Goal: Task Accomplishment & Management: Manage account settings

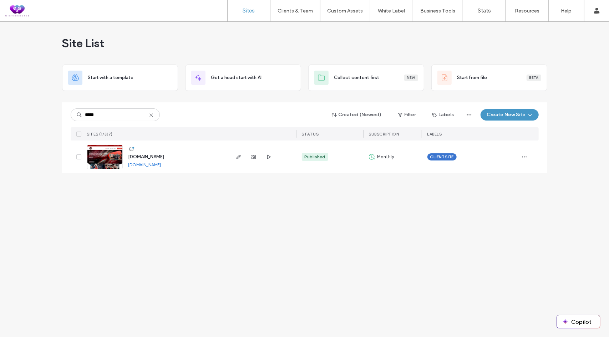
type input "*****"
click at [238, 155] on icon "button" at bounding box center [239, 157] width 6 height 6
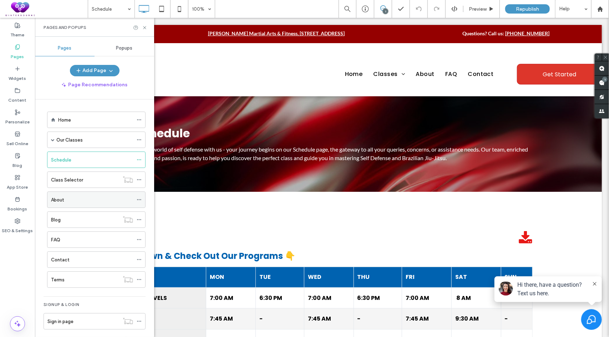
click at [66, 202] on div "About" at bounding box center [92, 200] width 82 height 16
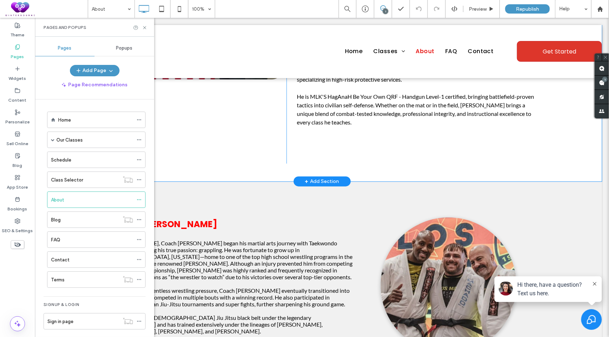
scroll to position [531, 0]
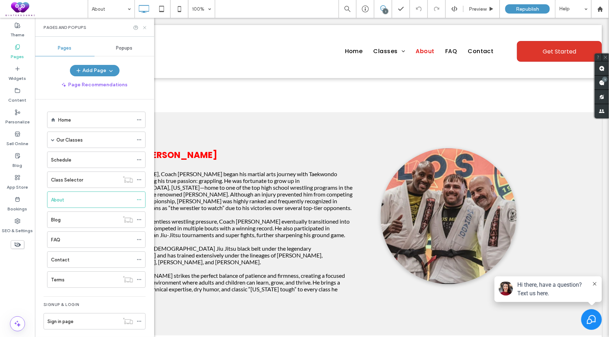
click at [145, 28] on icon at bounding box center [144, 27] width 5 height 5
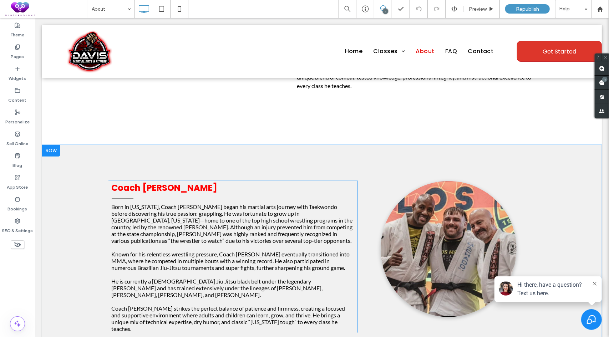
scroll to position [495, 0]
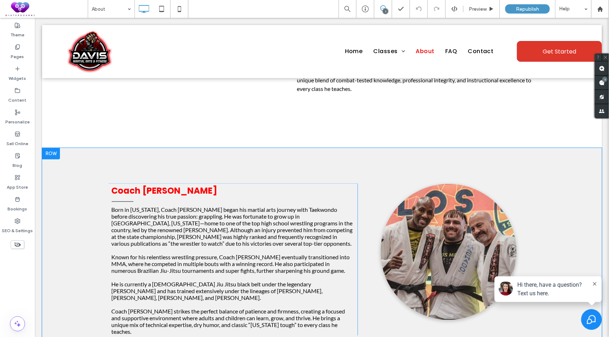
click at [65, 148] on div "Coach Mike Born in New York, Coach Mike began his martial arts journey with Tae…" at bounding box center [322, 259] width 560 height 223
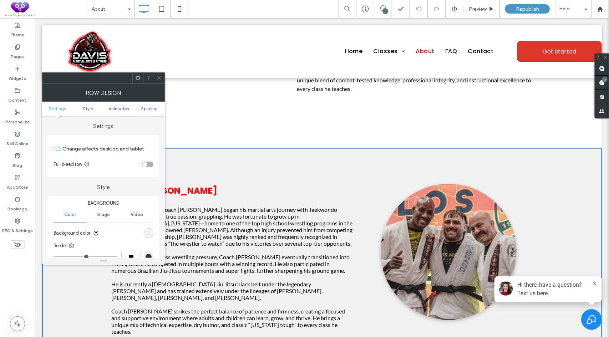
click at [137, 77] on icon at bounding box center [137, 77] width 5 height 5
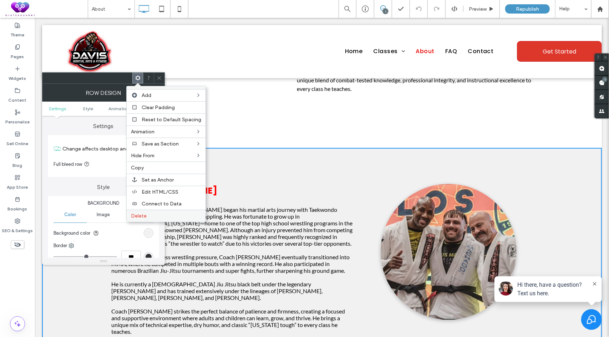
click at [141, 210] on div "Delete" at bounding box center [166, 216] width 79 height 12
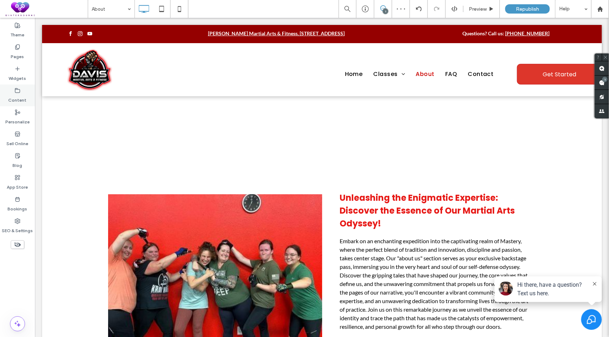
click at [15, 92] on use at bounding box center [17, 90] width 5 height 4
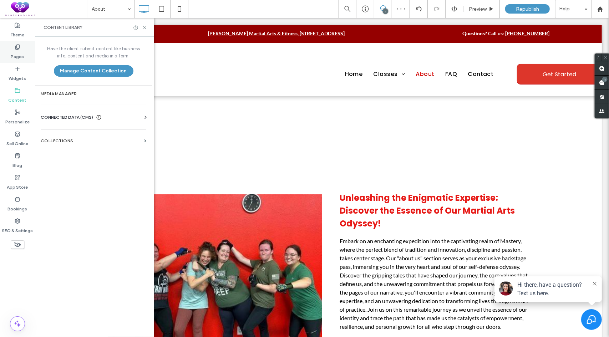
click at [16, 55] on label "Pages" at bounding box center [17, 55] width 13 height 10
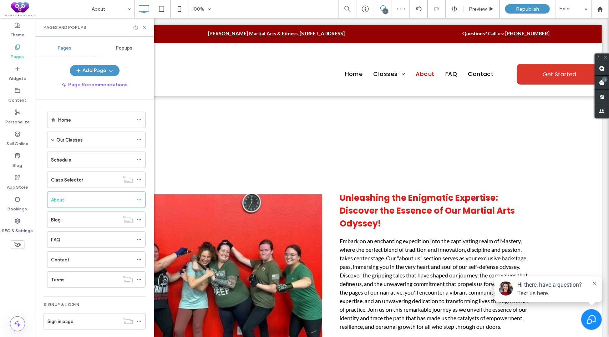
click at [56, 154] on div "Schedule" at bounding box center [92, 160] width 82 height 16
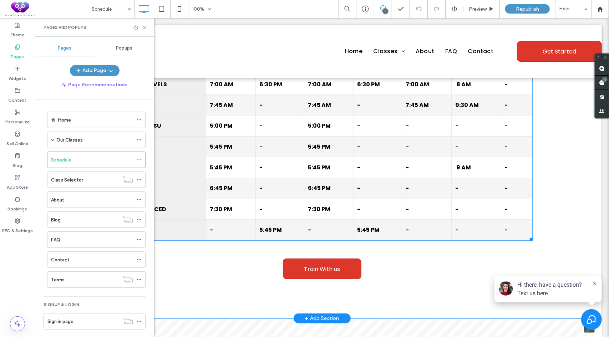
scroll to position [214, 0]
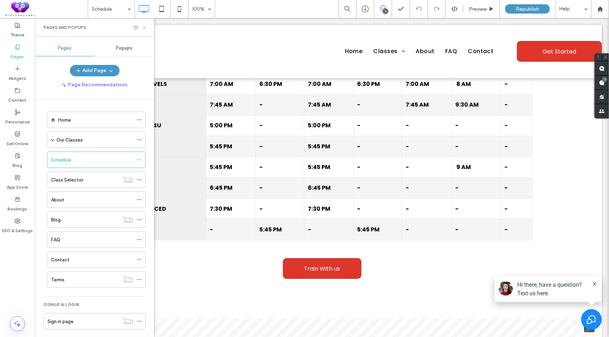
click at [144, 28] on use at bounding box center [144, 27] width 3 height 3
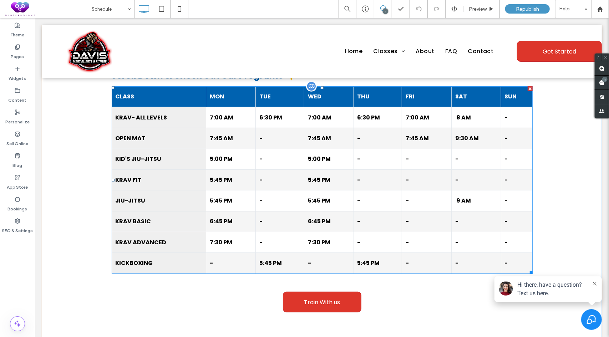
scroll to position [178, 0]
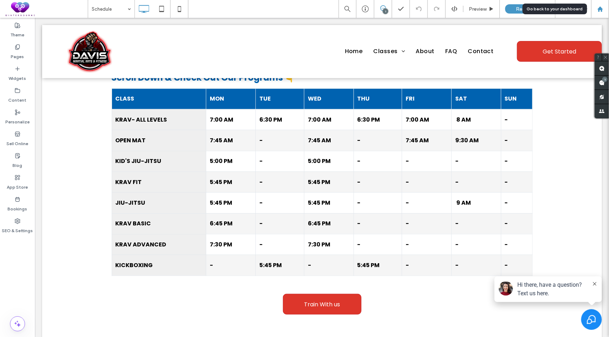
click at [603, 5] on div at bounding box center [600, 9] width 18 height 18
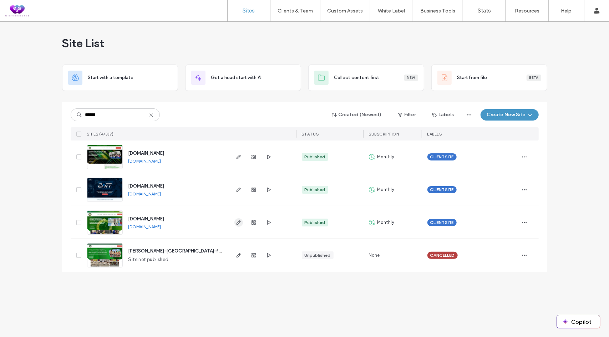
type input "******"
click at [236, 220] on icon "button" at bounding box center [239, 223] width 6 height 6
drag, startPoint x: 101, startPoint y: 114, endPoint x: 68, endPoint y: 112, distance: 32.9
click at [68, 112] on div "****** Created (Newest) Filter Labels Create New Site SITES (4/337) STATUS SUBS…" at bounding box center [304, 186] width 485 height 169
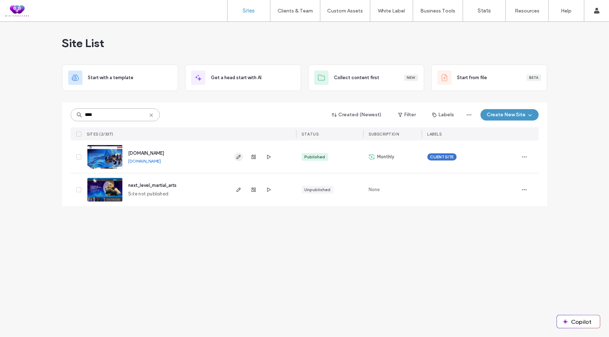
type input "****"
click at [237, 158] on use "button" at bounding box center [238, 157] width 4 height 4
drag, startPoint x: 97, startPoint y: 117, endPoint x: 55, endPoint y: 112, distance: 42.4
click at [55, 112] on div "Site List Start with a template Get a head start with AI Collect content first …" at bounding box center [304, 179] width 609 height 315
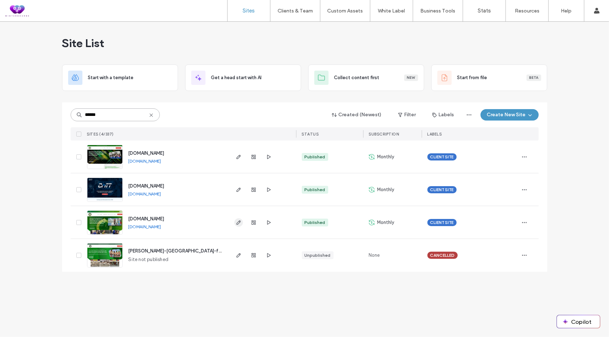
type input "******"
click at [237, 222] on icon "button" at bounding box center [239, 223] width 6 height 6
drag, startPoint x: 127, startPoint y: 113, endPoint x: 16, endPoint y: 103, distance: 111.1
click at [16, 103] on div "Site List Start with a template Get a head start with AI Collect content first …" at bounding box center [304, 179] width 609 height 315
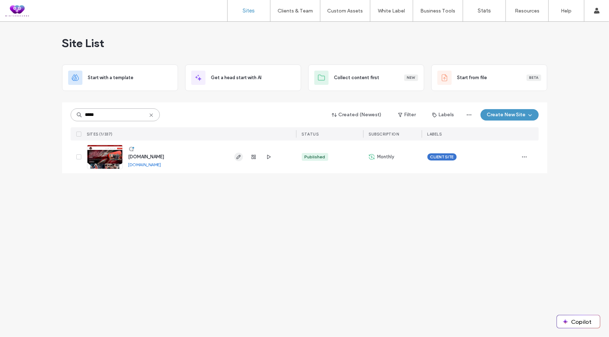
type input "*****"
click at [240, 158] on icon "button" at bounding box center [239, 157] width 6 height 6
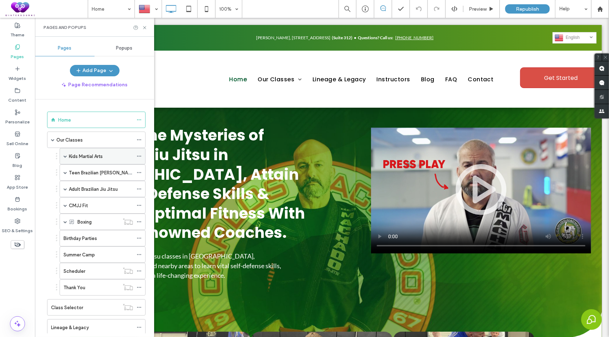
click at [66, 155] on span at bounding box center [66, 156] width 4 height 4
click at [85, 174] on label "Kids Checkout" at bounding box center [91, 173] width 31 height 12
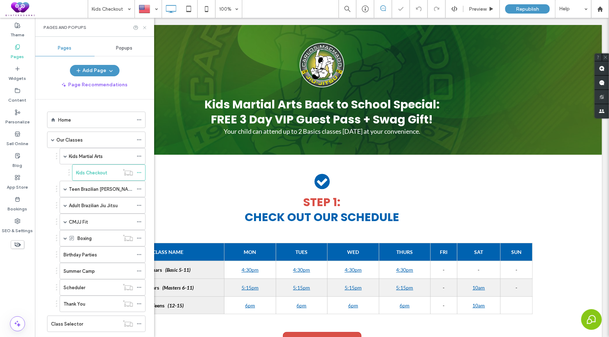
click at [144, 29] on icon at bounding box center [144, 27] width 5 height 5
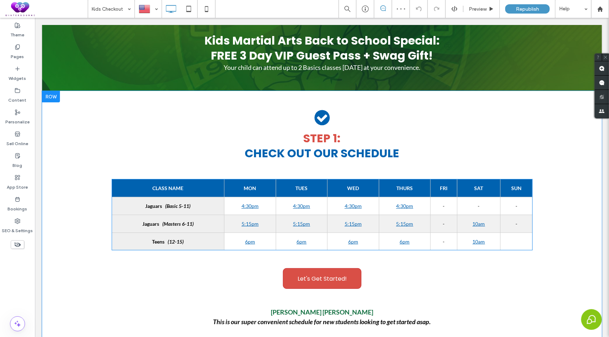
scroll to position [71, 0]
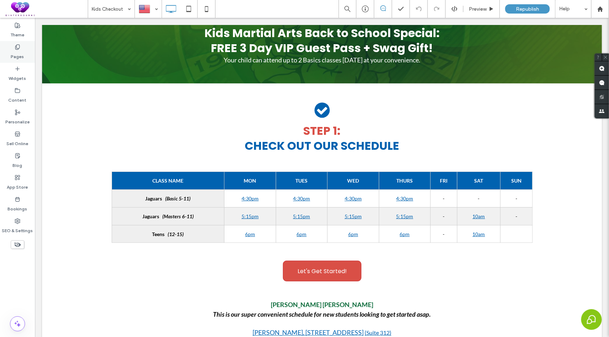
click at [17, 45] on icon at bounding box center [18, 47] width 6 height 6
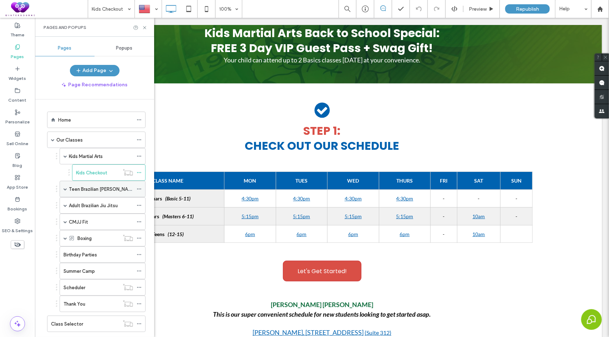
click at [65, 188] on span at bounding box center [66, 189] width 4 height 4
click at [91, 202] on label "Teens [PERSON_NAME] Checkout" at bounding box center [112, 205] width 73 height 12
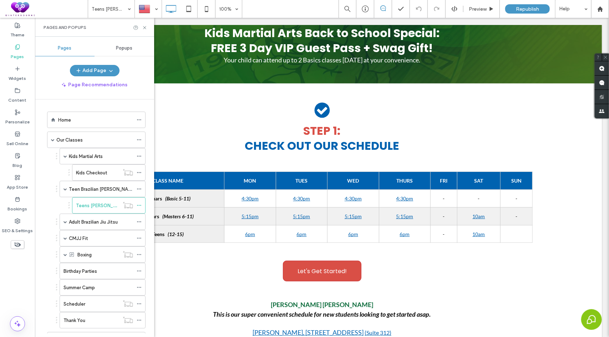
click at [146, 29] on icon at bounding box center [144, 27] width 5 height 5
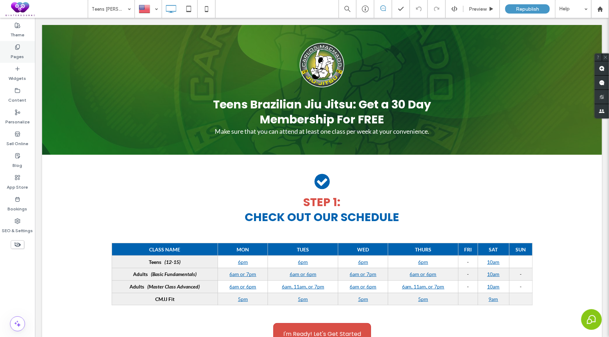
click at [19, 52] on label "Pages" at bounding box center [17, 55] width 13 height 10
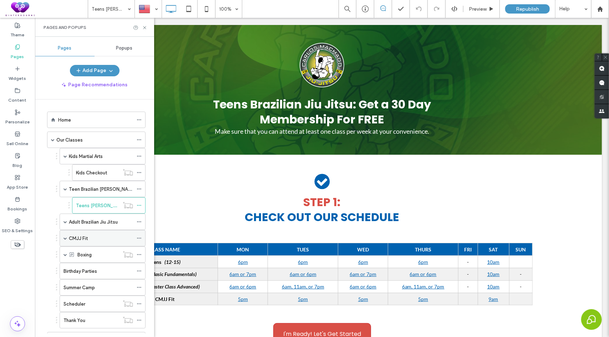
click at [66, 237] on span at bounding box center [66, 239] width 4 height 4
click at [88, 235] on div "CMJJ Fit" at bounding box center [101, 238] width 64 height 7
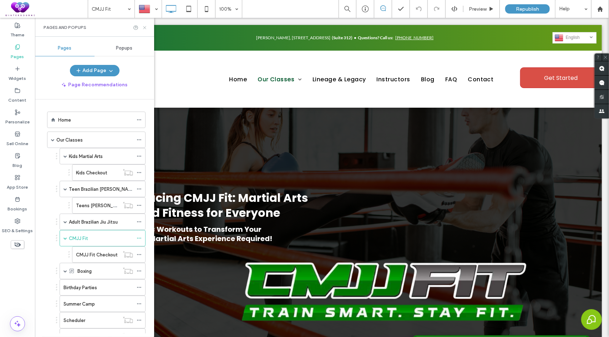
click at [145, 28] on icon at bounding box center [144, 27] width 5 height 5
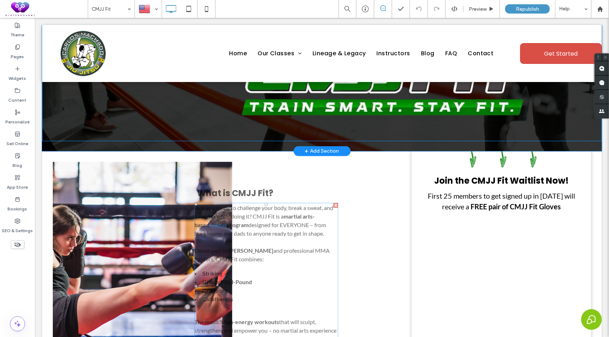
scroll to position [214, 0]
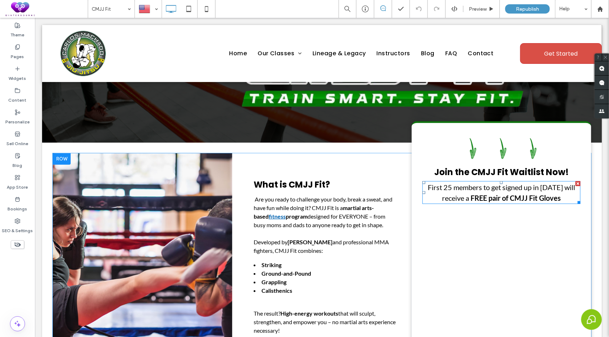
click at [538, 187] on span "First 25 members to get signed up in 2025 will receive a" at bounding box center [500, 192] width 147 height 19
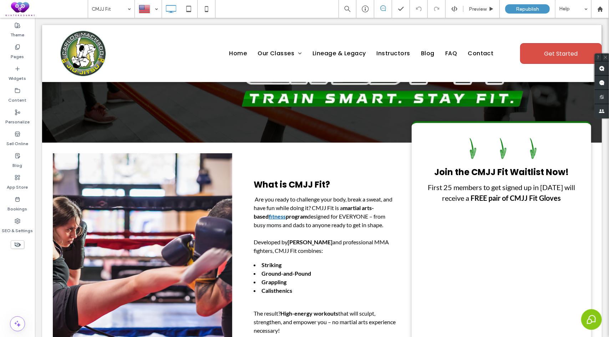
click at [549, 187] on span "First 25 members to get signed up in 2025 will receive a" at bounding box center [500, 192] width 147 height 19
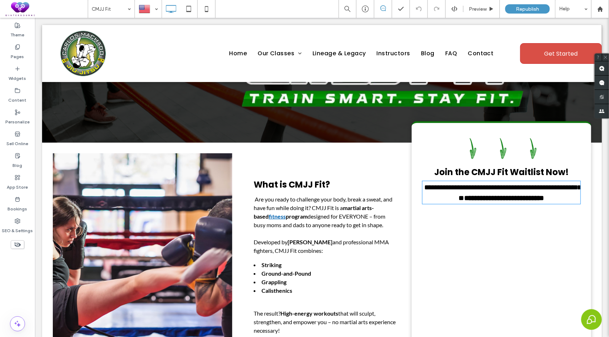
type input "****"
type input "**"
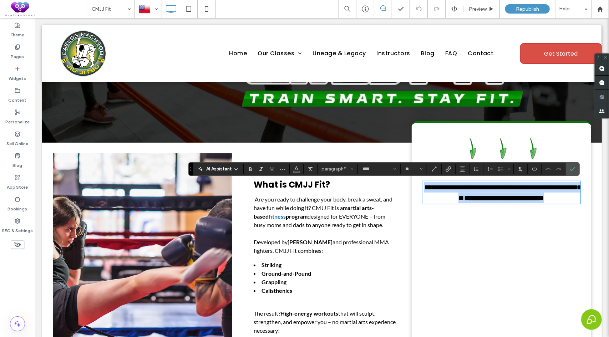
click at [552, 187] on span "**********" at bounding box center [502, 192] width 157 height 18
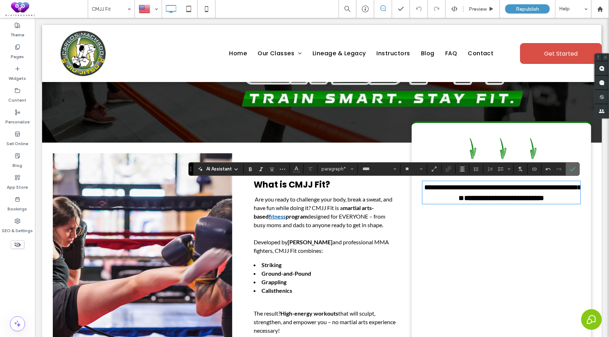
click at [572, 167] on icon "Confirm" at bounding box center [573, 169] width 6 height 6
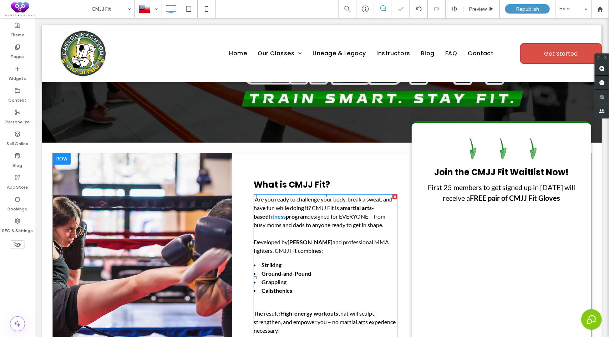
click at [279, 218] on span "martial arts-based fitness program" at bounding box center [313, 211] width 120 height 15
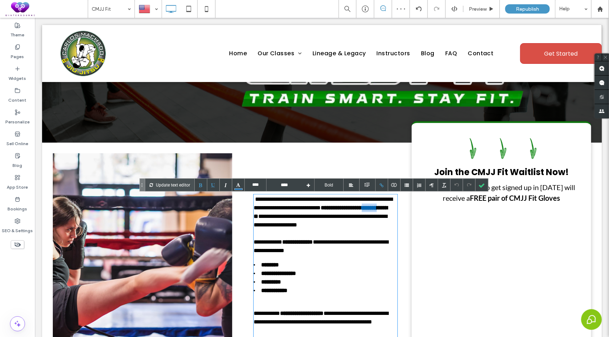
drag, startPoint x: 269, startPoint y: 217, endPoint x: 252, endPoint y: 217, distance: 17.1
click at [253, 217] on span "**********" at bounding box center [320, 212] width 134 height 14
click at [380, 183] on div at bounding box center [382, 185] width 12 height 12
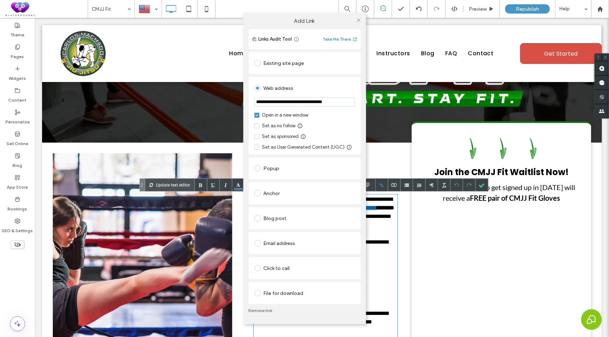
click at [266, 310] on link "Remove link" at bounding box center [305, 311] width 112 height 6
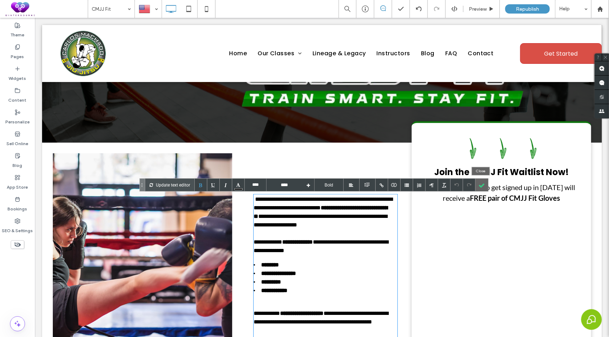
click at [485, 185] on div at bounding box center [482, 185] width 12 height 12
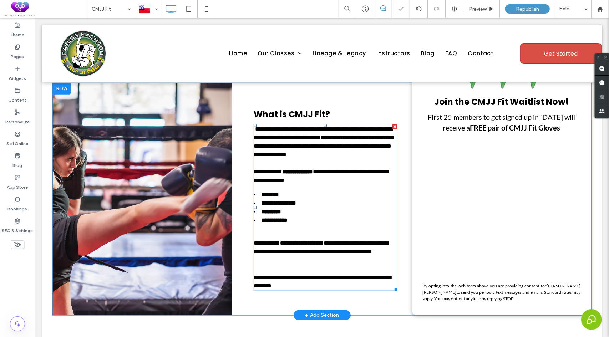
scroll to position [285, 0]
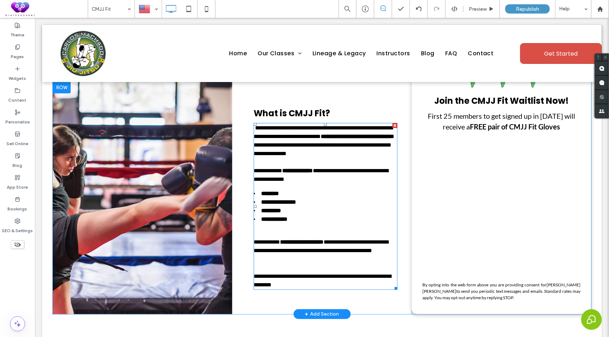
click at [296, 283] on div "**********" at bounding box center [324, 280] width 142 height 17
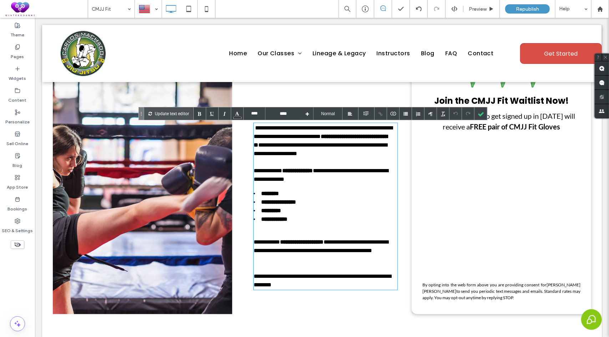
click at [292, 282] on div "**********" at bounding box center [324, 280] width 142 height 17
click at [483, 111] on div at bounding box center [481, 113] width 12 height 12
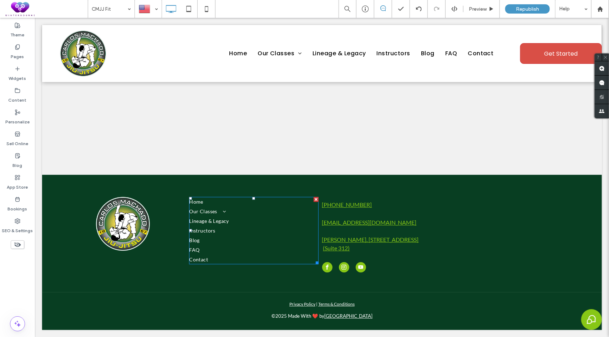
scroll to position [1361, 0]
click at [22, 51] on label "Pages" at bounding box center [17, 55] width 13 height 10
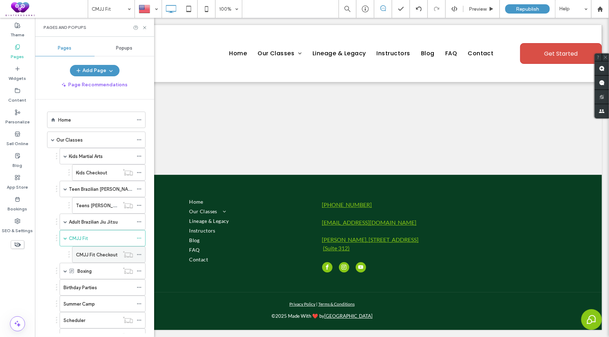
click at [83, 250] on label "CMJJ Fit Checkout" at bounding box center [97, 255] width 42 height 12
click at [145, 28] on use at bounding box center [144, 27] width 3 height 3
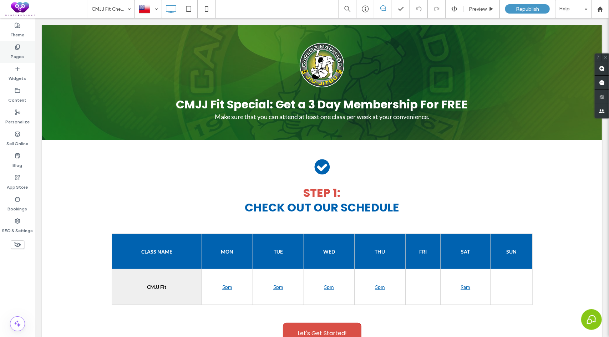
click at [19, 47] on icon at bounding box center [18, 47] width 6 height 6
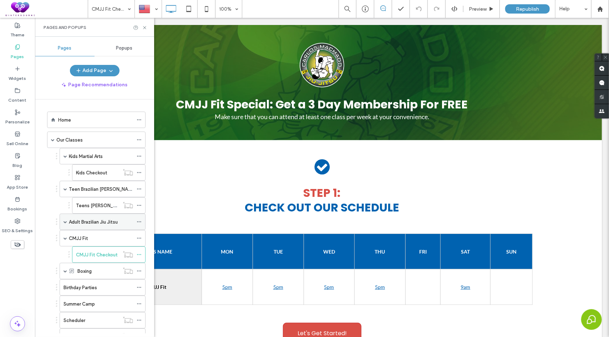
click at [87, 224] on div "Adult Brazilian Jiu Jitsu" at bounding box center [101, 222] width 64 height 16
click at [144, 27] on icon at bounding box center [144, 27] width 5 height 5
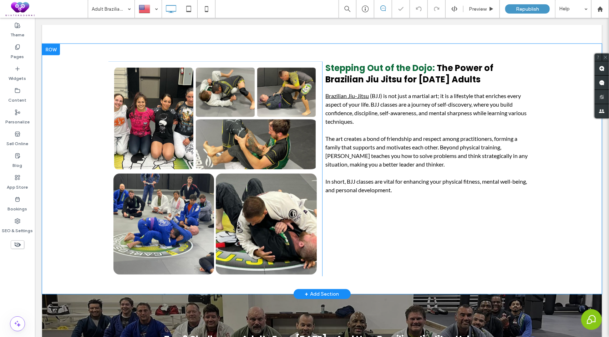
scroll to position [535, 0]
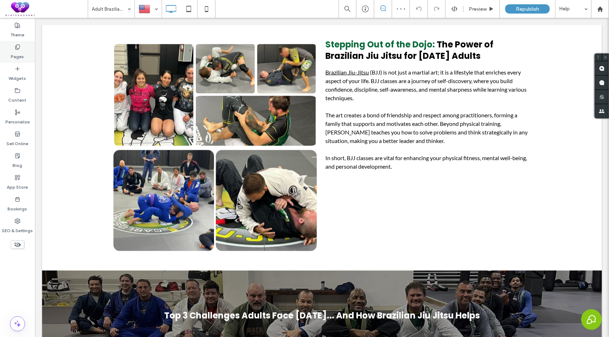
click at [19, 50] on label "Pages" at bounding box center [17, 55] width 13 height 10
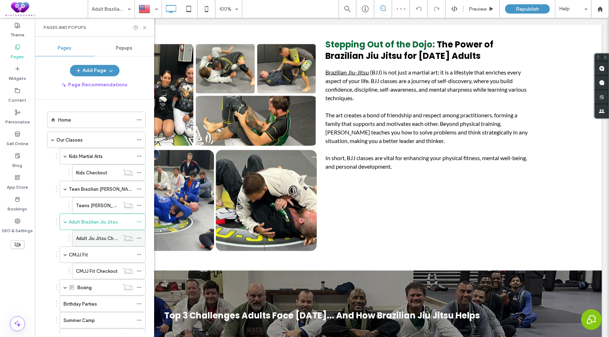
click at [77, 232] on div "Adult Jiu Jitsu Checkout" at bounding box center [97, 238] width 43 height 16
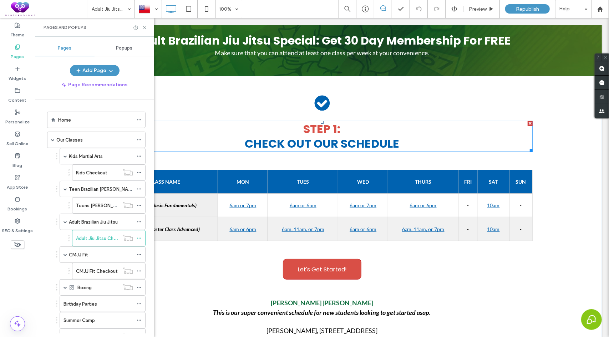
scroll to position [71, 0]
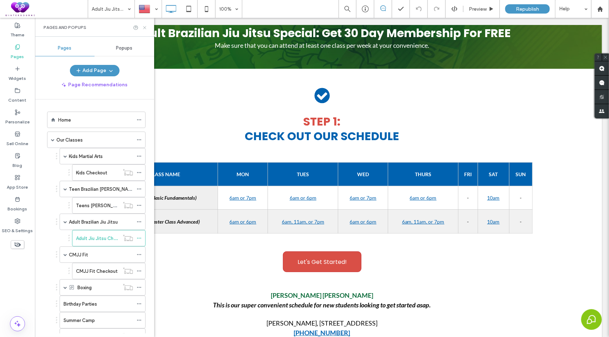
click at [146, 28] on use at bounding box center [144, 27] width 3 height 3
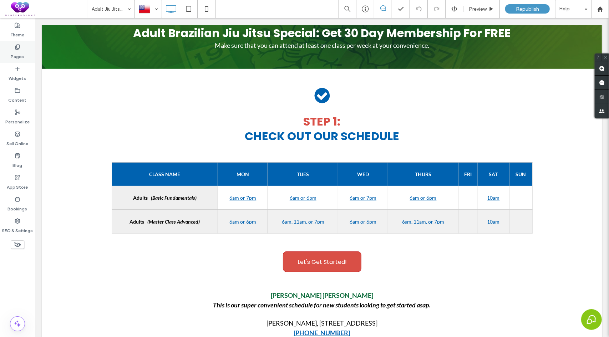
click at [9, 49] on div "Pages" at bounding box center [17, 52] width 35 height 22
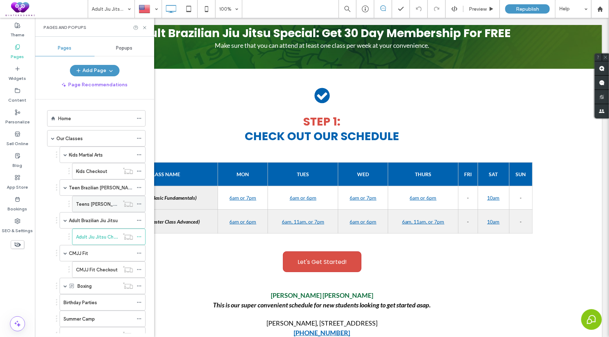
scroll to position [0, 0]
drag, startPoint x: 146, startPoint y: 28, endPoint x: 112, endPoint y: 10, distance: 37.8
click at [146, 28] on icon at bounding box center [144, 27] width 5 height 5
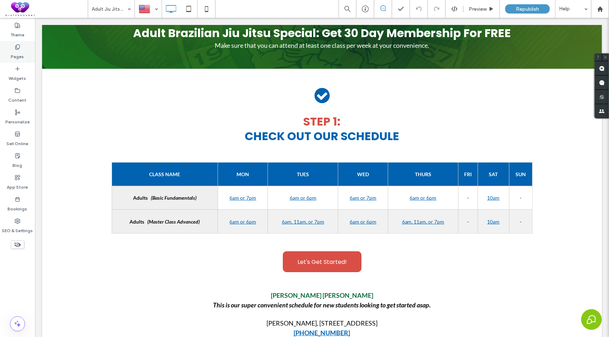
click at [22, 53] on label "Pages" at bounding box center [17, 55] width 13 height 10
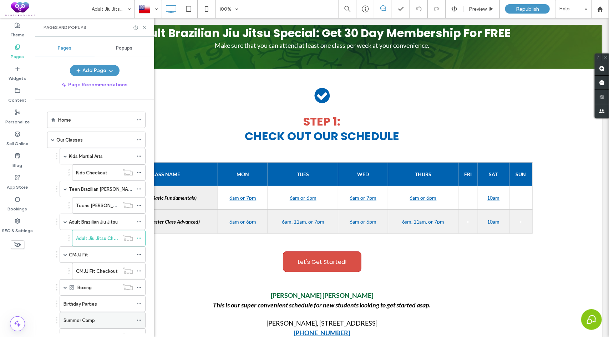
click at [79, 318] on label "Summer Camp" at bounding box center [79, 320] width 31 height 12
click at [145, 27] on icon at bounding box center [144, 27] width 5 height 5
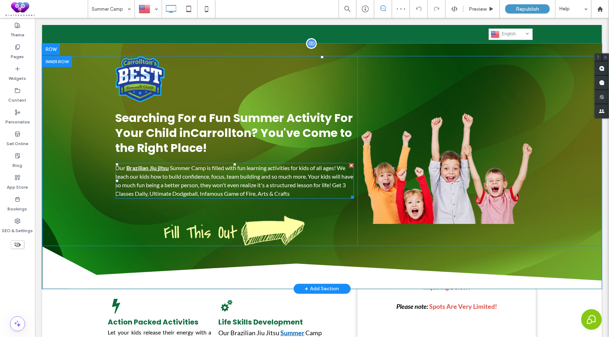
click at [199, 171] on span "Summer Camp is filled with fun learning activities for kids of all ages! We tea…" at bounding box center [234, 180] width 238 height 32
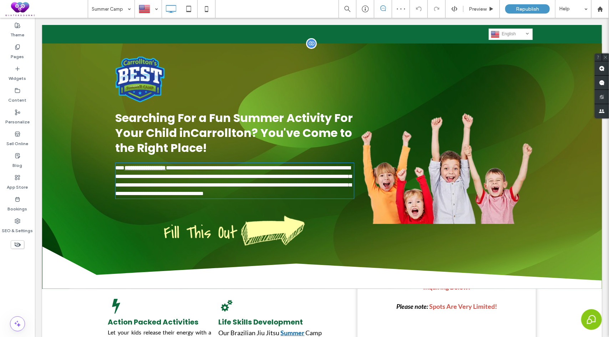
type input "****"
type input "**"
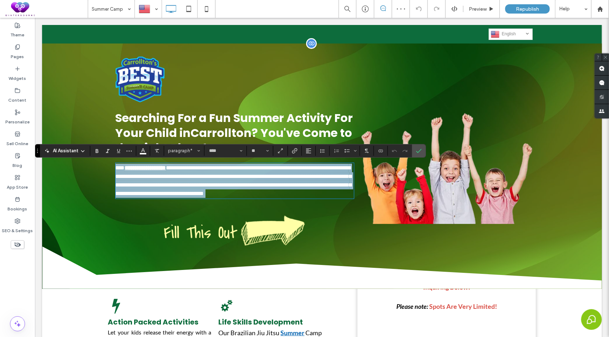
click at [172, 172] on span "**********" at bounding box center [233, 180] width 236 height 31
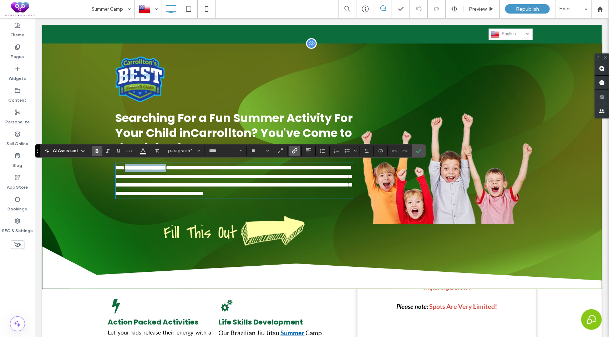
drag, startPoint x: 167, startPoint y: 168, endPoint x: 124, endPoint y: 168, distance: 42.8
click at [124, 168] on p "**********" at bounding box center [234, 180] width 239 height 34
click at [412, 151] on section at bounding box center [419, 150] width 14 height 13
click at [416, 151] on icon "Confirm" at bounding box center [419, 151] width 6 height 6
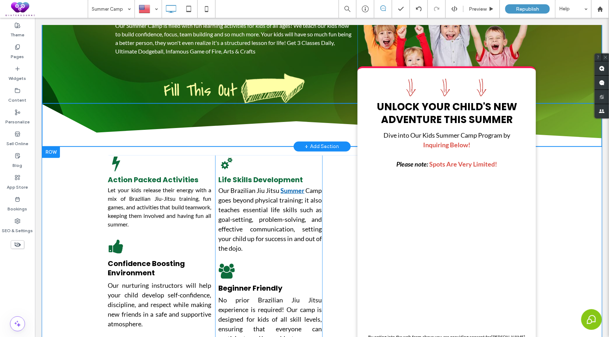
scroll to position [143, 0]
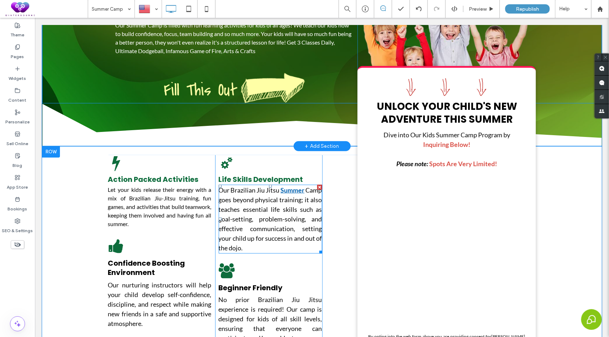
click at [279, 187] on span "Our Brazilian Jiu Jitsu" at bounding box center [248, 190] width 61 height 8
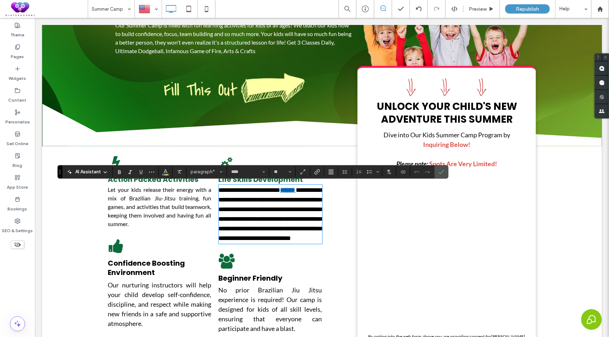
click at [280, 189] on span "**********" at bounding box center [249, 190] width 62 height 6
click at [295, 191] on strong "******" at bounding box center [287, 190] width 15 height 6
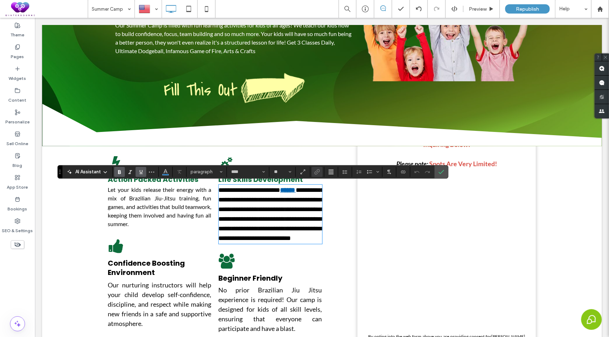
click at [316, 174] on div at bounding box center [317, 172] width 11 height 10
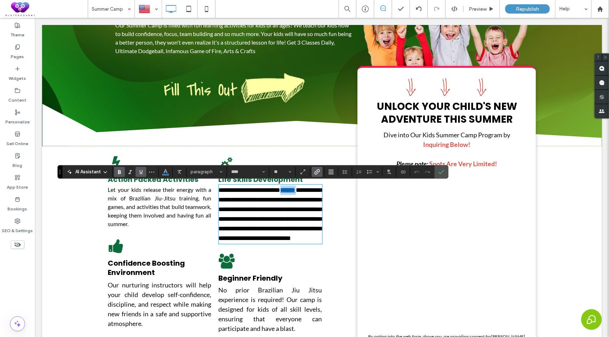
drag, startPoint x: 295, startPoint y: 191, endPoint x: 354, endPoint y: 191, distance: 58.5
click at [295, 190] on strong "******" at bounding box center [287, 190] width 15 height 6
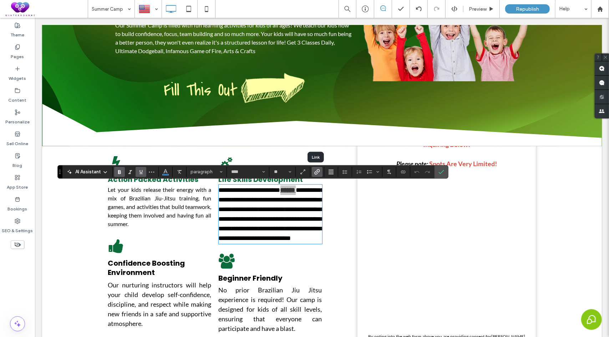
click at [316, 168] on span "Link" at bounding box center [315, 172] width 3 height 10
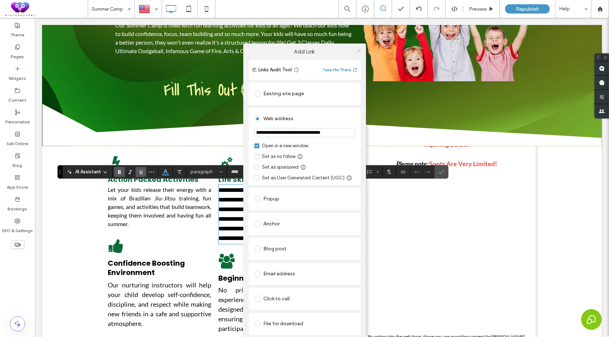
click at [360, 50] on icon at bounding box center [358, 50] width 5 height 5
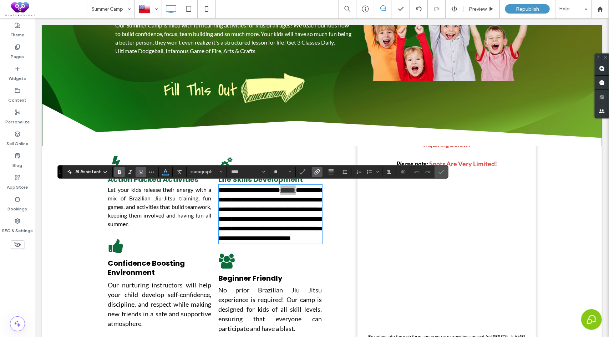
click at [317, 172] on icon "Link" at bounding box center [317, 172] width 6 height 6
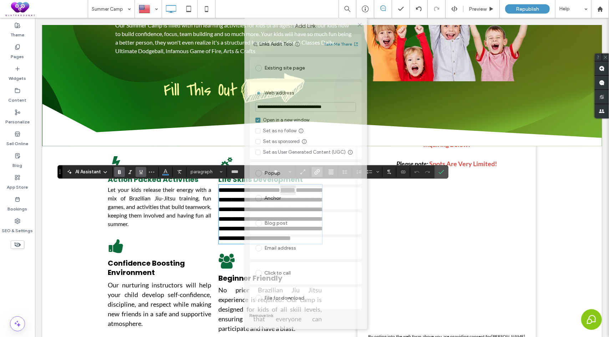
drag, startPoint x: 315, startPoint y: 51, endPoint x: 316, endPoint y: 24, distance: 27.1
click at [316, 24] on label "Add Link" at bounding box center [305, 26] width 113 height 6
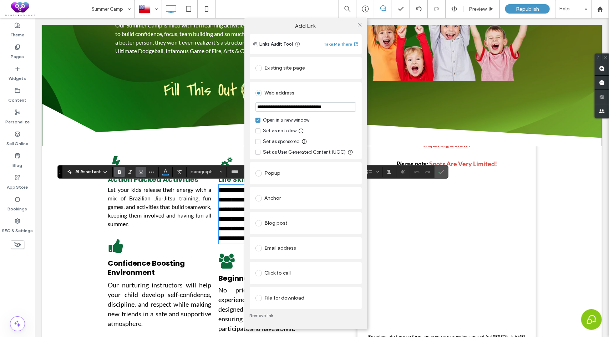
click at [267, 315] on link "Remove link" at bounding box center [306, 316] width 112 height 6
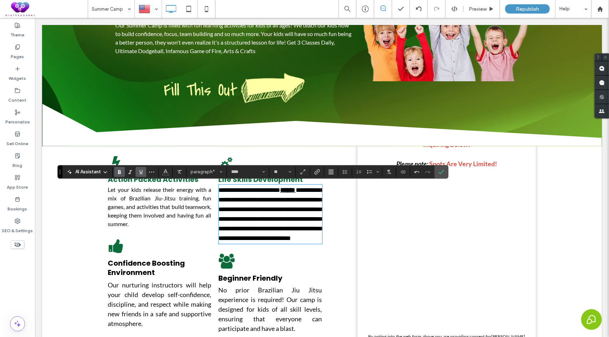
click at [143, 174] on label "Underline" at bounding box center [141, 172] width 11 height 10
click at [122, 173] on icon "Bold" at bounding box center [120, 172] width 6 height 6
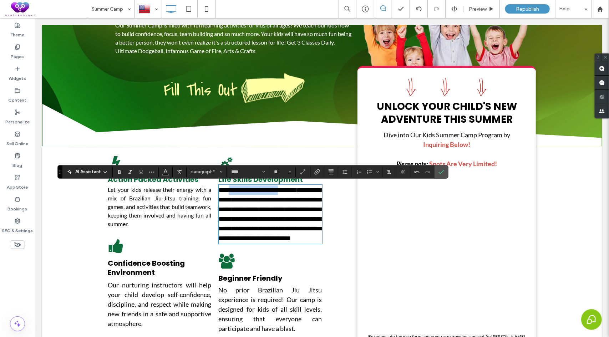
drag, startPoint x: 275, startPoint y: 191, endPoint x: 229, endPoint y: 191, distance: 46.7
click at [229, 191] on span "**********" at bounding box center [249, 190] width 62 height 6
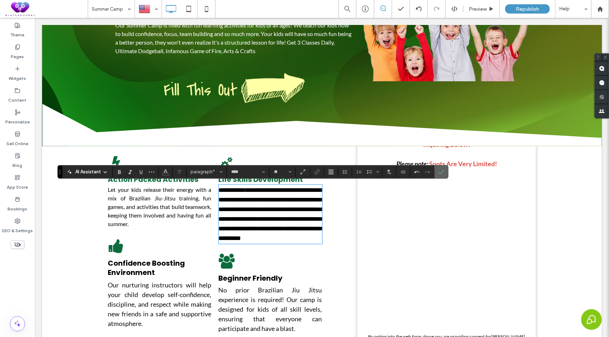
click at [436, 172] on label "Confirm" at bounding box center [441, 172] width 11 height 13
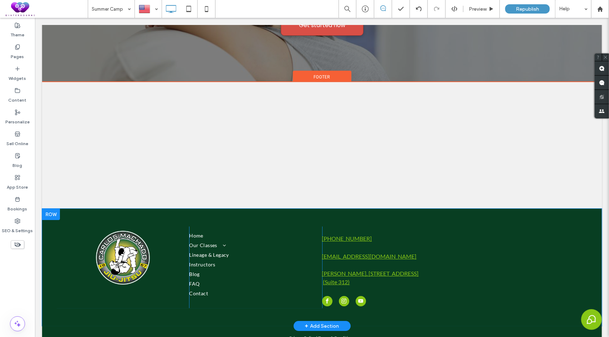
scroll to position [1442, 0]
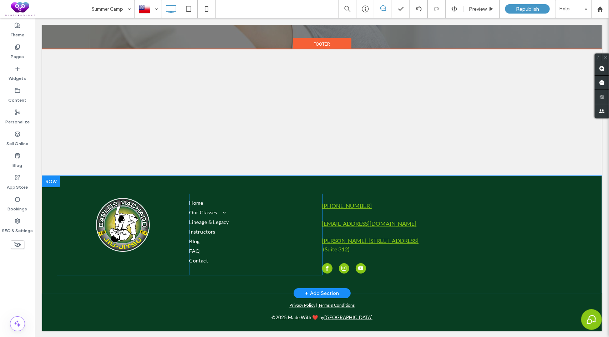
scroll to position [1442, 0]
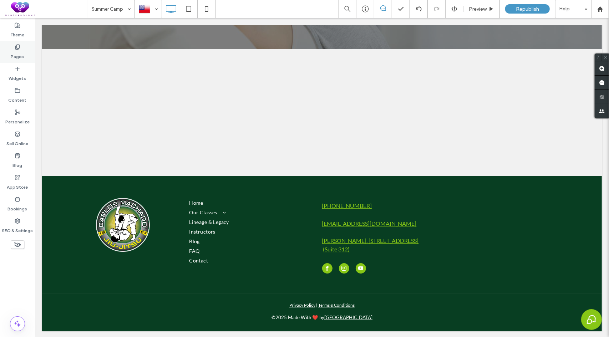
click at [16, 53] on label "Pages" at bounding box center [17, 55] width 13 height 10
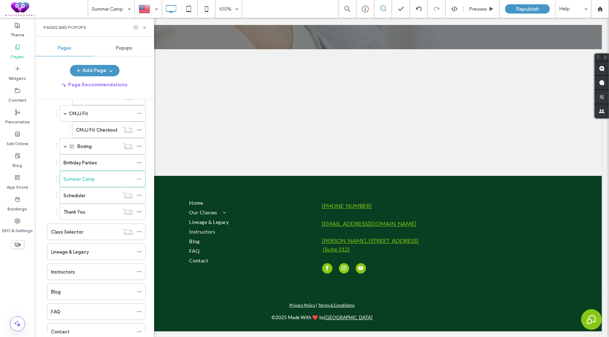
scroll to position [143, 0]
click at [73, 267] on label "Instructors" at bounding box center [63, 270] width 24 height 12
click at [145, 26] on icon at bounding box center [144, 27] width 5 height 5
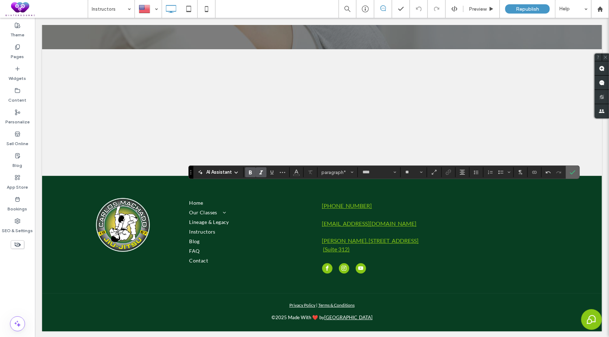
click at [574, 172] on label "Confirm" at bounding box center [572, 172] width 11 height 13
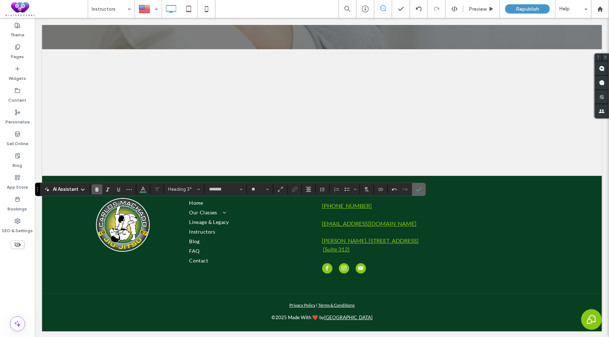
click at [420, 188] on use "Confirm" at bounding box center [419, 189] width 6 height 4
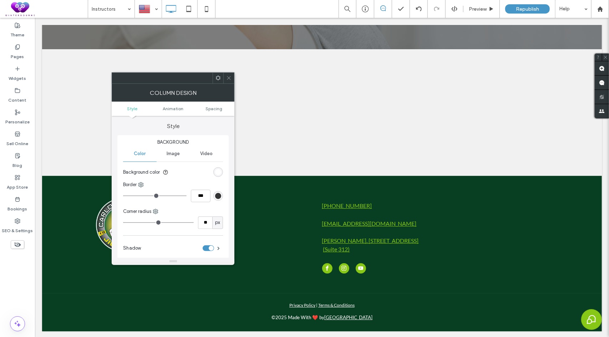
click at [219, 80] on span at bounding box center [218, 78] width 5 height 11
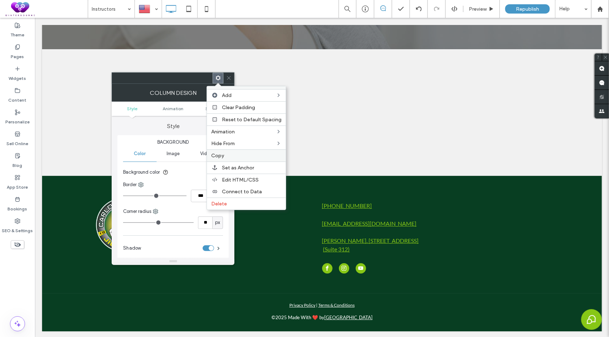
click at [223, 155] on span "Copy" at bounding box center [217, 156] width 13 height 6
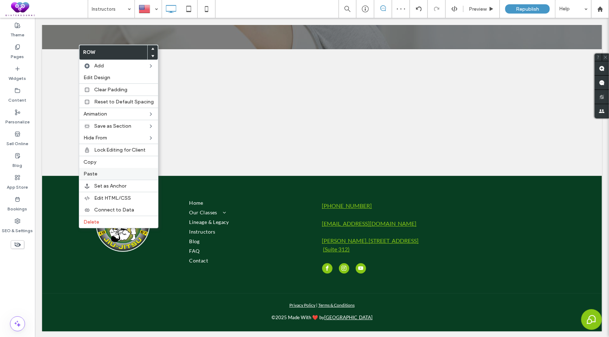
click at [99, 172] on label "Paste" at bounding box center [118, 174] width 70 height 6
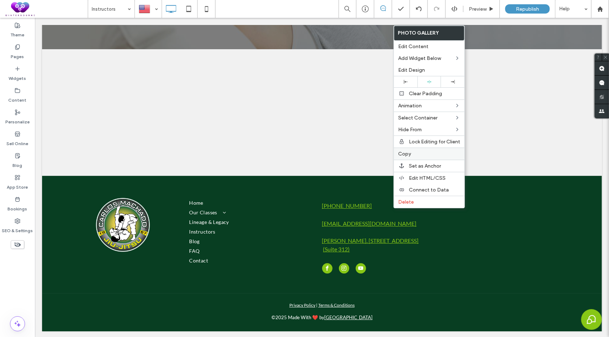
click at [410, 153] on span "Copy" at bounding box center [404, 154] width 13 height 6
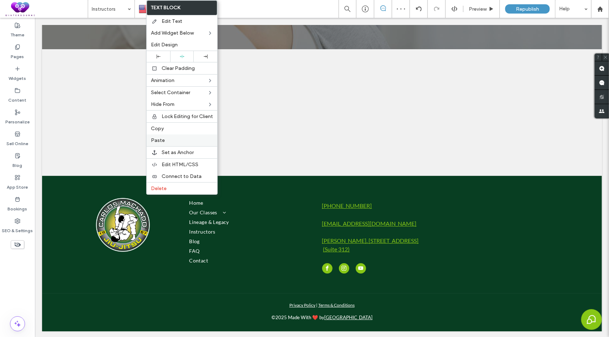
click at [164, 138] on label "Paste" at bounding box center [182, 140] width 62 height 6
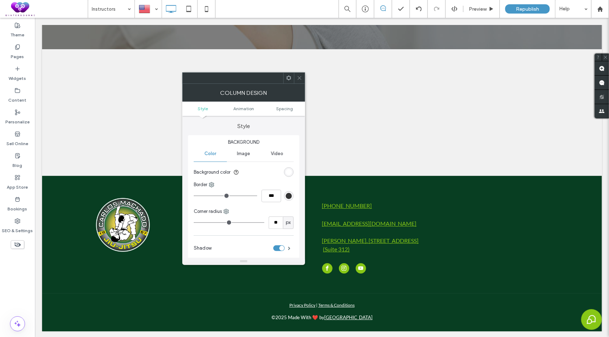
drag, startPoint x: 291, startPoint y: 77, endPoint x: 288, endPoint y: 80, distance: 4.5
click at [291, 77] on icon at bounding box center [288, 77] width 5 height 5
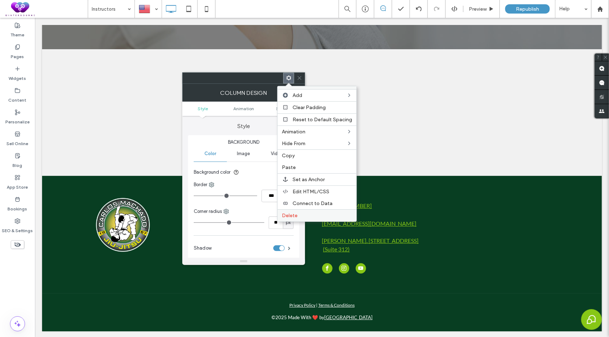
click at [300, 213] on label "Delete" at bounding box center [317, 216] width 70 height 6
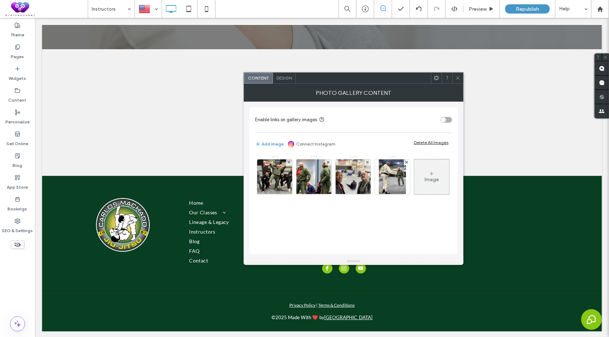
click at [461, 78] on div at bounding box center [457, 78] width 11 height 11
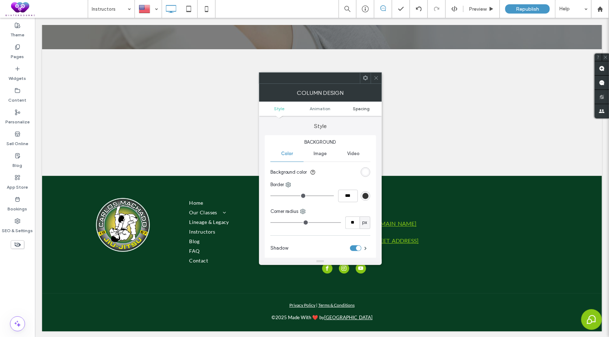
click at [361, 108] on span "Spacing" at bounding box center [361, 108] width 17 height 5
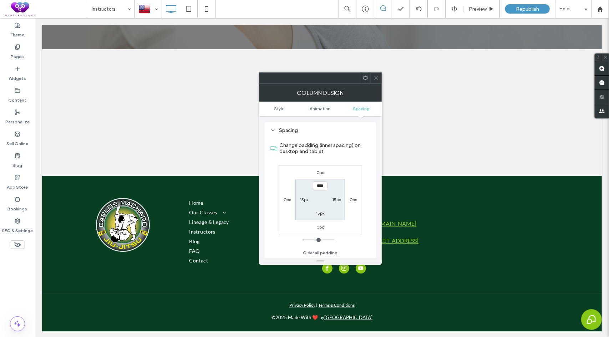
scroll to position [167, 0]
click at [377, 82] on span at bounding box center [376, 78] width 5 height 11
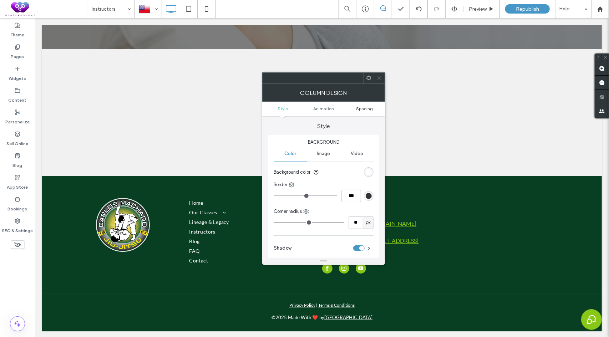
click at [365, 109] on span "Spacing" at bounding box center [364, 108] width 17 height 5
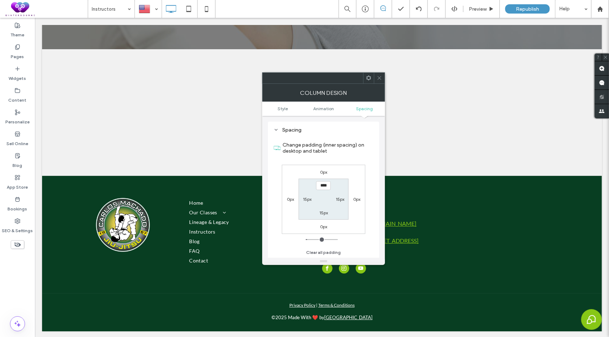
click at [379, 82] on span at bounding box center [379, 78] width 5 height 11
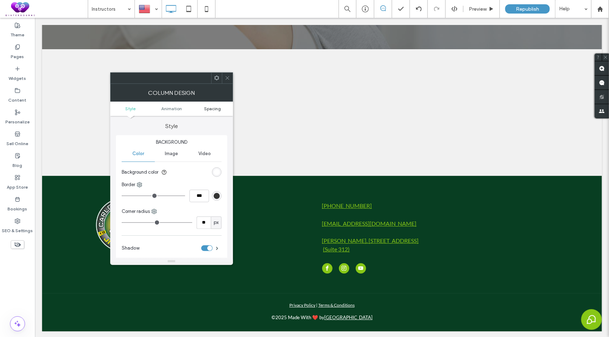
click at [216, 108] on span "Spacing" at bounding box center [212, 108] width 17 height 5
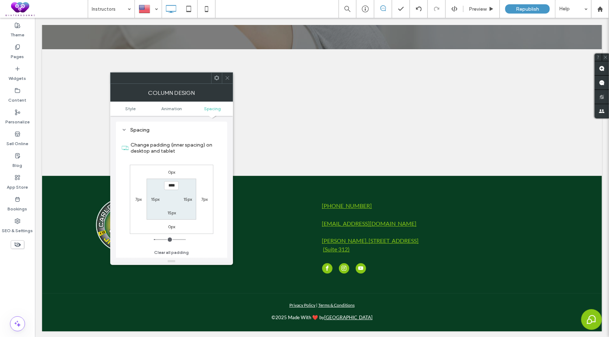
click at [228, 78] on icon at bounding box center [227, 77] width 5 height 5
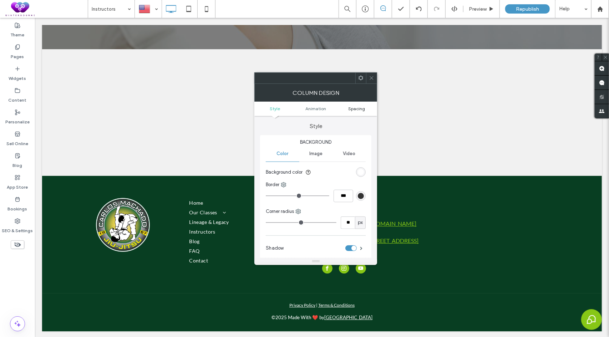
click at [360, 110] on span "Spacing" at bounding box center [357, 108] width 17 height 5
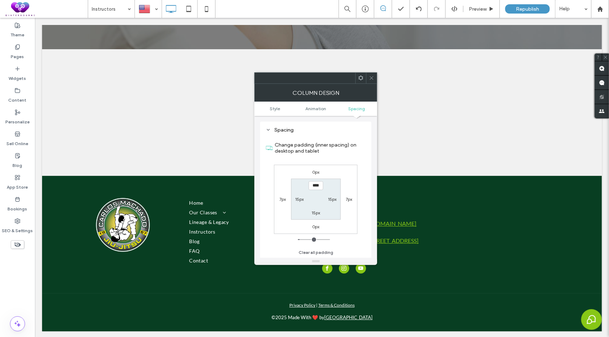
click at [373, 80] on span at bounding box center [371, 78] width 5 height 11
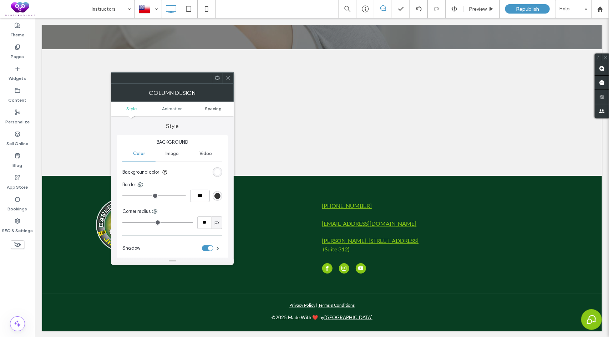
click at [212, 110] on span "Spacing" at bounding box center [213, 108] width 17 height 5
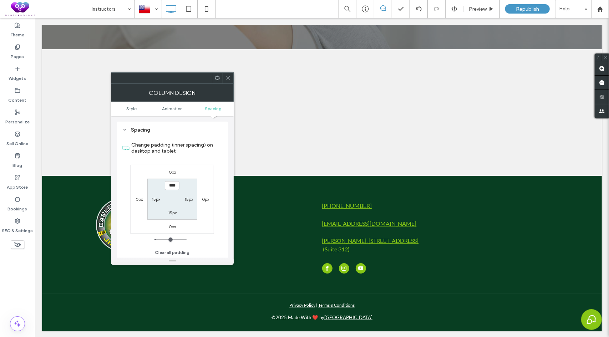
click at [229, 78] on use at bounding box center [228, 78] width 4 height 4
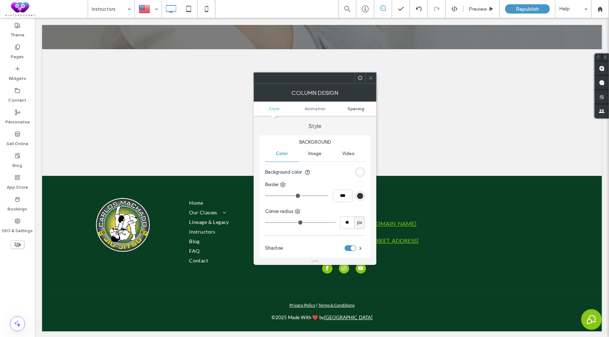
click at [360, 108] on span "Spacing" at bounding box center [356, 108] width 17 height 5
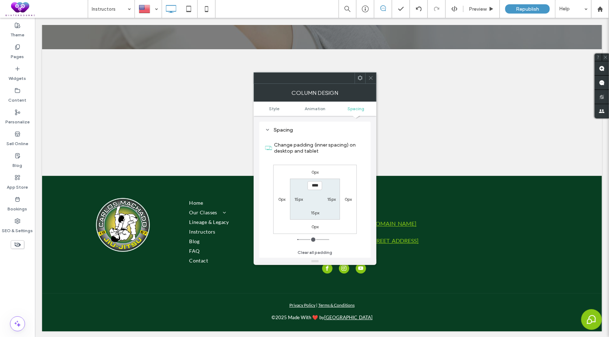
click at [370, 80] on icon at bounding box center [370, 77] width 5 height 5
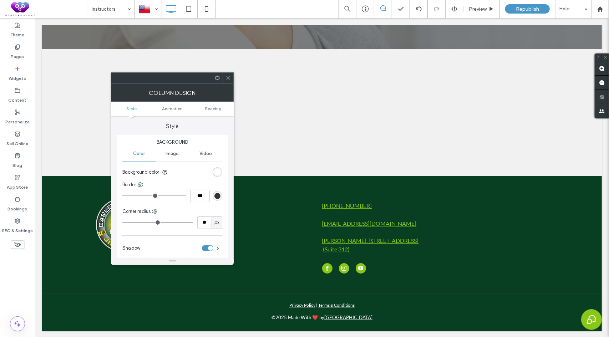
click at [215, 76] on icon at bounding box center [217, 77] width 5 height 5
click at [228, 80] on icon at bounding box center [227, 77] width 5 height 5
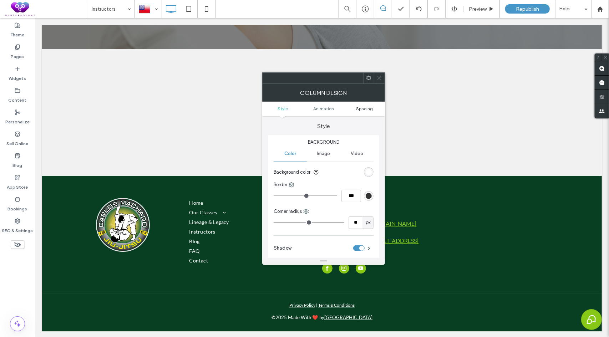
click at [367, 107] on span "Spacing" at bounding box center [364, 108] width 17 height 5
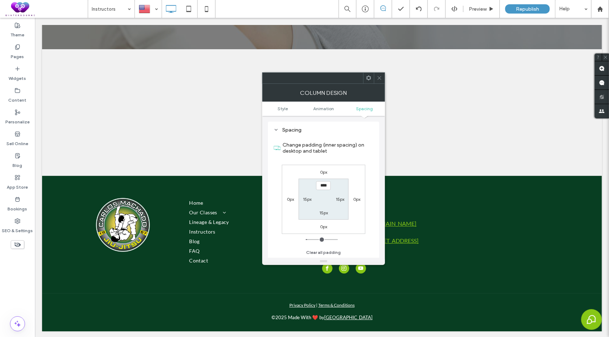
click at [379, 82] on span at bounding box center [379, 78] width 5 height 11
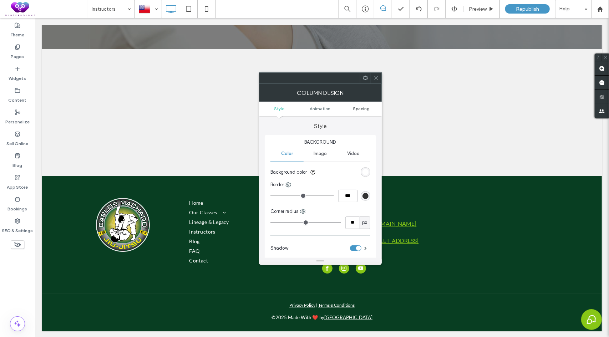
click at [360, 107] on span "Spacing" at bounding box center [361, 108] width 17 height 5
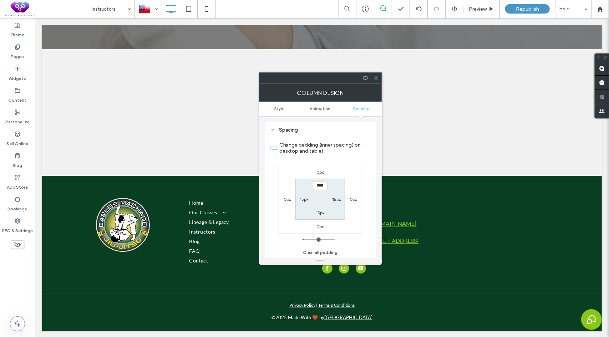
click at [379, 79] on div at bounding box center [376, 78] width 11 height 11
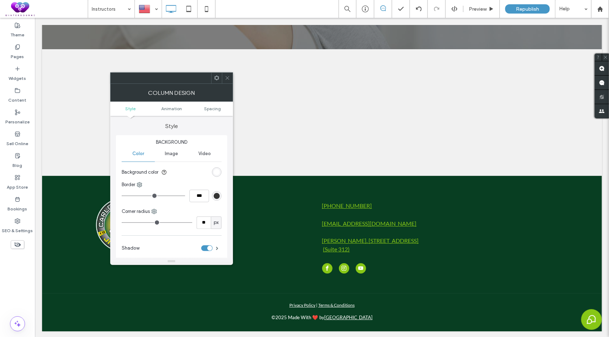
click at [218, 75] on span at bounding box center [216, 78] width 5 height 11
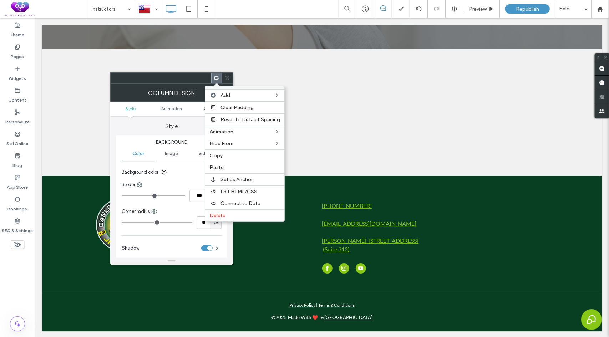
click at [193, 108] on link "Spacing" at bounding box center [212, 108] width 41 height 5
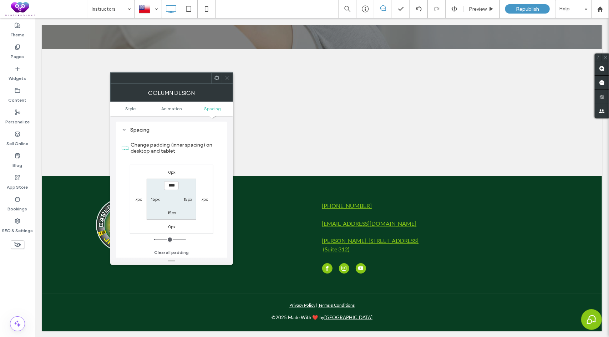
click at [209, 110] on span "Spacing" at bounding box center [212, 108] width 17 height 5
click at [228, 77] on use at bounding box center [227, 78] width 4 height 4
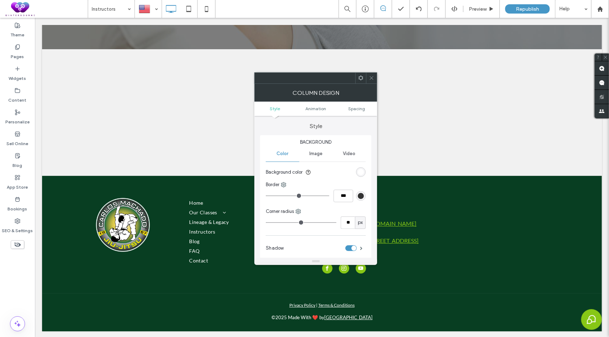
click at [358, 112] on ul "Style Animation Spacing" at bounding box center [315, 109] width 123 height 14
click at [358, 109] on span "Spacing" at bounding box center [357, 108] width 17 height 5
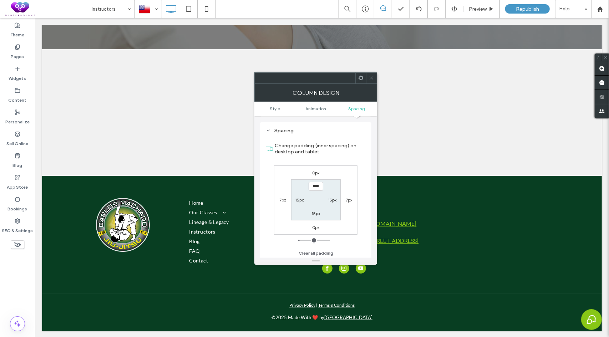
scroll to position [167, 0]
click at [371, 78] on use at bounding box center [372, 78] width 4 height 4
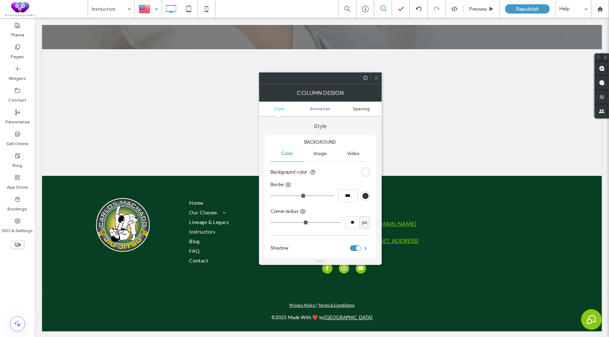
click at [363, 107] on span "Spacing" at bounding box center [361, 108] width 17 height 5
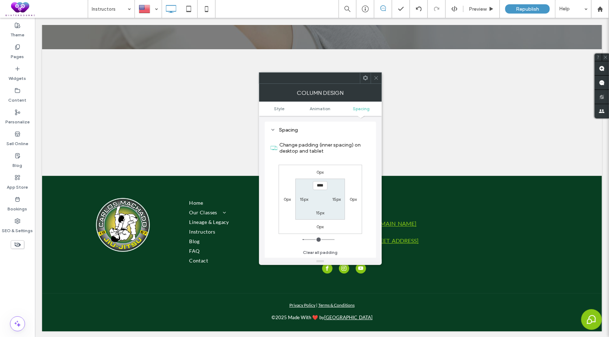
click at [287, 198] on label "0px" at bounding box center [287, 199] width 7 height 5
type input "*"
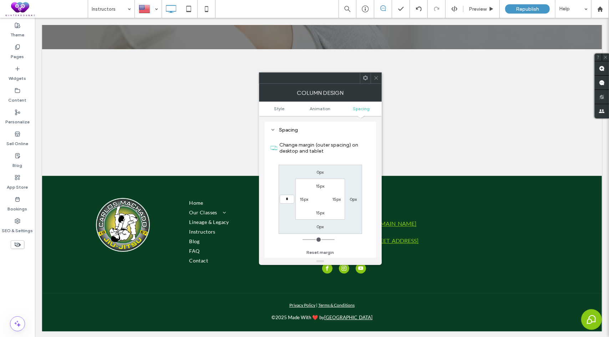
type input "*"
type input "***"
click at [352, 197] on label "0px" at bounding box center [353, 199] width 7 height 5
type input "*"
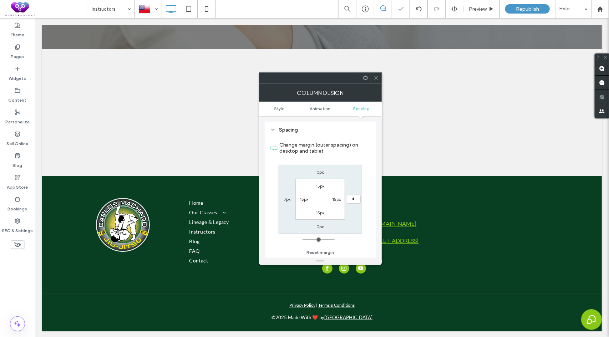
type input "*"
type input "***"
click at [361, 189] on div "0px *** 0px 7px 15px 15px 15px 15px" at bounding box center [320, 199] width 83 height 69
click at [375, 80] on icon at bounding box center [376, 77] width 5 height 5
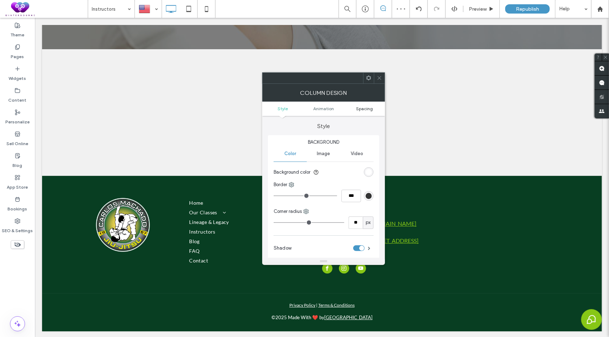
click at [361, 108] on span "Spacing" at bounding box center [364, 108] width 17 height 5
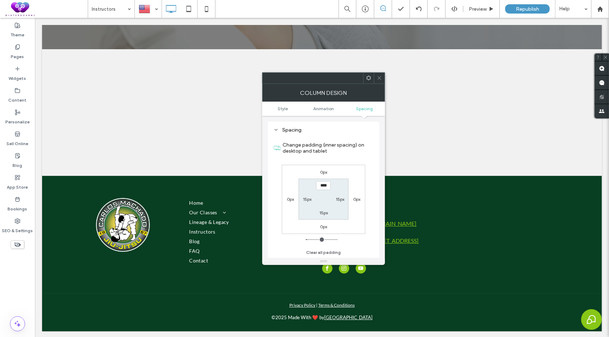
click at [290, 198] on label "0px" at bounding box center [290, 199] width 7 height 5
type input "*"
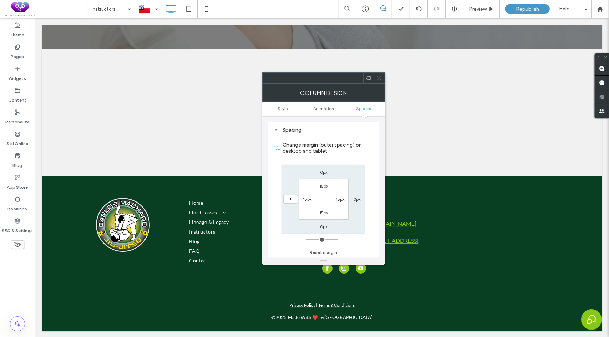
type input "*"
type input "***"
click at [355, 198] on label "0px" at bounding box center [356, 199] width 7 height 5
type input "*"
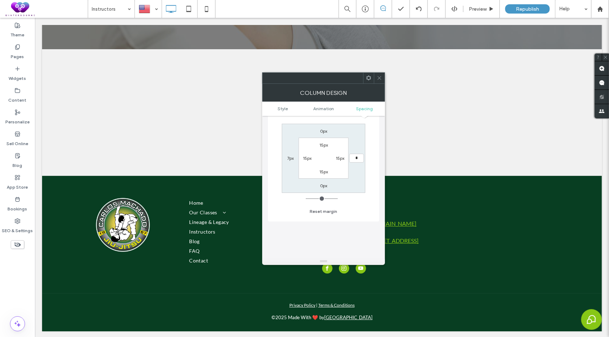
scroll to position [186, 0]
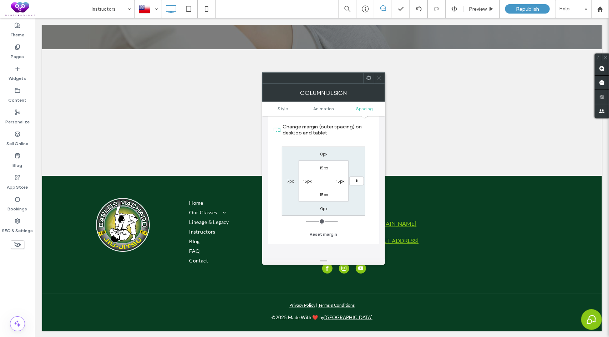
type input "*"
type input "***"
click at [358, 191] on div "0px *** 0px 7px 15px 15px 15px 15px" at bounding box center [323, 181] width 83 height 69
click at [380, 80] on span at bounding box center [379, 78] width 5 height 11
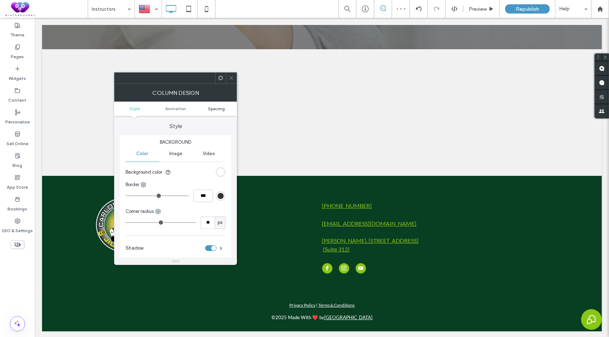
click at [218, 108] on span "Spacing" at bounding box center [216, 108] width 17 height 5
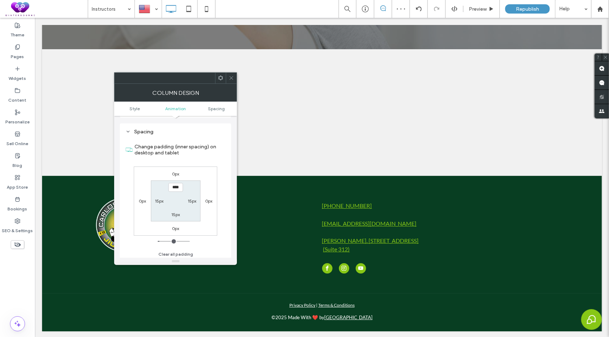
scroll to position [167, 0]
click at [144, 198] on label "0px" at bounding box center [142, 199] width 7 height 5
type input "*"
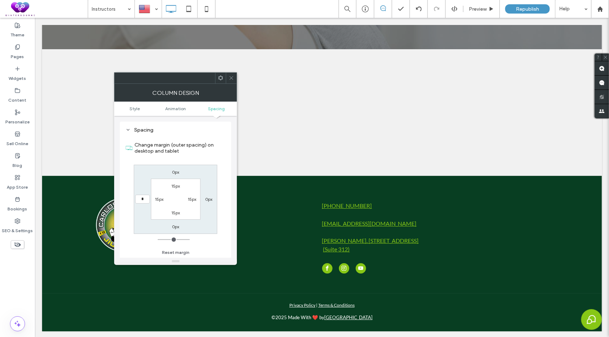
type input "*"
type input "***"
click at [208, 199] on label "0px" at bounding box center [208, 199] width 7 height 5
type input "*"
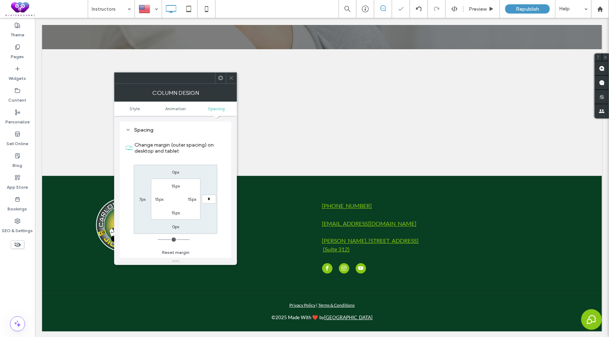
type input "*"
type input "***"
click at [209, 184] on div "0px *** 0px 7px 15px 15px 15px 15px" at bounding box center [175, 199] width 83 height 69
click at [232, 75] on icon at bounding box center [231, 77] width 5 height 5
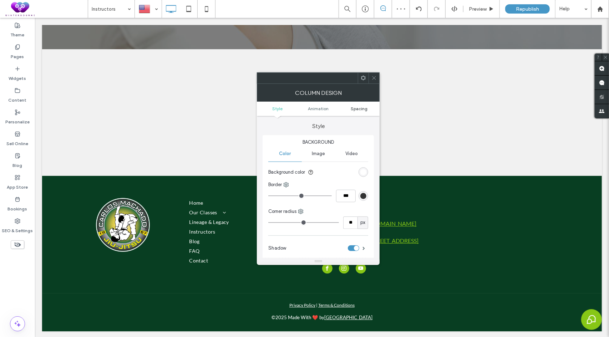
click at [359, 110] on span "Spacing" at bounding box center [359, 108] width 17 height 5
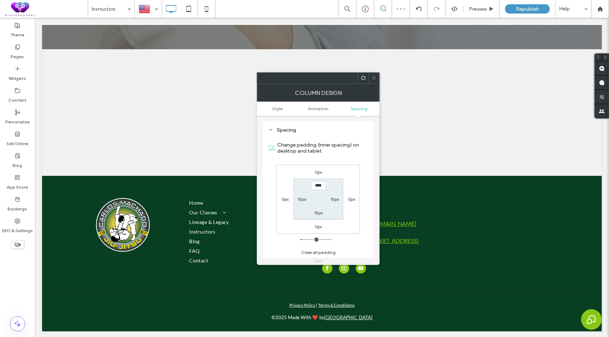
click at [285, 197] on label "0px" at bounding box center [285, 199] width 7 height 5
type input "*"
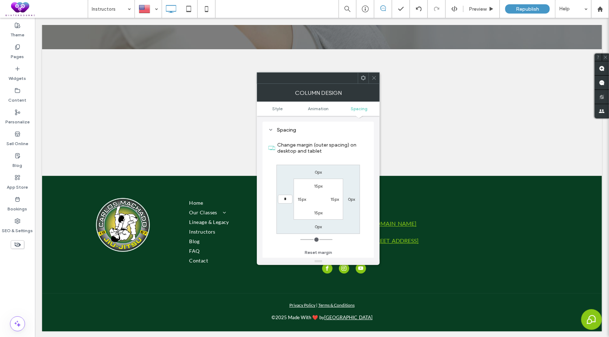
type input "*"
type input "***"
click at [351, 198] on label "0px" at bounding box center [351, 199] width 7 height 5
type input "*"
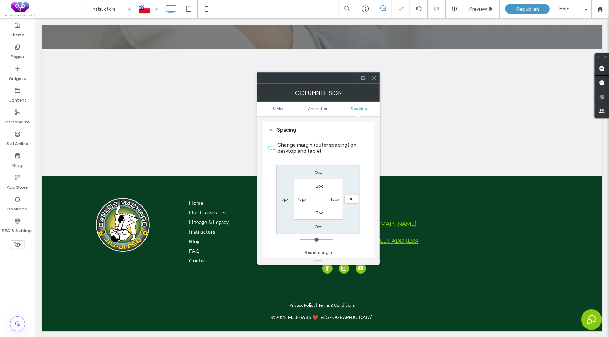
type input "*"
type input "***"
click at [351, 188] on div "0px *** 0px 7px 15px 15px 15px 15px" at bounding box center [318, 199] width 83 height 69
click at [376, 76] on icon at bounding box center [373, 77] width 5 height 5
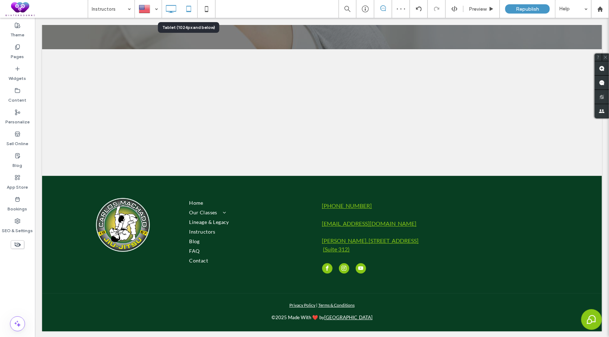
click at [188, 9] on icon at bounding box center [189, 9] width 14 height 14
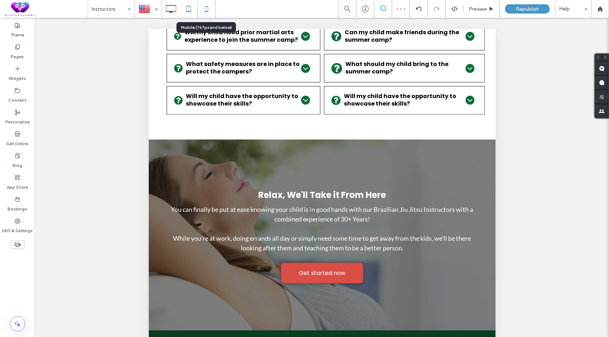
click at [206, 7] on icon at bounding box center [206, 9] width 14 height 14
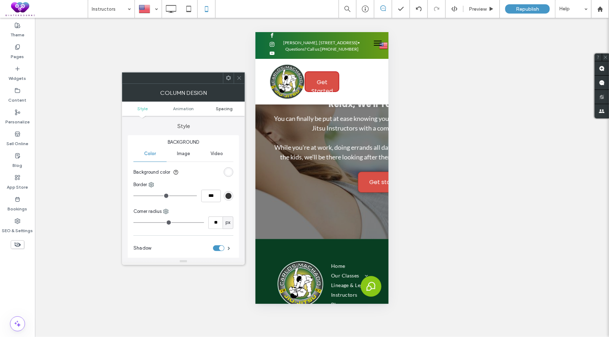
click at [227, 106] on span "Spacing" at bounding box center [224, 108] width 17 height 5
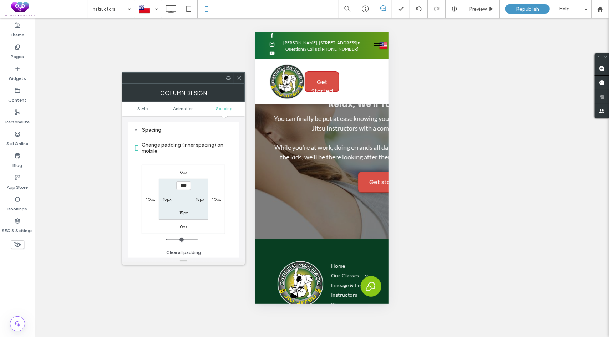
click at [239, 77] on icon at bounding box center [239, 77] width 5 height 5
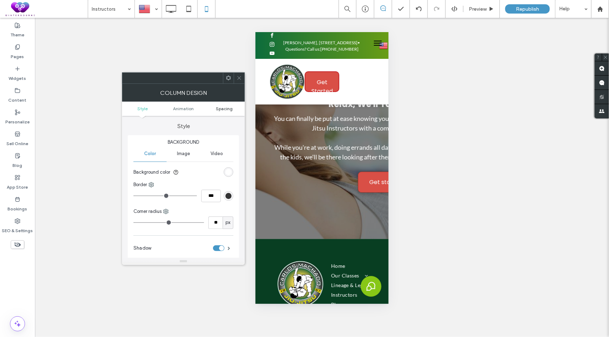
click at [223, 108] on span "Spacing" at bounding box center [224, 108] width 17 height 5
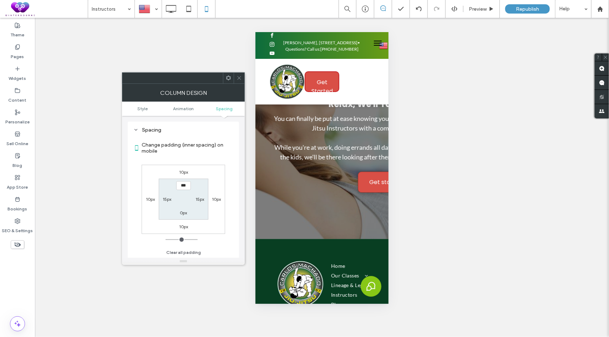
click at [238, 80] on icon at bounding box center [239, 77] width 5 height 5
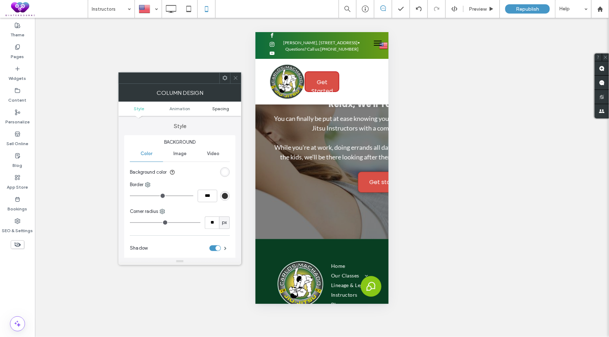
click at [220, 110] on span "Spacing" at bounding box center [220, 108] width 17 height 5
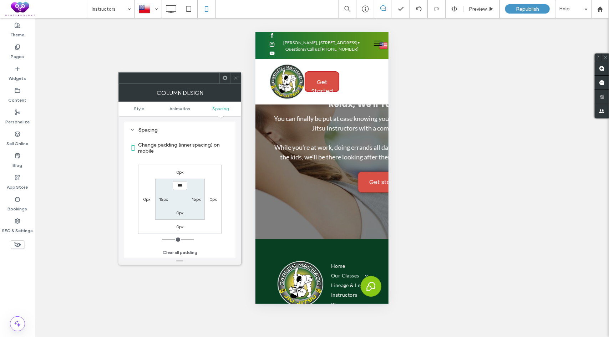
click at [147, 197] on label "0px" at bounding box center [146, 199] width 7 height 5
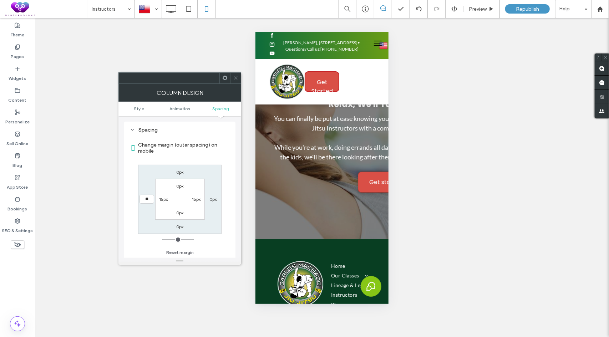
type input "**"
type input "****"
click at [212, 201] on label "0px" at bounding box center [212, 199] width 7 height 5
type input "*"
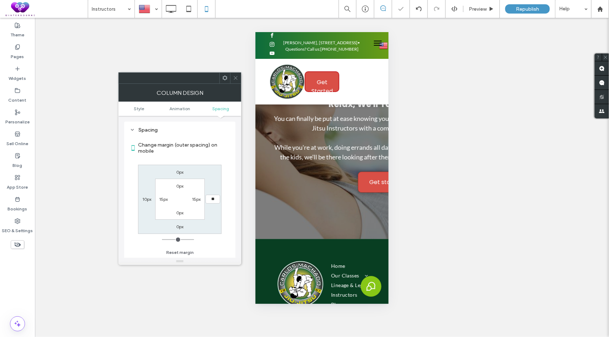
type input "**"
type input "****"
click at [209, 207] on div "0px **** 0px 10px 0px 15px 0px 15px" at bounding box center [179, 199] width 83 height 69
click at [239, 80] on div at bounding box center [235, 78] width 11 height 11
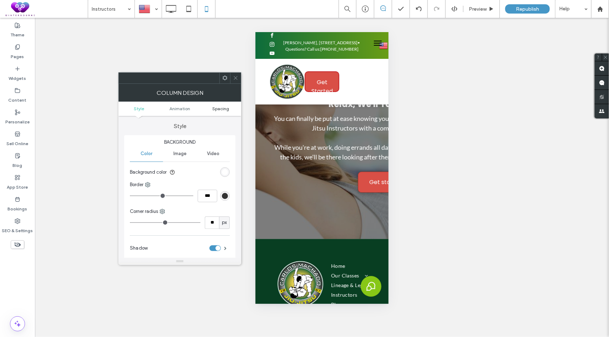
click at [217, 107] on span "Spacing" at bounding box center [220, 108] width 17 height 5
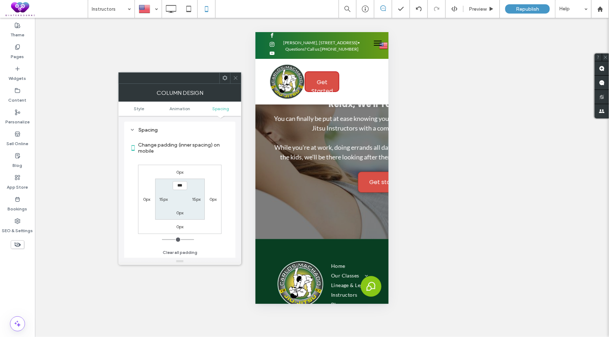
click at [148, 201] on label "0px" at bounding box center [146, 199] width 7 height 5
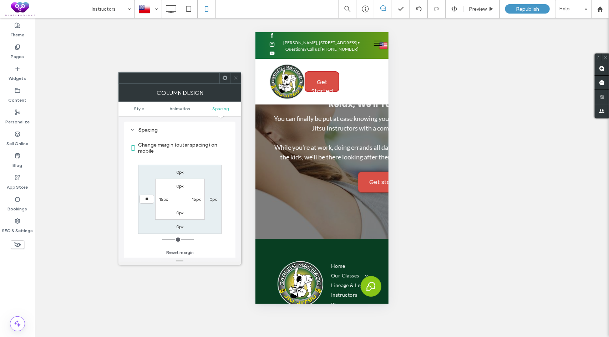
type input "**"
type input "****"
click at [212, 197] on label "0px" at bounding box center [212, 199] width 7 height 5
type input "*"
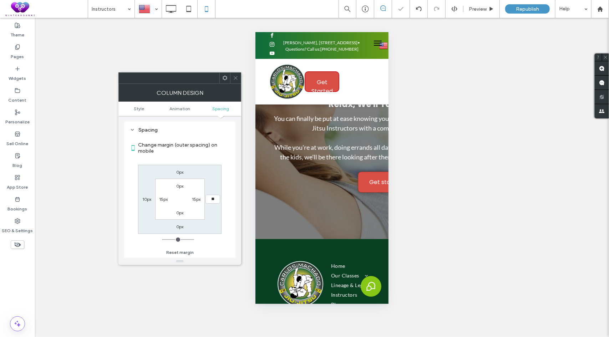
type input "**"
type input "****"
click at [213, 190] on div "0px **** 0px 10px 0px 15px 0px 15px" at bounding box center [179, 199] width 83 height 69
click at [236, 80] on icon at bounding box center [235, 77] width 5 height 5
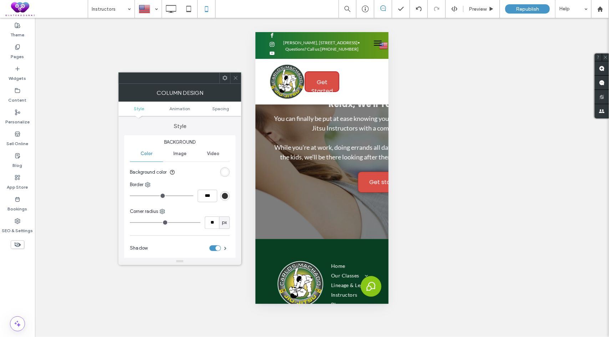
click at [220, 103] on ul "Style Animation Spacing" at bounding box center [179, 109] width 123 height 14
click at [220, 107] on span "Spacing" at bounding box center [220, 108] width 17 height 5
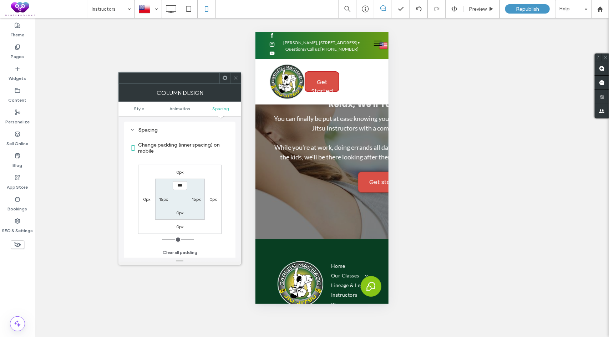
click at [145, 198] on label "0px" at bounding box center [146, 199] width 7 height 5
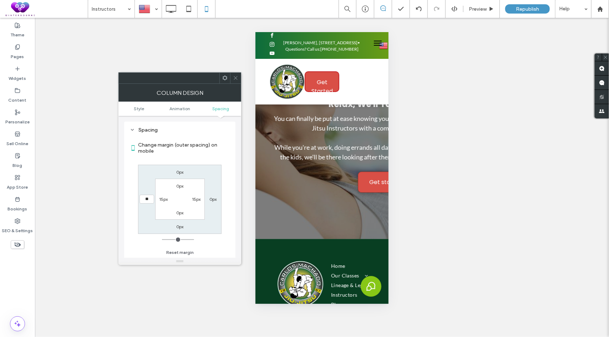
type input "**"
type input "****"
click at [212, 197] on label "0px" at bounding box center [212, 199] width 7 height 5
type input "*"
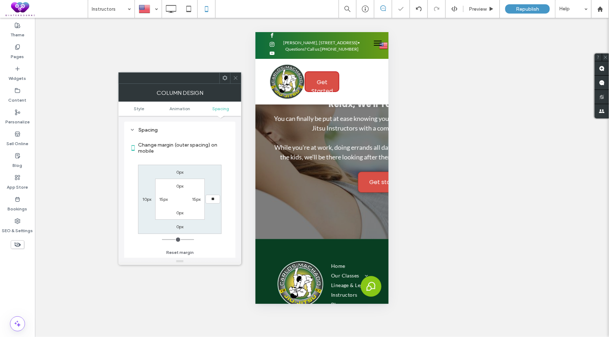
type input "**"
type input "****"
click at [212, 190] on div "0px **** 0px 10px 0px 15px 0px 15px" at bounding box center [179, 199] width 83 height 69
drag, startPoint x: 233, startPoint y: 80, endPoint x: 253, endPoint y: 91, distance: 23.5
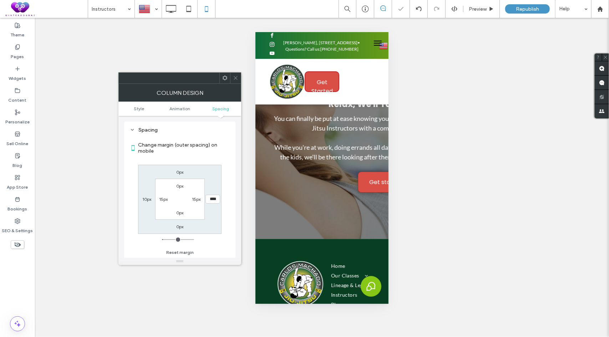
click at [233, 80] on div at bounding box center [235, 78] width 11 height 11
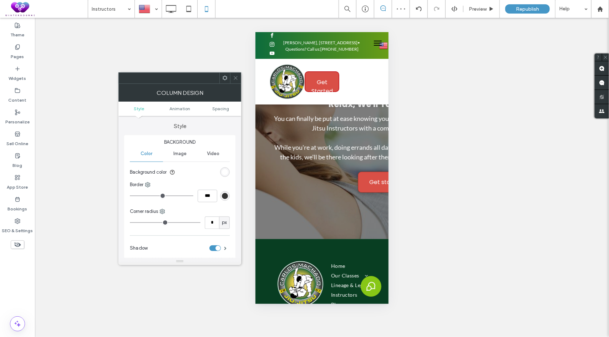
type input "**"
click at [221, 107] on span "Spacing" at bounding box center [220, 108] width 17 height 5
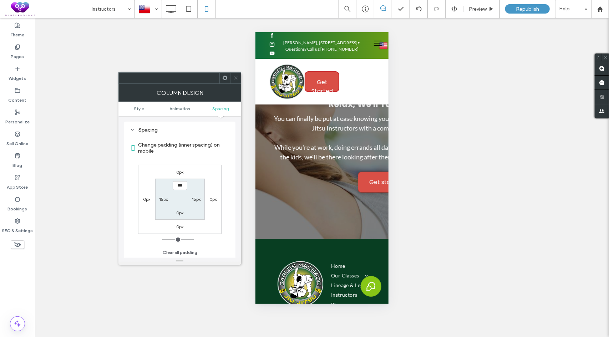
click at [144, 196] on div "0px" at bounding box center [146, 199] width 7 height 7
click at [145, 198] on label "0px" at bounding box center [146, 199] width 7 height 5
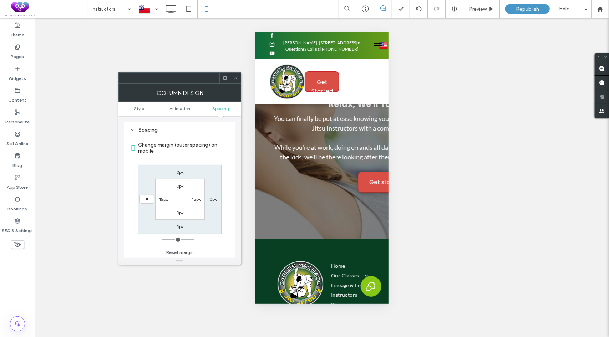
type input "**"
type input "****"
click at [212, 199] on label "0px" at bounding box center [212, 199] width 7 height 5
type input "*"
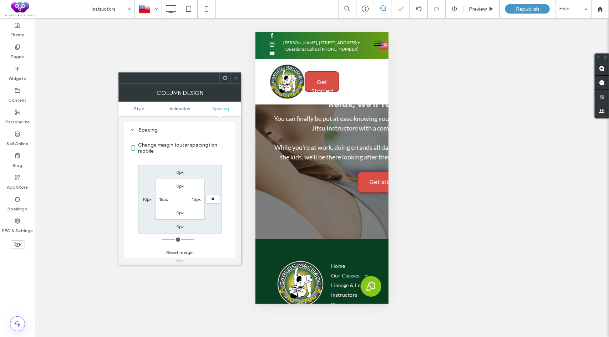
type input "**"
type input "****"
click at [217, 187] on div "0px **** 0px 10px 0px 15px 0px 15px" at bounding box center [179, 199] width 83 height 69
click at [234, 80] on icon at bounding box center [235, 77] width 5 height 5
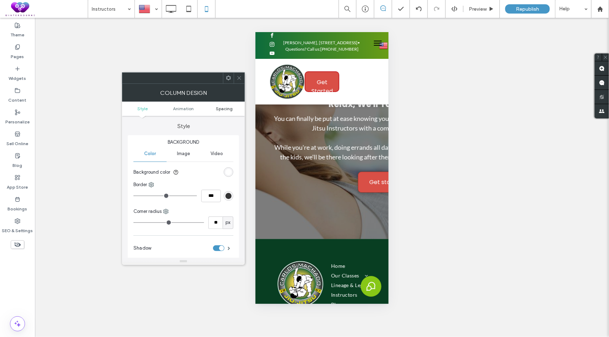
click at [223, 106] on span "Spacing" at bounding box center [224, 108] width 17 height 5
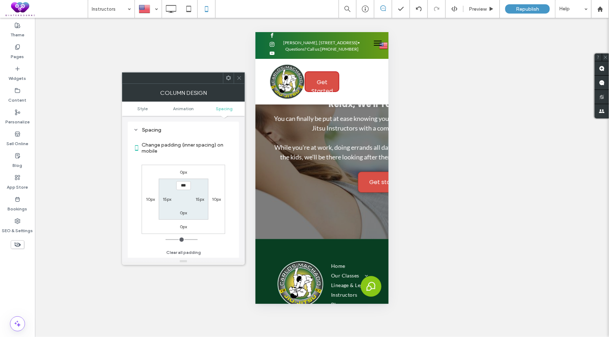
click at [184, 171] on label "0px" at bounding box center [183, 171] width 7 height 5
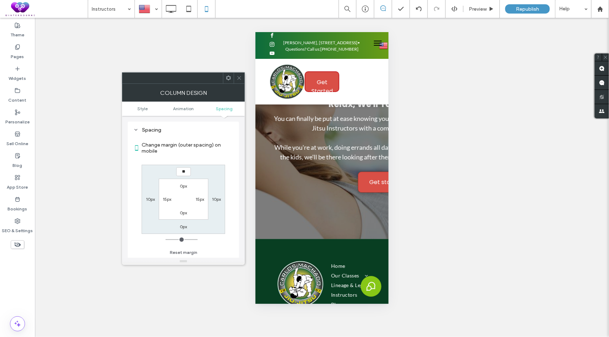
type input "**"
type input "****"
click at [168, 174] on div "**** 10px 0px 10px 0px 15px 0px 15px" at bounding box center [183, 199] width 83 height 69
click at [239, 77] on icon at bounding box center [239, 77] width 5 height 5
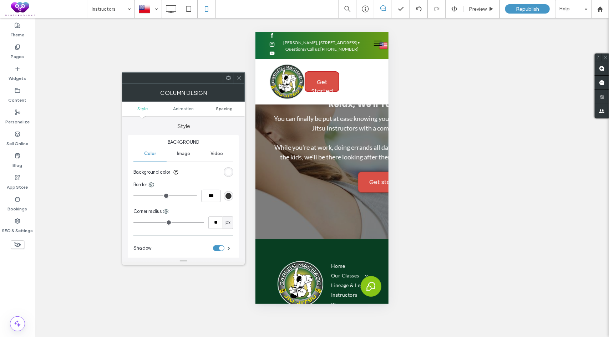
click at [225, 109] on span "Spacing" at bounding box center [224, 108] width 17 height 5
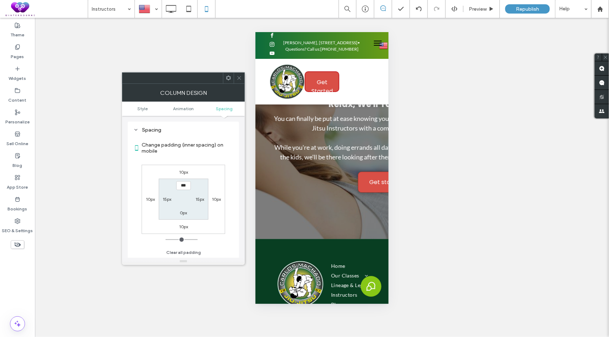
click at [240, 82] on span at bounding box center [239, 78] width 5 height 11
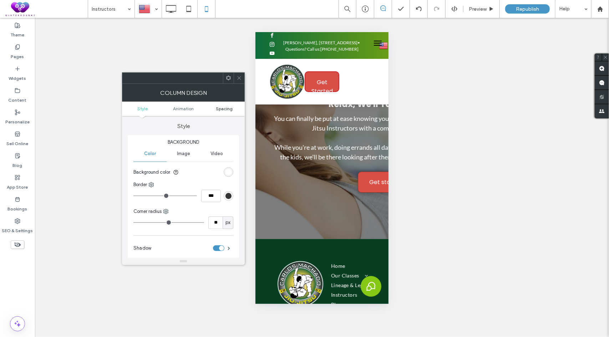
click at [224, 109] on span "Spacing" at bounding box center [224, 108] width 17 height 5
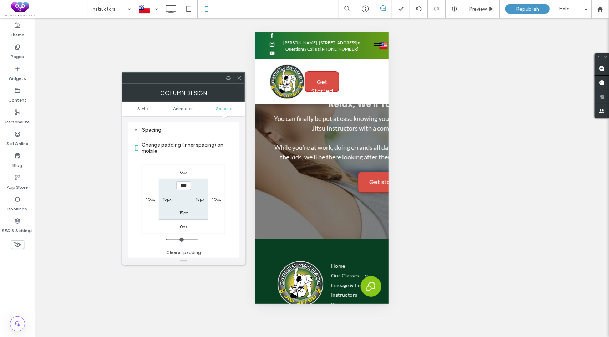
click at [242, 80] on icon at bounding box center [239, 77] width 5 height 5
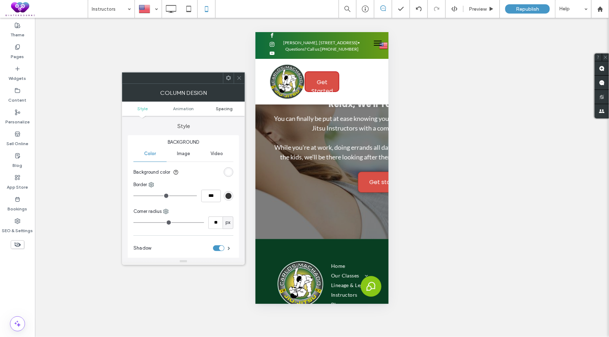
click at [219, 108] on span "Spacing" at bounding box center [224, 108] width 17 height 5
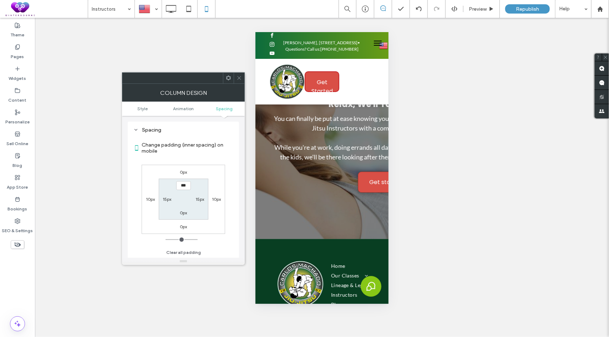
click at [184, 174] on label "0px" at bounding box center [183, 171] width 7 height 5
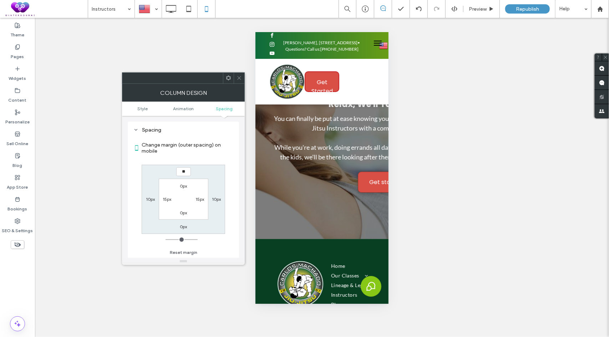
type input "**"
type input "****"
click at [183, 225] on label "0px" at bounding box center [183, 226] width 7 height 5
type input "*"
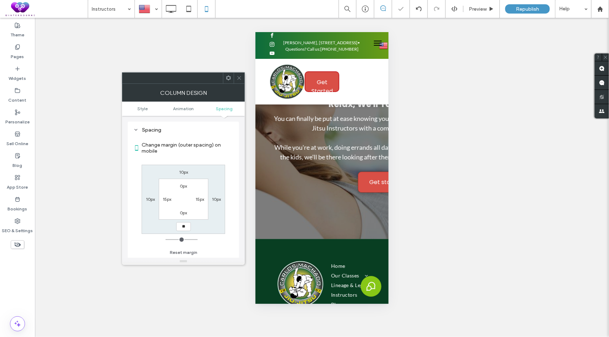
type input "**"
type input "****"
click at [196, 224] on div "10px 10px **** 10px 0px 15px 0px 15px" at bounding box center [183, 199] width 83 height 69
click at [238, 78] on icon at bounding box center [239, 77] width 5 height 5
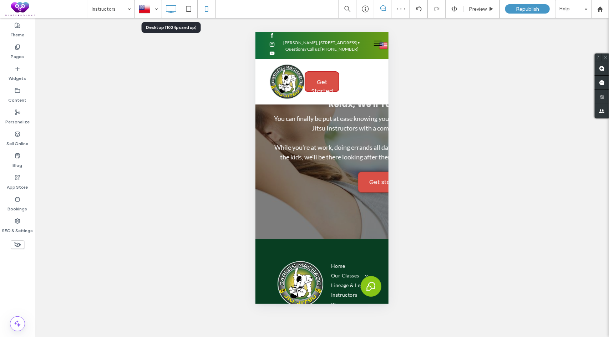
click at [171, 9] on icon at bounding box center [171, 9] width 14 height 14
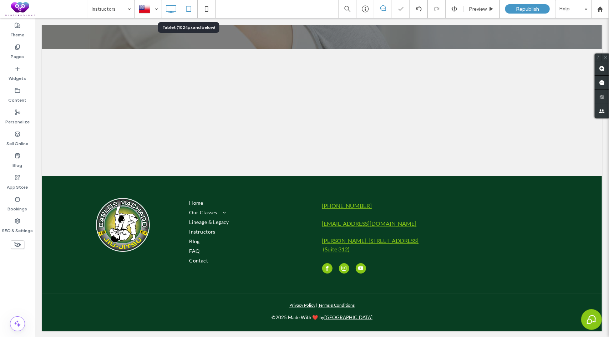
click at [190, 11] on use at bounding box center [188, 9] width 5 height 6
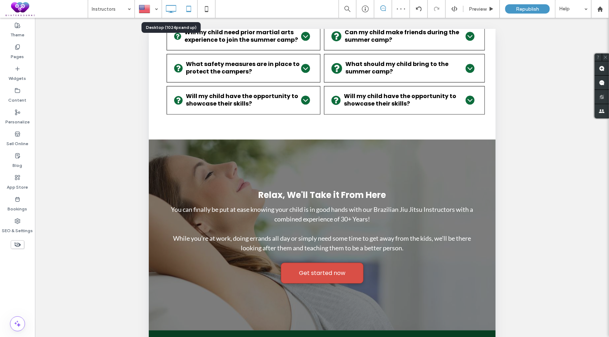
click at [168, 9] on icon at bounding box center [171, 9] width 14 height 14
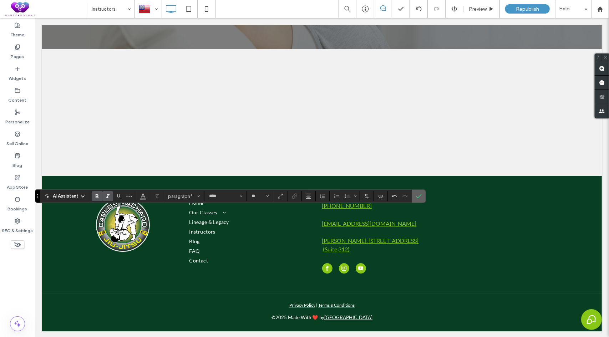
click at [418, 196] on icon "Confirm" at bounding box center [419, 196] width 6 height 6
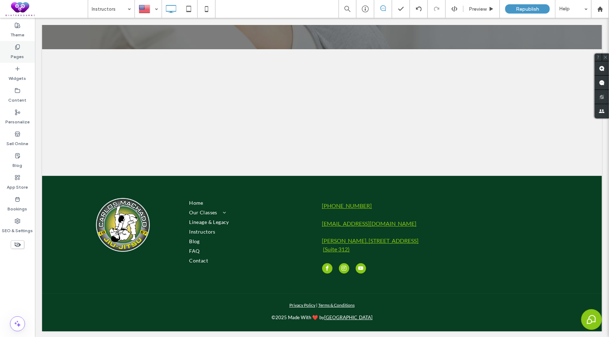
click at [20, 56] on label "Pages" at bounding box center [17, 55] width 13 height 10
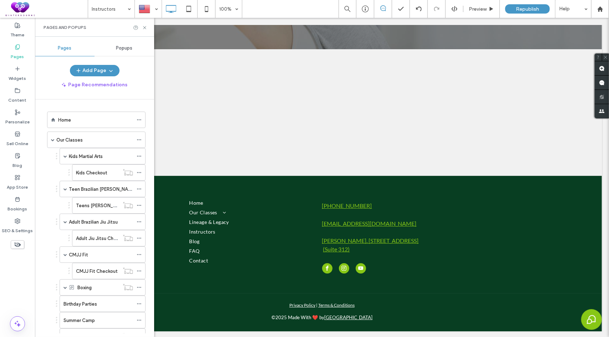
click at [85, 252] on label "CMJJ Fit" at bounding box center [78, 255] width 19 height 12
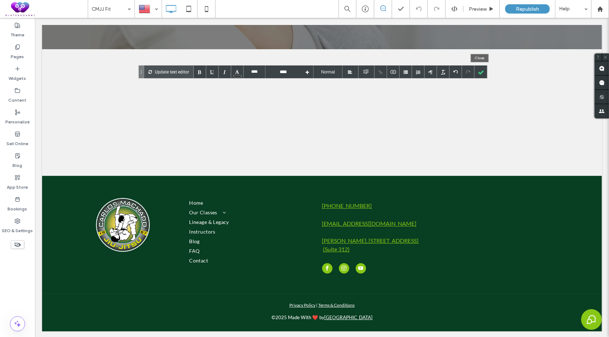
click at [479, 74] on div at bounding box center [481, 72] width 12 height 12
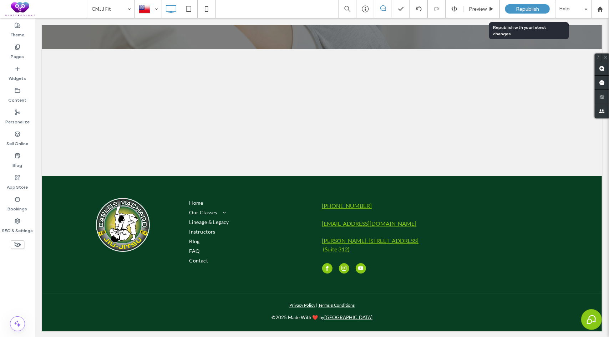
click at [523, 6] on span "Republish" at bounding box center [527, 9] width 23 height 6
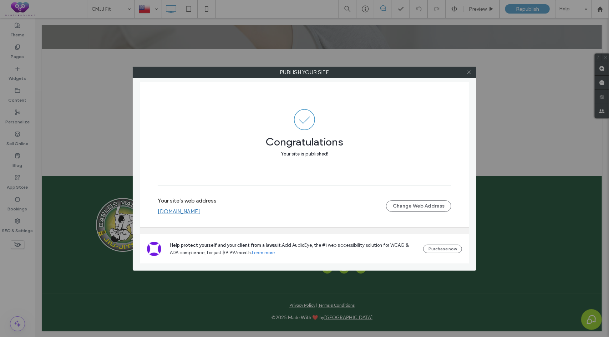
click at [468, 73] on icon at bounding box center [468, 72] width 5 height 5
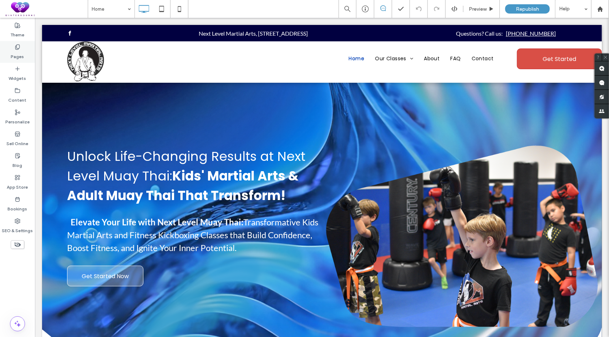
click at [9, 45] on div "Pages" at bounding box center [17, 52] width 35 height 22
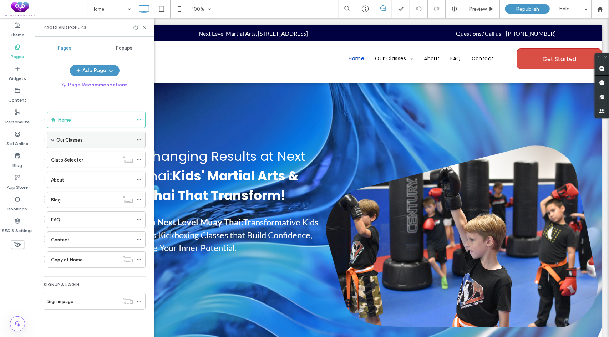
click at [53, 140] on span at bounding box center [53, 140] width 4 height 4
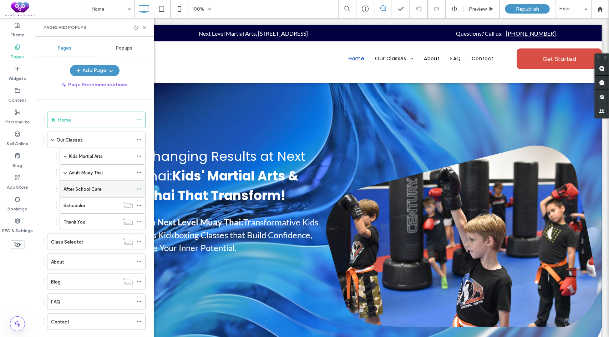
click at [139, 188] on icon at bounding box center [139, 189] width 5 height 5
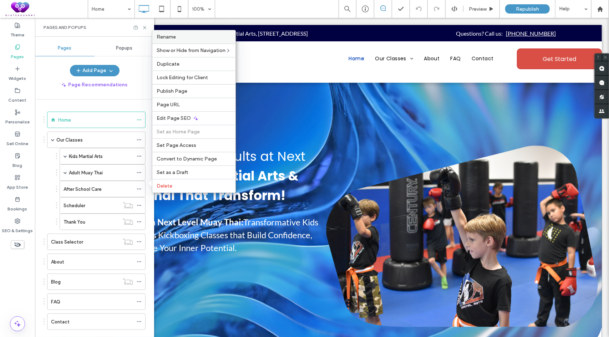
click at [184, 39] on label "Rename" at bounding box center [194, 37] width 75 height 6
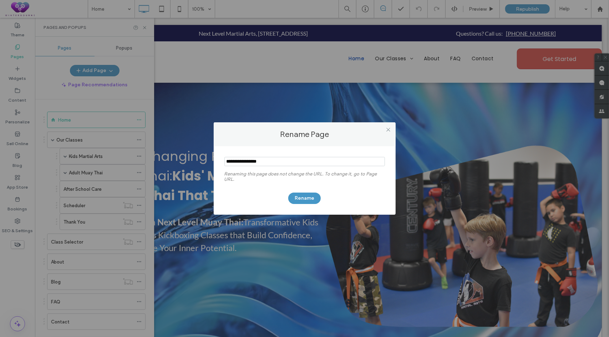
click at [259, 162] on input "notEmpty" at bounding box center [304, 161] width 161 height 9
click at [259, 163] on input "notEmpty" at bounding box center [304, 161] width 161 height 9
type input "**********"
click at [300, 202] on button "Rename" at bounding box center [304, 198] width 32 height 11
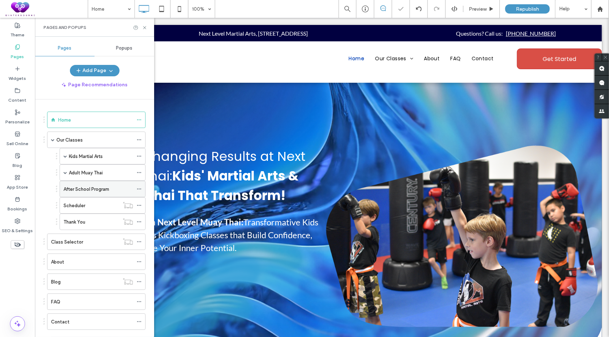
click at [138, 188] on icon at bounding box center [139, 189] width 5 height 5
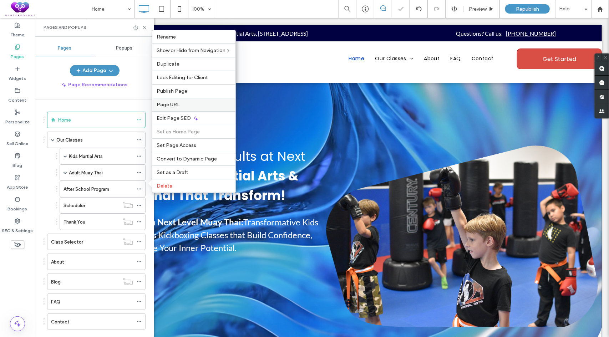
click at [185, 104] on label "Page URL" at bounding box center [194, 105] width 75 height 6
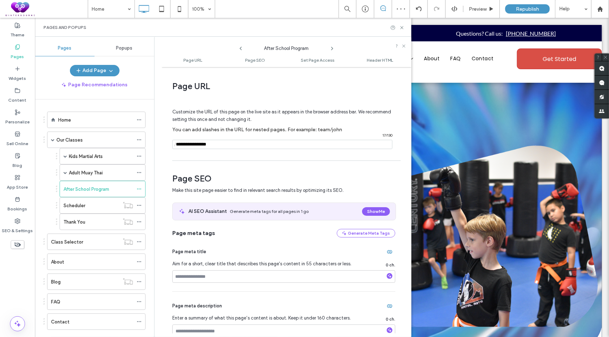
click at [211, 145] on input "notEmpty" at bounding box center [282, 144] width 220 height 9
type input "**********"
click at [323, 96] on div "Customize the URL of this page on the live site as it appears in the browser ad…" at bounding box center [283, 126] width 223 height 62
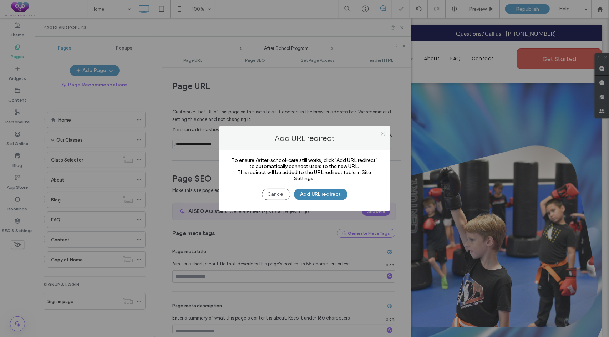
click at [316, 192] on button "Add URL redirect" at bounding box center [321, 194] width 54 height 11
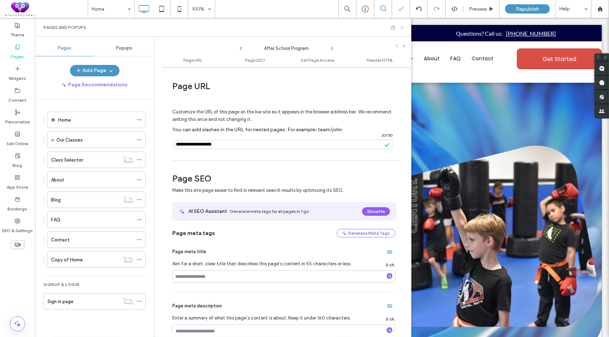
drag, startPoint x: 402, startPoint y: 27, endPoint x: 364, endPoint y: 12, distance: 41.3
click at [402, 27] on icon at bounding box center [401, 27] width 5 height 5
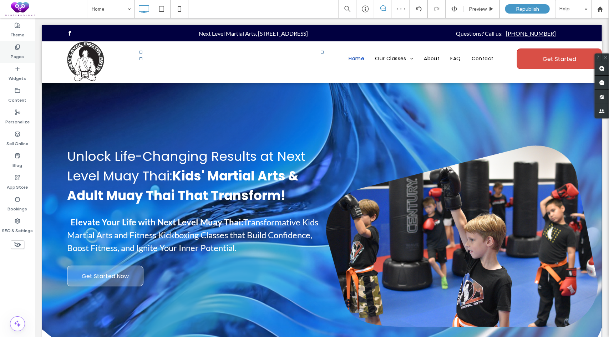
click at [9, 53] on div "Pages" at bounding box center [17, 52] width 35 height 22
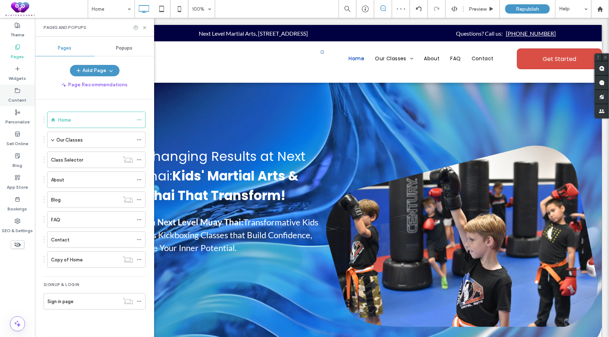
click at [13, 96] on label "Content" at bounding box center [18, 98] width 18 height 10
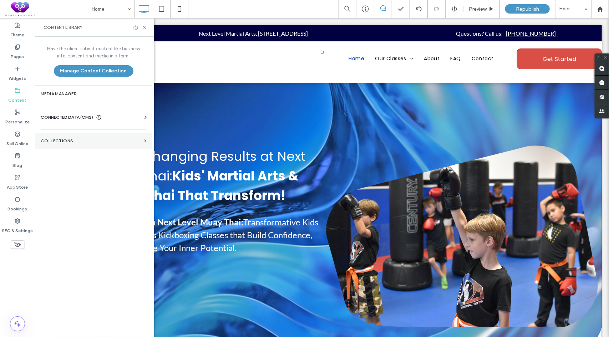
click at [70, 140] on label "Collections" at bounding box center [91, 140] width 101 height 5
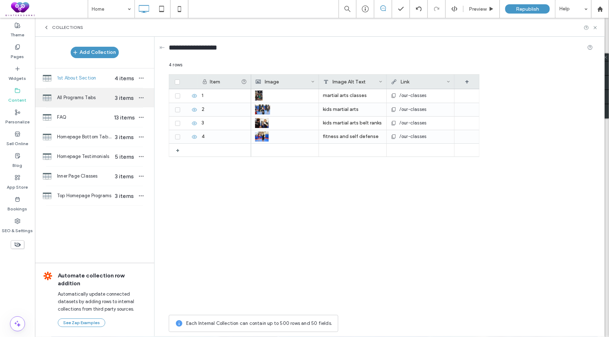
click at [71, 92] on div "All Programs Tabs 3 items" at bounding box center [94, 97] width 119 height 19
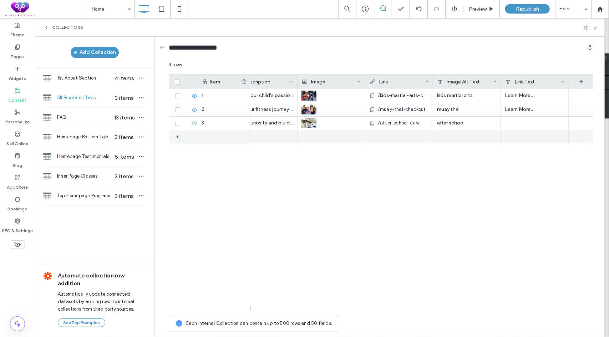
click at [412, 121] on span "/after-school-care" at bounding box center [399, 123] width 42 height 7
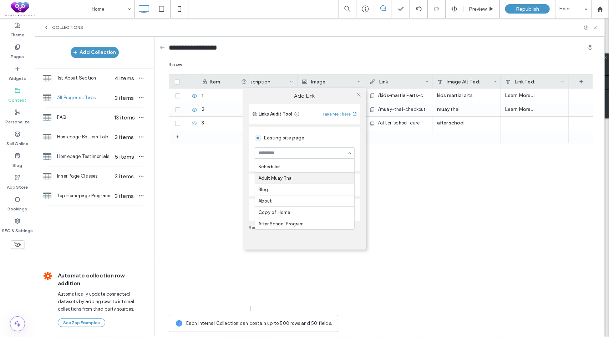
scroll to position [232, 0]
click at [358, 94] on use at bounding box center [359, 95] width 4 height 4
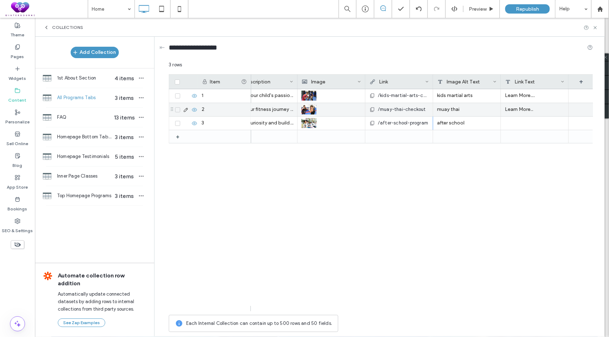
click at [532, 107] on div "Learn More.." at bounding box center [535, 109] width 68 height 13
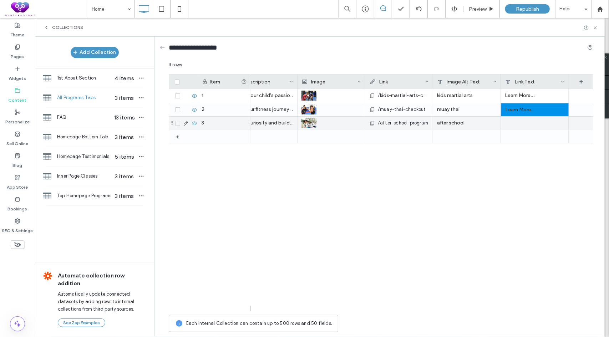
click at [527, 118] on div at bounding box center [535, 123] width 68 height 13
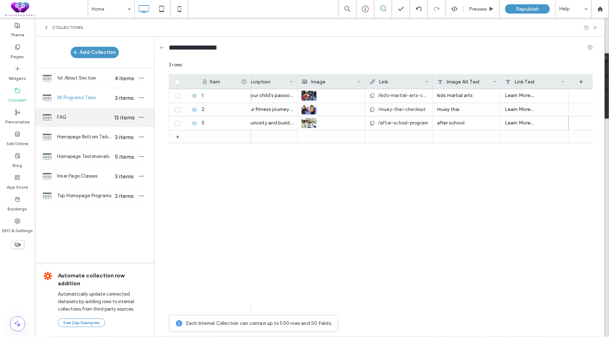
click at [76, 120] on span "FAQ" at bounding box center [84, 117] width 55 height 7
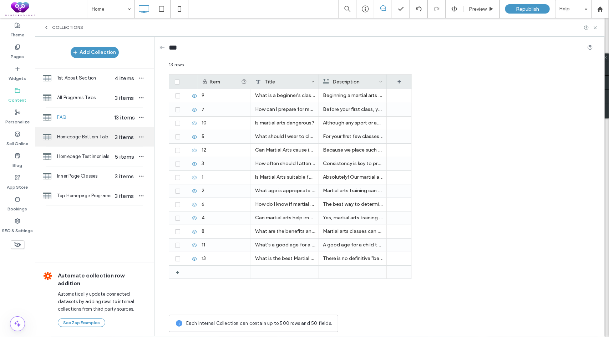
click at [88, 140] on div "Homepage Bottom Tabbed Programs 3 items" at bounding box center [94, 136] width 119 height 19
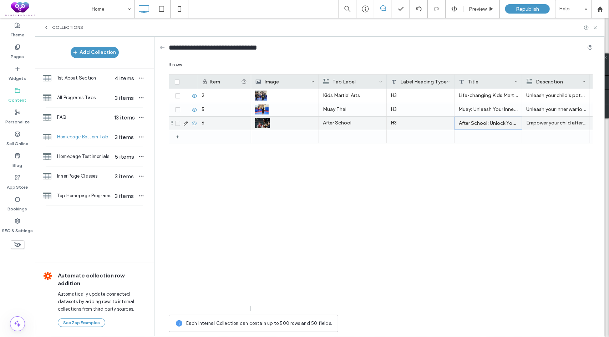
click at [496, 123] on div "After School: Unlock Your Child’s Potential Every Afternoon at Next Level." at bounding box center [489, 123] width 68 height 13
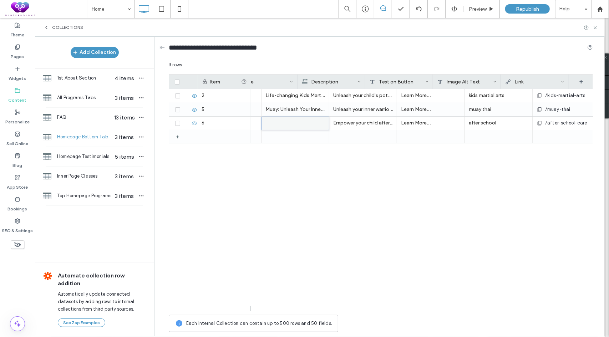
scroll to position [0, 225]
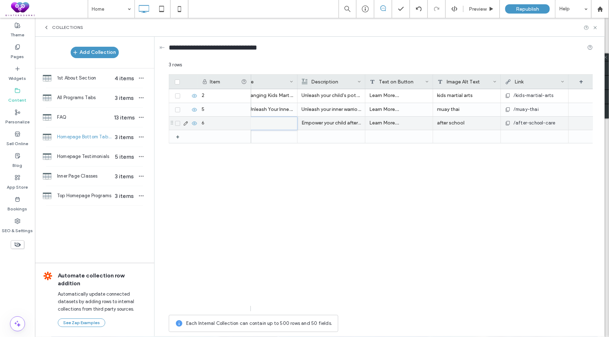
click at [525, 121] on span "/after-school-care" at bounding box center [534, 123] width 42 height 7
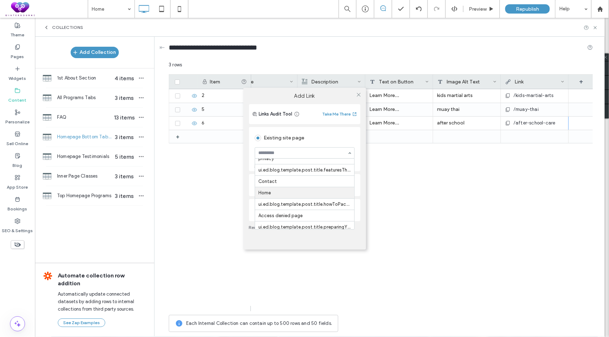
scroll to position [232, 0]
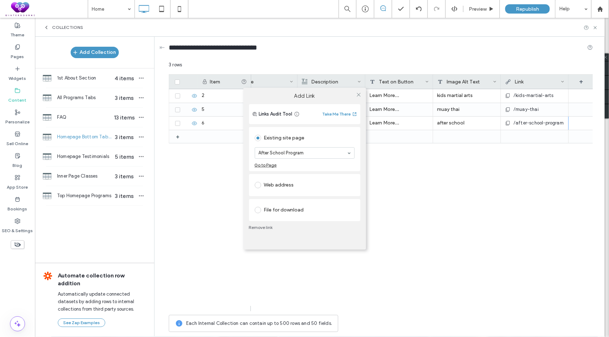
click at [473, 227] on div "Add Link Links Audit Tool Take Me There Existing site page After School Program…" at bounding box center [304, 168] width 609 height 337
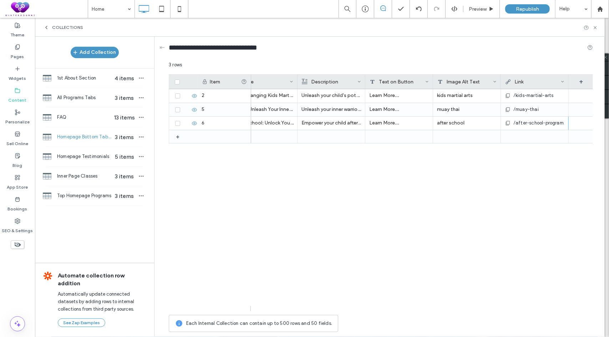
scroll to position [0, 52]
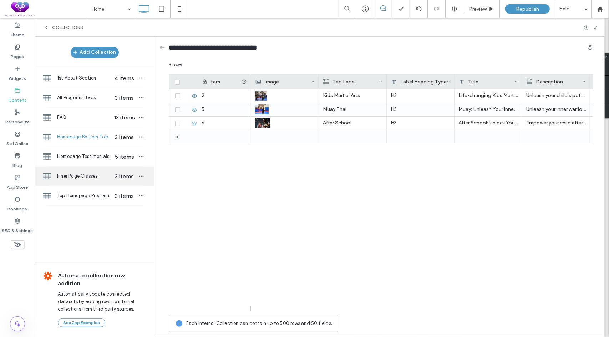
click at [82, 176] on span "Inner Page Classes" at bounding box center [84, 176] width 55 height 7
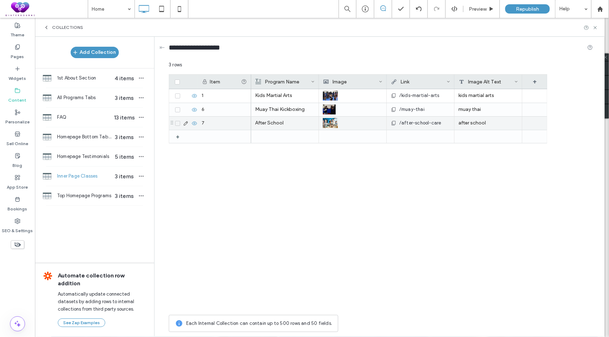
click at [425, 124] on span "/after-school-care" at bounding box center [420, 123] width 42 height 7
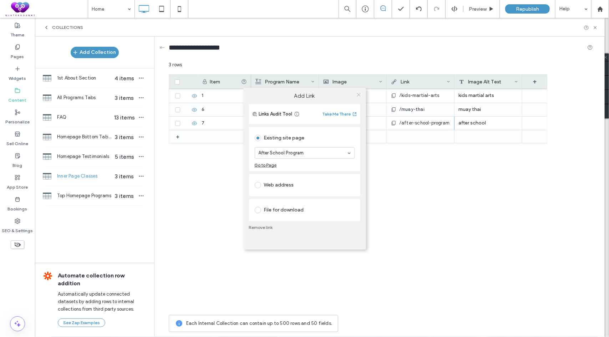
click at [359, 96] on icon at bounding box center [358, 94] width 5 height 5
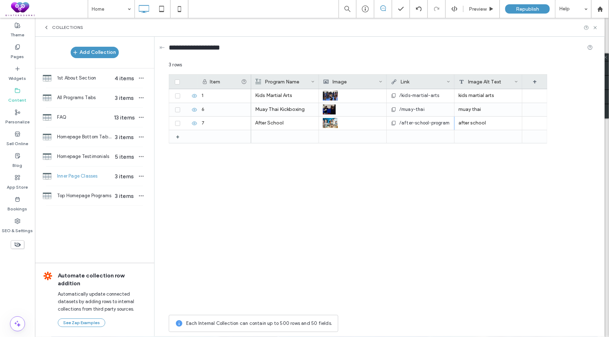
click at [401, 220] on div "Kids Martial Arts /kids-martial-arts kids martial arts Muay Thai Kickboxing /mu…" at bounding box center [399, 200] width 296 height 222
click at [81, 196] on span "Top Homepage Programs" at bounding box center [84, 195] width 55 height 7
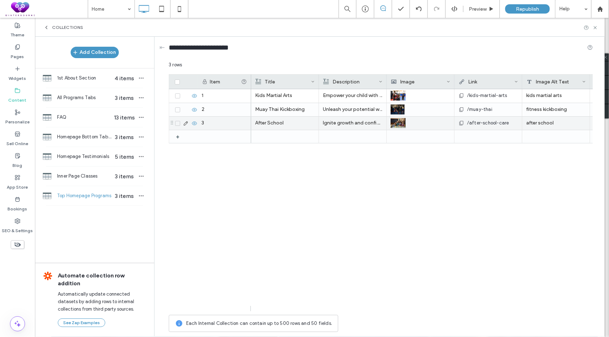
click at [498, 120] on span "/after-school-care" at bounding box center [488, 123] width 42 height 7
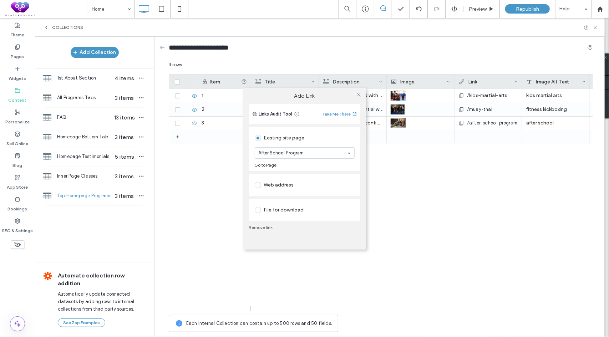
click at [459, 201] on div "Add Link Links Audit Tool Take Me There Existing site page After School Program…" at bounding box center [304, 168] width 609 height 337
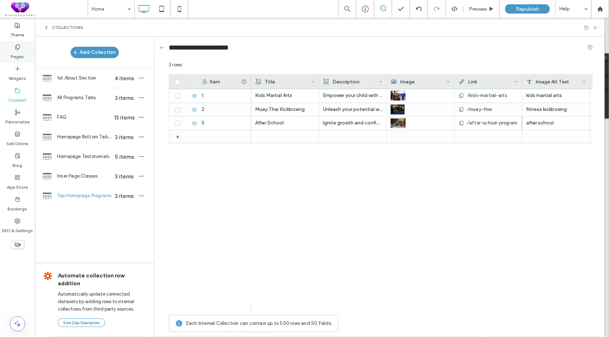
click at [15, 50] on label "Pages" at bounding box center [17, 55] width 13 height 10
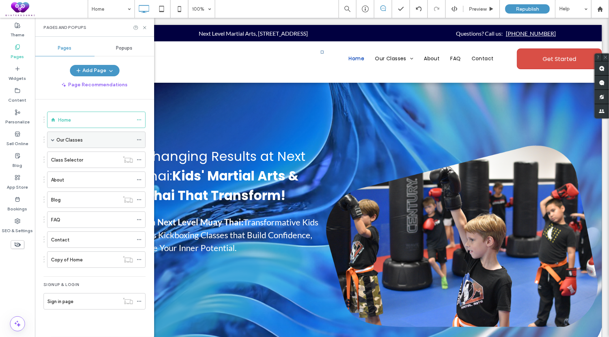
click at [53, 140] on span at bounding box center [53, 140] width 4 height 4
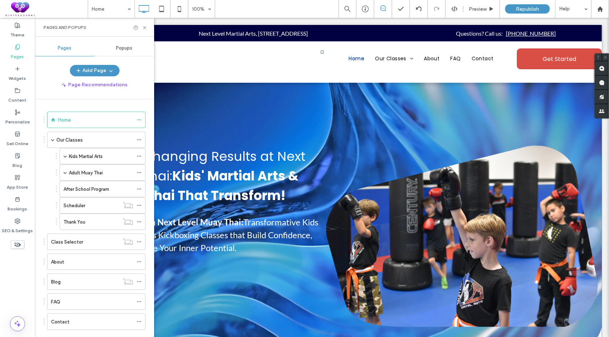
click at [80, 185] on label "After School Program" at bounding box center [87, 189] width 46 height 12
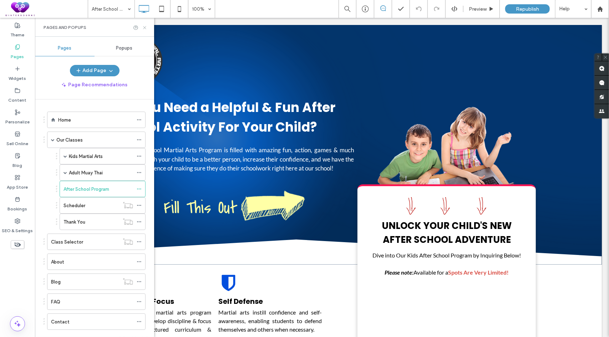
drag, startPoint x: 145, startPoint y: 27, endPoint x: 121, endPoint y: 16, distance: 26.8
click at [145, 27] on icon at bounding box center [144, 27] width 5 height 5
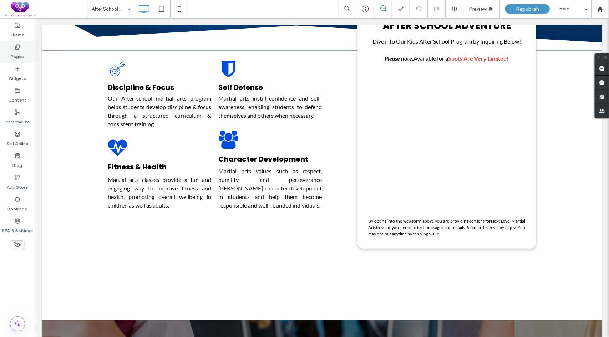
click at [21, 47] on div "Pages" at bounding box center [17, 52] width 35 height 22
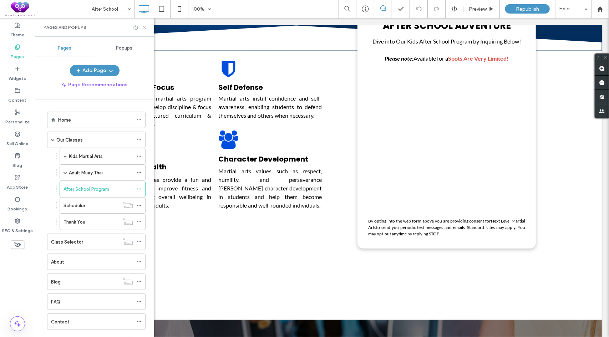
drag, startPoint x: 143, startPoint y: 26, endPoint x: 139, endPoint y: 19, distance: 8.9
click at [143, 26] on icon at bounding box center [144, 27] width 5 height 5
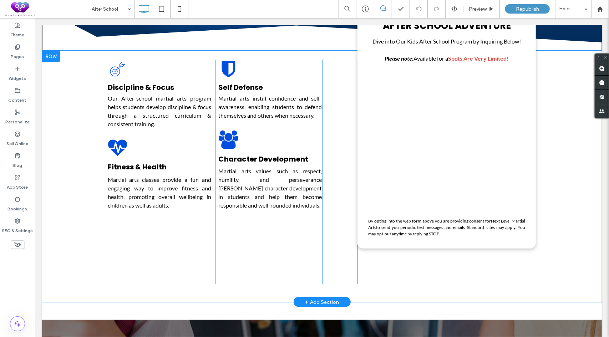
scroll to position [1308, 0]
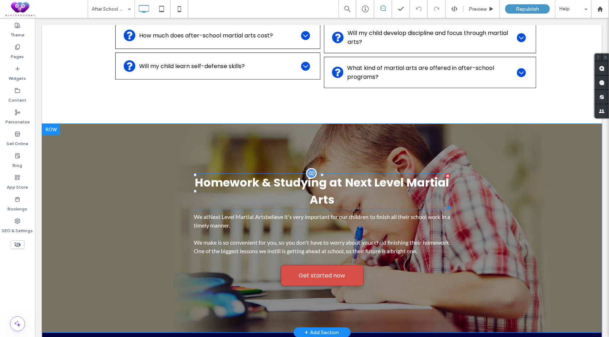
click at [303, 178] on span "Homework & Studying at" at bounding box center [267, 182] width 147 height 16
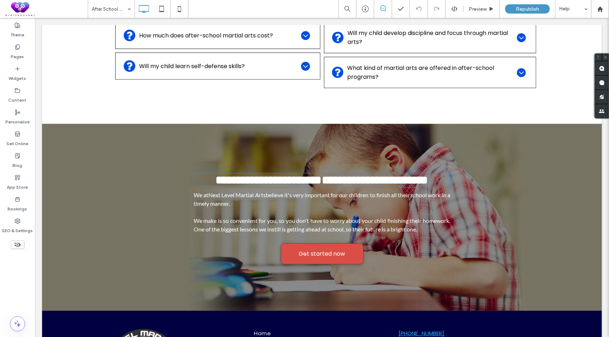
type input "*******"
type input "**"
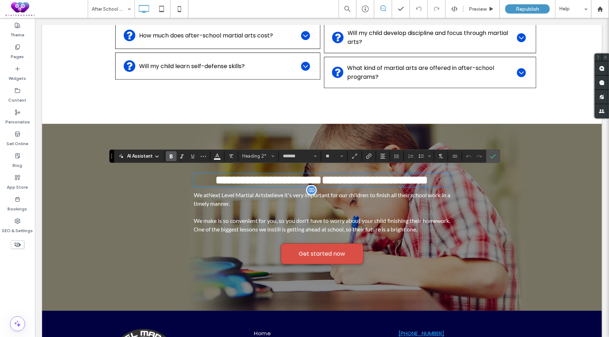
click at [334, 232] on span "We make is so convenient for you, so you don't have to worry about your child f…" at bounding box center [321, 224] width 257 height 15
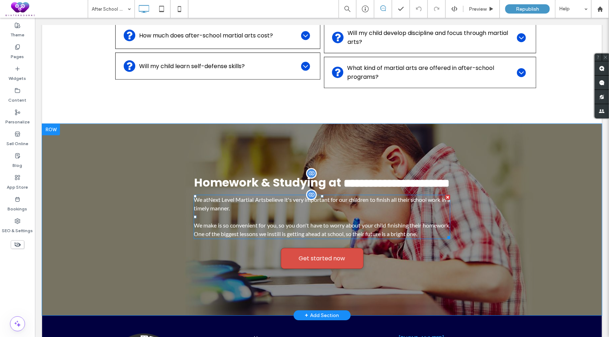
click at [362, 235] on span "We make is so convenient for you, so you don't have to worry about your child f…" at bounding box center [321, 229] width 257 height 15
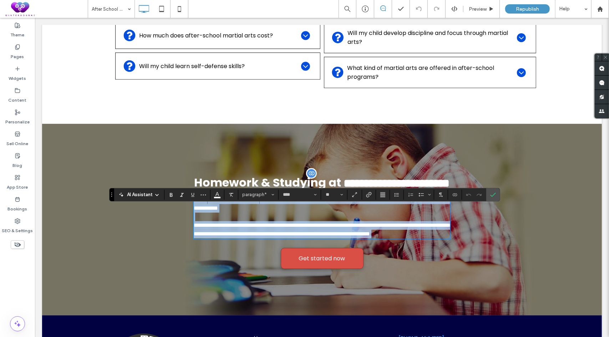
copy div "**********"
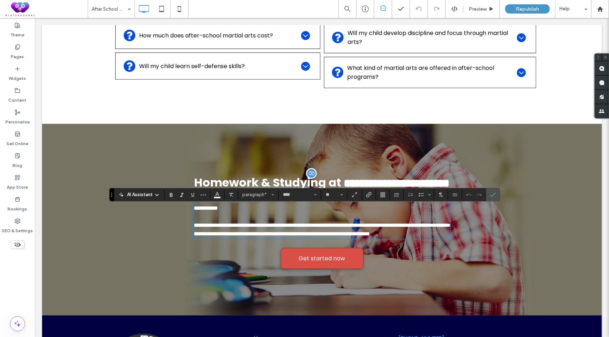
click at [283, 181] on strong "Homework & Studying at" at bounding box center [267, 182] width 147 height 16
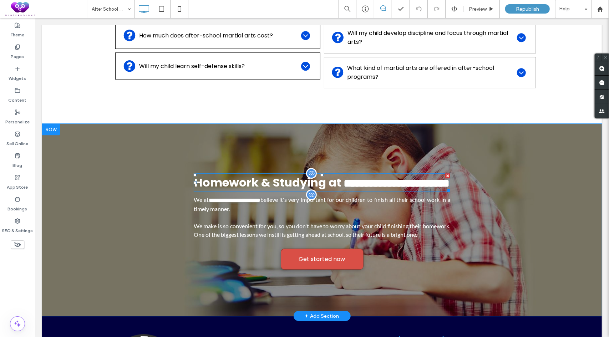
click at [284, 177] on strong "Homework & Studying at" at bounding box center [267, 182] width 147 height 16
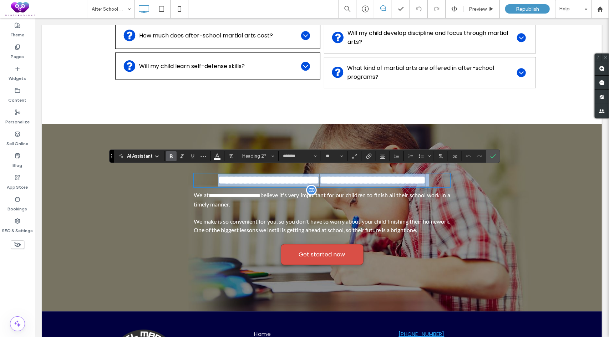
type input "**"
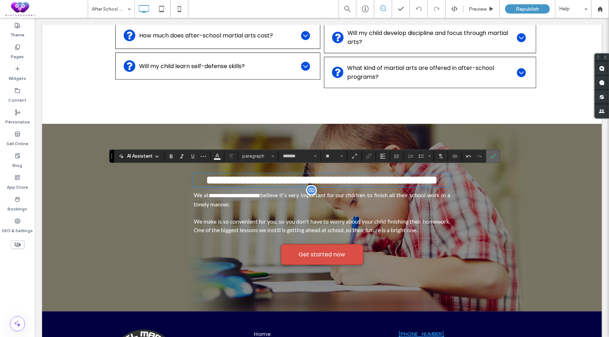
click at [491, 157] on icon "Confirm" at bounding box center [493, 156] width 6 height 6
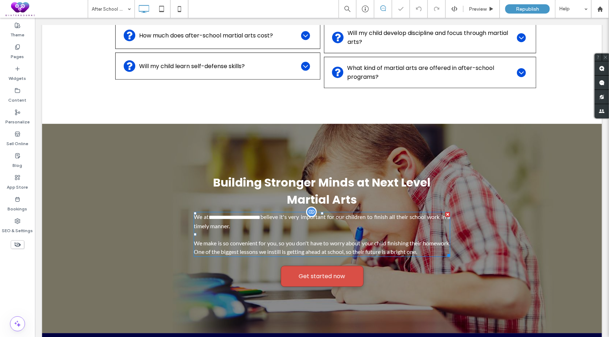
click at [329, 241] on p "We make is so convenient for you, so you don't have to worry about your child f…" at bounding box center [321, 247] width 257 height 17
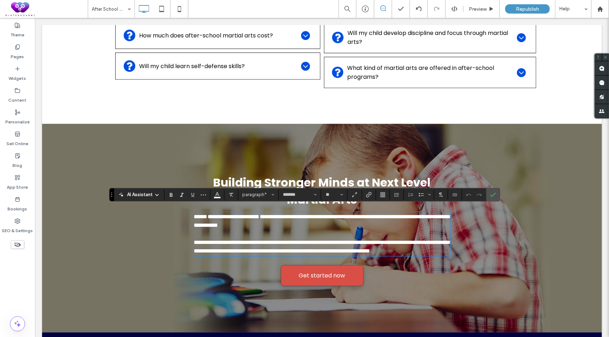
scroll to position [0, 0]
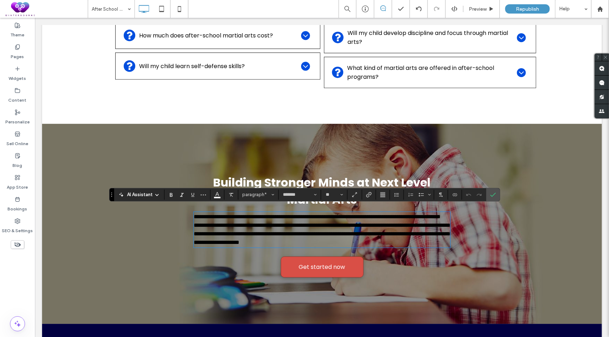
type input "****"
click at [252, 221] on p "**********" at bounding box center [321, 216] width 257 height 9
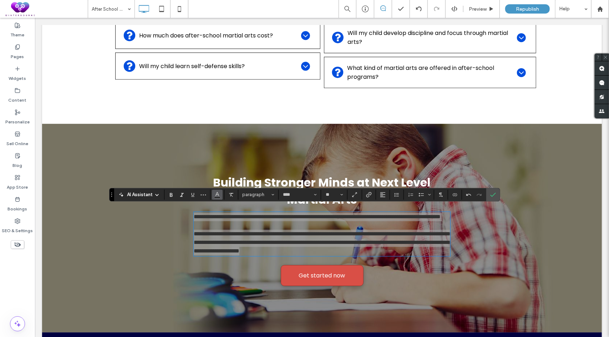
click at [221, 194] on button "Color" at bounding box center [217, 195] width 11 height 10
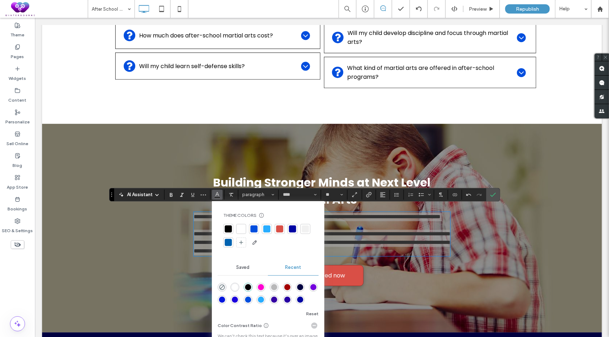
click at [243, 230] on div at bounding box center [241, 228] width 7 height 7
click at [494, 194] on icon "Confirm" at bounding box center [493, 195] width 6 height 6
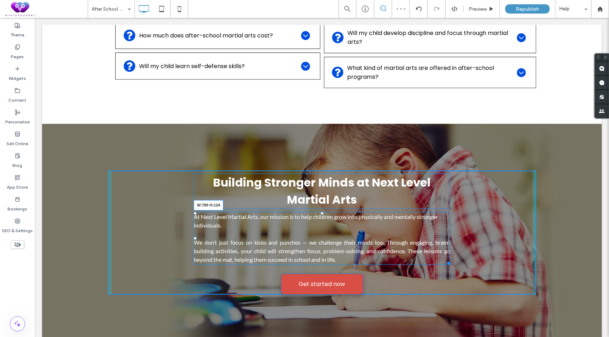
drag, startPoint x: 446, startPoint y: 257, endPoint x: 458, endPoint y: 258, distance: 12.2
click at [458, 258] on div "Building Stronger Minds at Next Level Martial Arts At Next Level Martial Arts, …" at bounding box center [322, 232] width 428 height 124
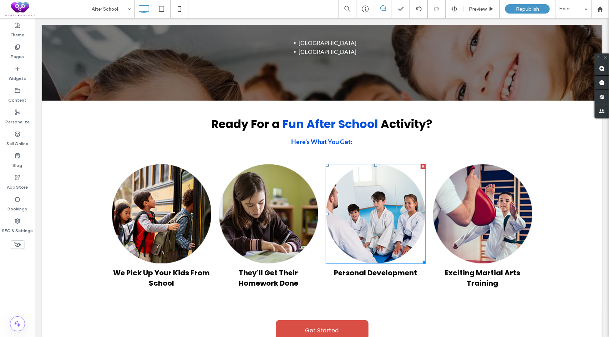
scroll to position [690, 0]
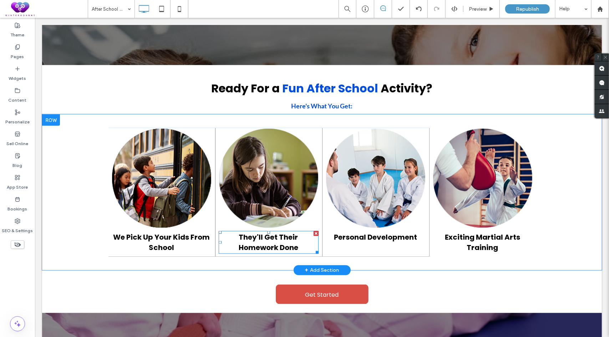
click at [274, 246] on span "Homework Done" at bounding box center [268, 248] width 60 height 10
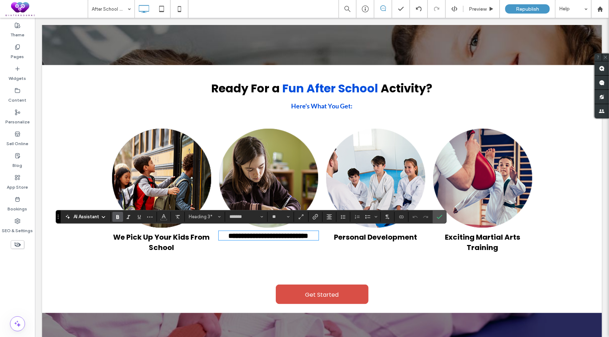
type input "**"
click at [438, 213] on span "Confirm" at bounding box center [440, 217] width 6 height 12
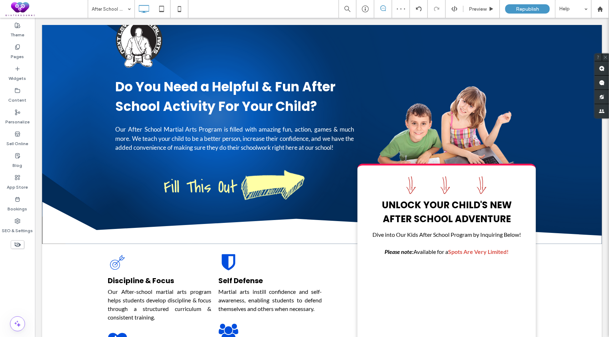
scroll to position [12, 0]
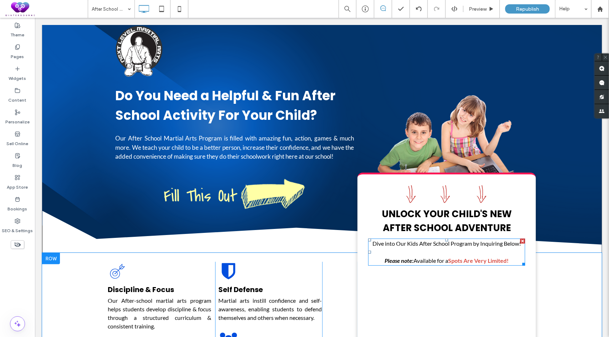
click at [471, 240] on span "Dive into Our Kids After School Program by Inquiring Below!" at bounding box center [446, 243] width 148 height 7
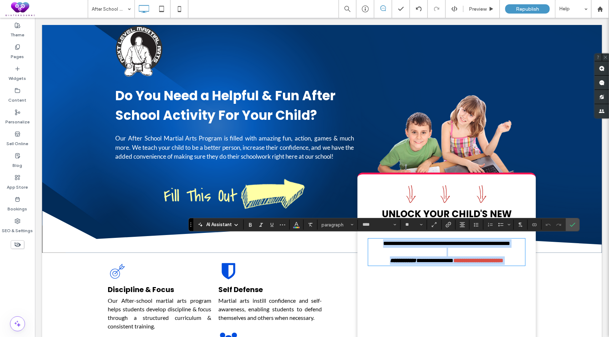
click at [471, 241] on span "**********" at bounding box center [446, 242] width 127 height 5
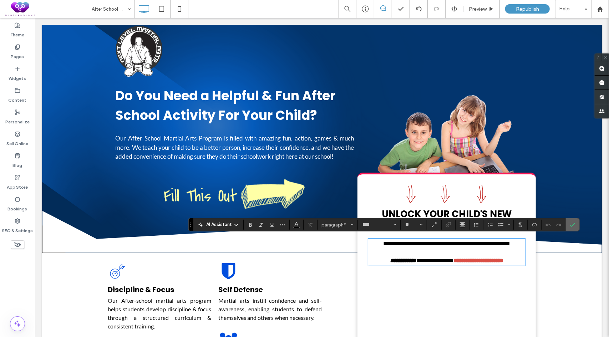
click at [570, 224] on icon "Confirm" at bounding box center [573, 225] width 6 height 6
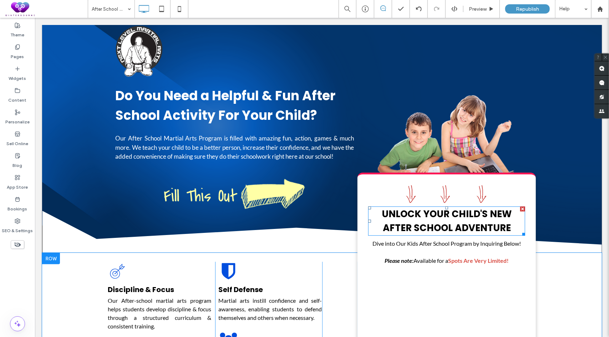
click at [486, 224] on span "UNLOCK YOUR CHILD'S NEW AFTER SCHOOL ADVENTURE" at bounding box center [446, 220] width 130 height 27
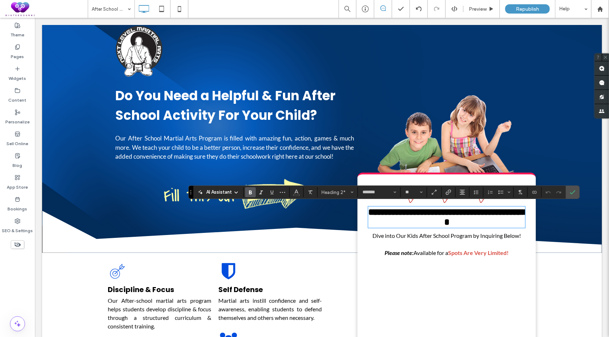
click at [509, 239] on span "Dive into Our Kids After School Program by Inquiring Below!" at bounding box center [446, 235] width 148 height 7
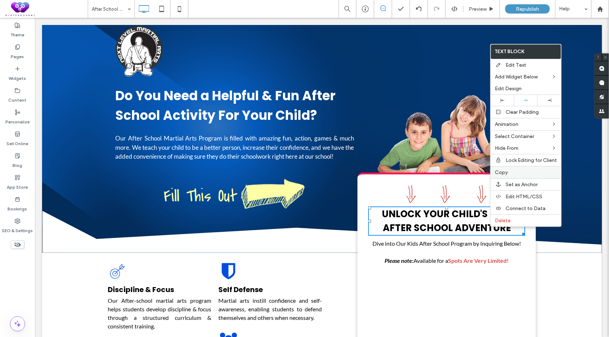
click at [500, 169] on span "Copy" at bounding box center [501, 172] width 13 height 6
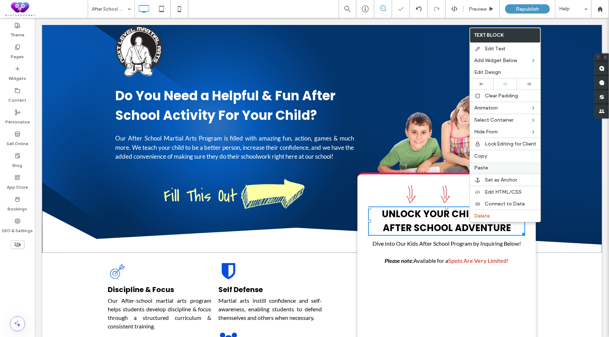
click at [489, 165] on label "Paste" at bounding box center [505, 168] width 62 height 6
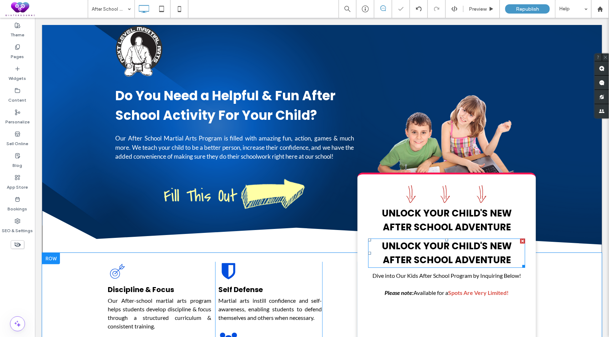
click at [440, 258] on strong "UNLOCK YOUR CHILD'S NEW AFTER SCHOOL ADVENTURE" at bounding box center [446, 252] width 130 height 27
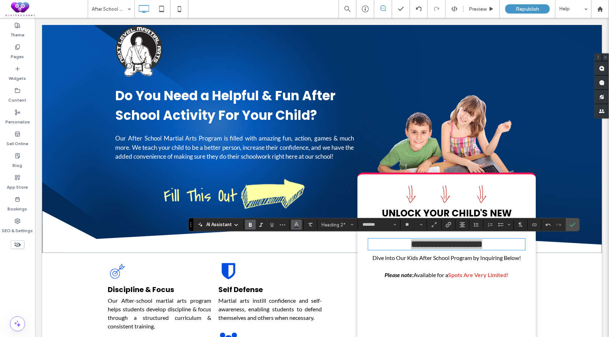
click at [295, 223] on icon "Color" at bounding box center [297, 224] width 6 height 6
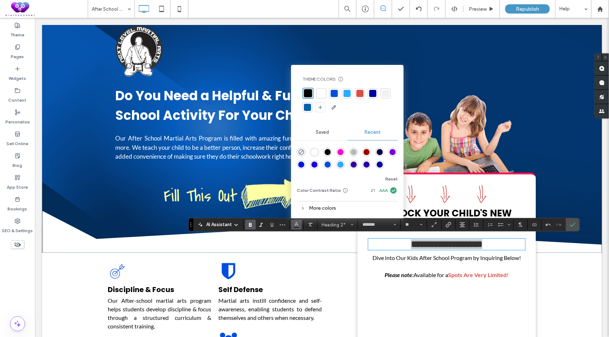
click at [359, 94] on div at bounding box center [359, 93] width 7 height 7
click at [574, 223] on label "Confirm" at bounding box center [572, 224] width 11 height 13
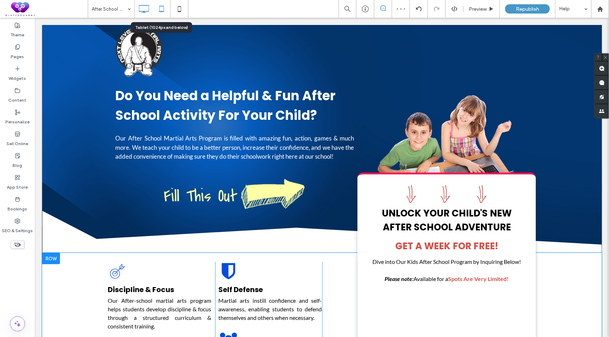
click at [161, 5] on icon at bounding box center [161, 9] width 14 height 14
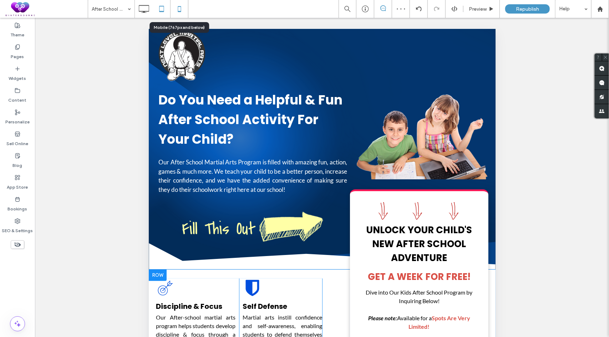
click at [173, 9] on icon at bounding box center [179, 9] width 14 height 14
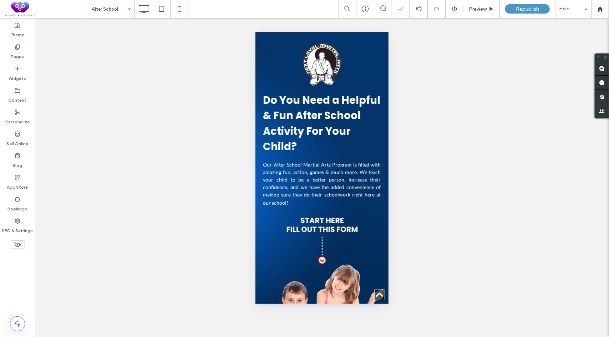
scroll to position [357, 0]
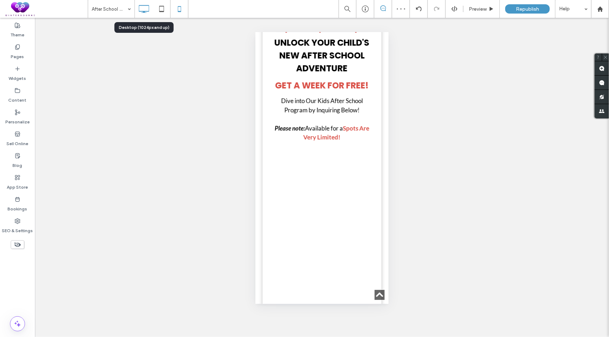
click at [148, 12] on icon at bounding box center [144, 9] width 14 height 14
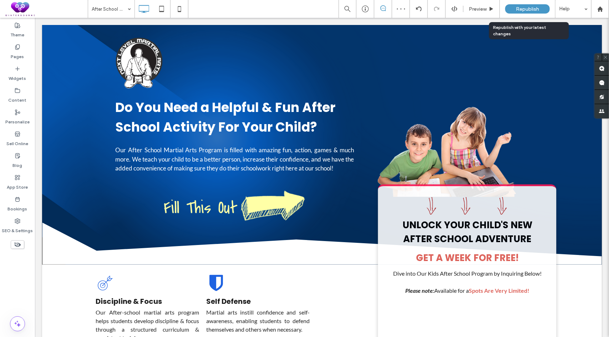
scroll to position [0, 0]
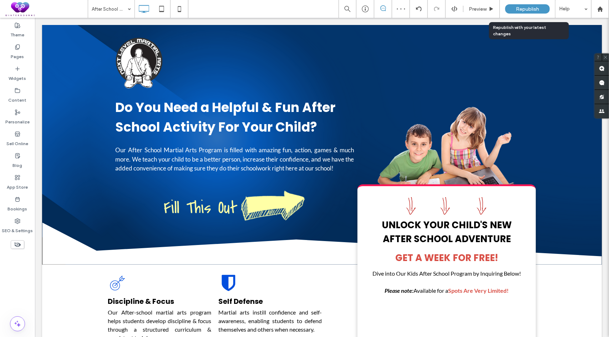
click at [522, 7] on span "Republish" at bounding box center [527, 9] width 23 height 6
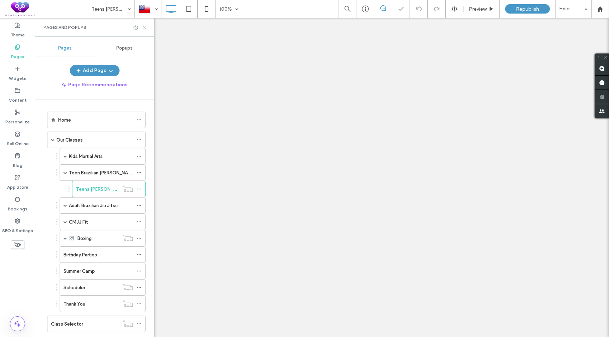
click at [146, 26] on icon at bounding box center [144, 27] width 5 height 5
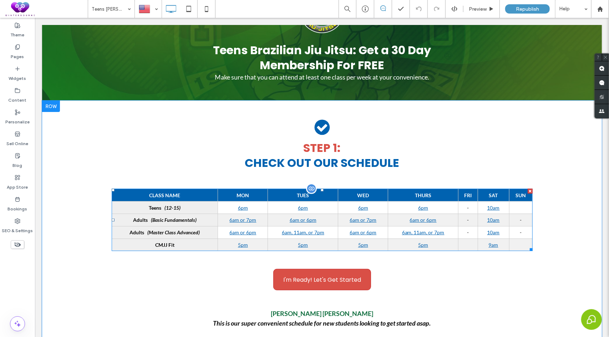
scroll to position [71, 0]
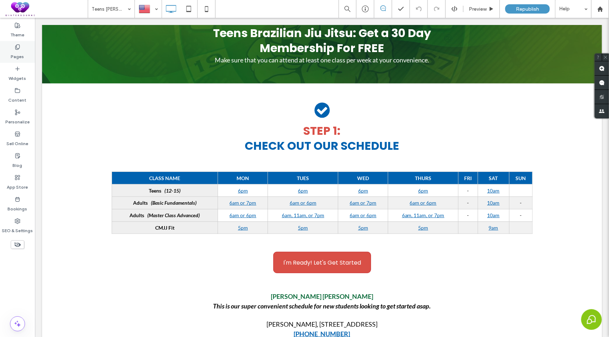
drag, startPoint x: 17, startPoint y: 45, endPoint x: 23, endPoint y: 44, distance: 5.9
click at [17, 45] on icon at bounding box center [18, 47] width 6 height 6
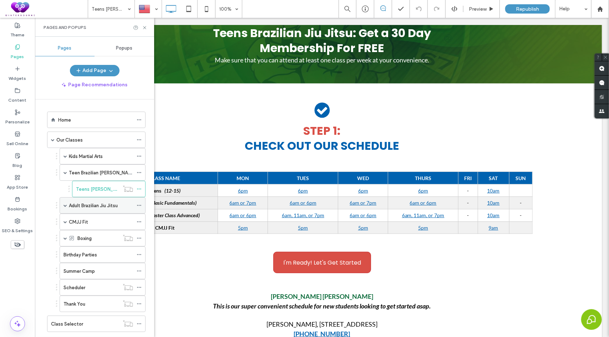
click at [64, 204] on span at bounding box center [66, 206] width 4 height 4
click at [93, 221] on label "Adult Jiu Jitsu Checkout" at bounding box center [102, 222] width 53 height 12
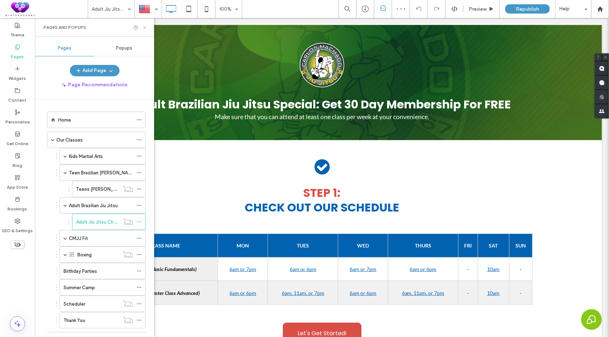
click at [145, 28] on use at bounding box center [144, 27] width 3 height 3
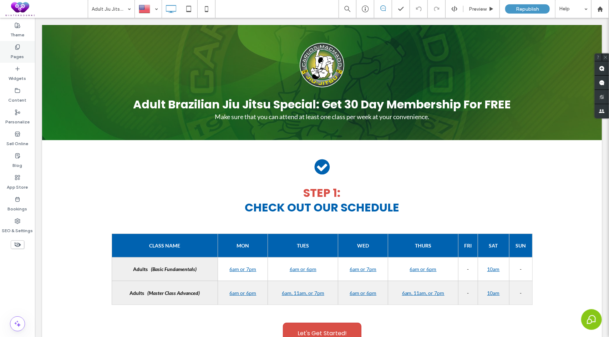
drag, startPoint x: 16, startPoint y: 58, endPoint x: 21, endPoint y: 62, distance: 6.6
click at [16, 58] on label "Pages" at bounding box center [17, 55] width 13 height 10
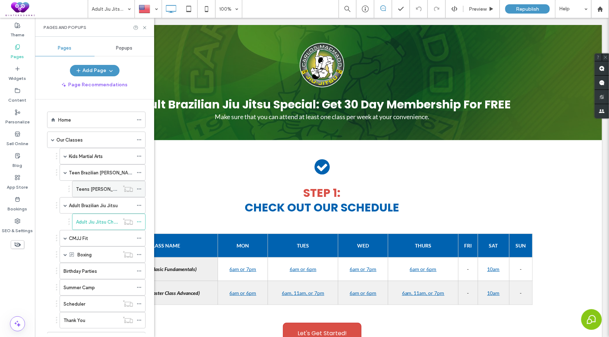
click at [88, 189] on label "Teens [PERSON_NAME] Checkout" at bounding box center [112, 189] width 73 height 12
click at [145, 27] on use at bounding box center [144, 27] width 3 height 3
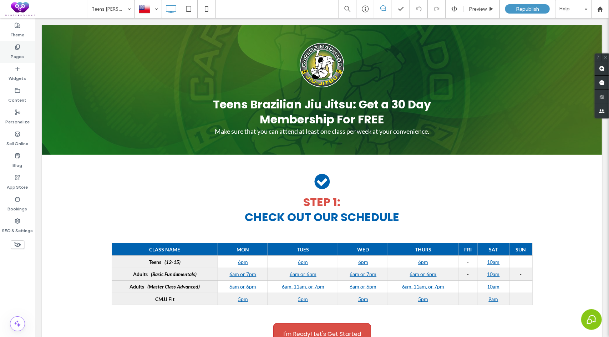
click at [18, 56] on label "Pages" at bounding box center [17, 55] width 13 height 10
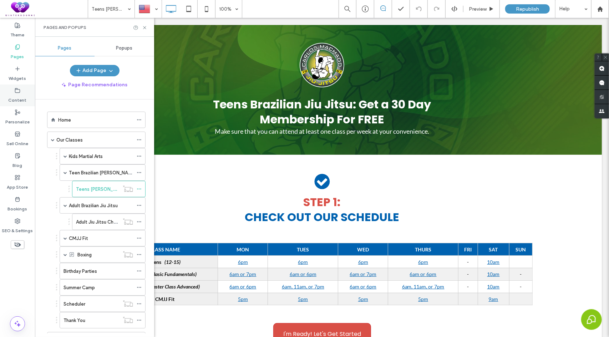
click at [16, 91] on icon at bounding box center [18, 91] width 6 height 6
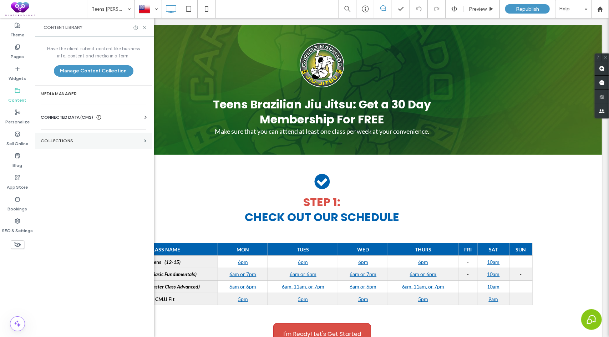
click at [50, 140] on label "Collections" at bounding box center [91, 140] width 101 height 5
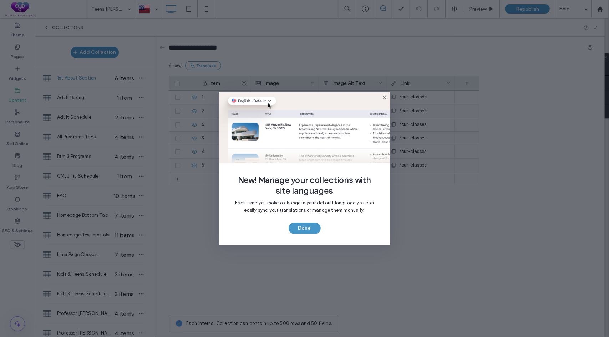
click at [385, 96] on icon at bounding box center [385, 98] width 6 height 6
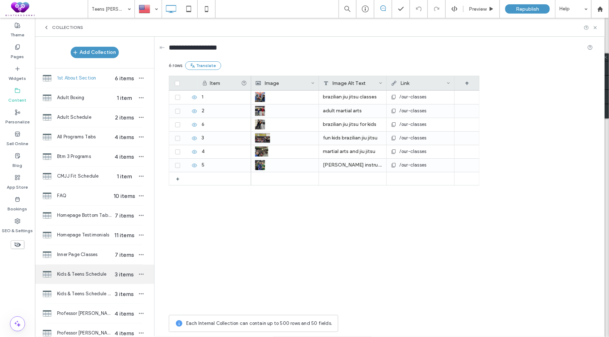
click at [87, 274] on span "Kids & Teens Schedule" at bounding box center [84, 274] width 55 height 7
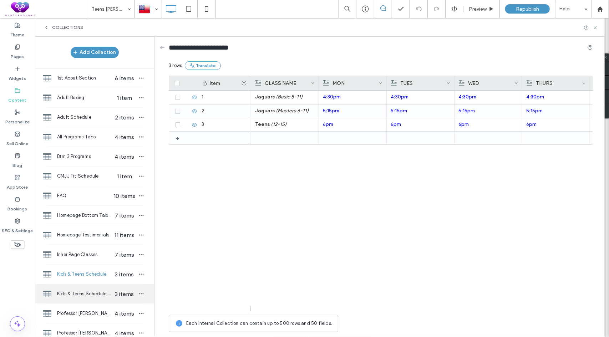
click at [85, 291] on span "Kids & Teens Schedule (copy)" at bounding box center [84, 293] width 55 height 7
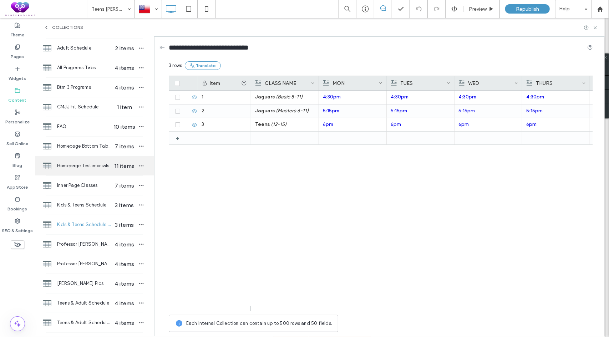
scroll to position [71, 0]
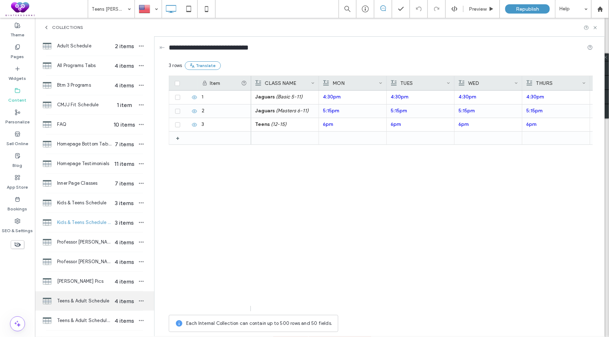
click at [85, 299] on span "Teens & Adult Schedule" at bounding box center [84, 301] width 55 height 7
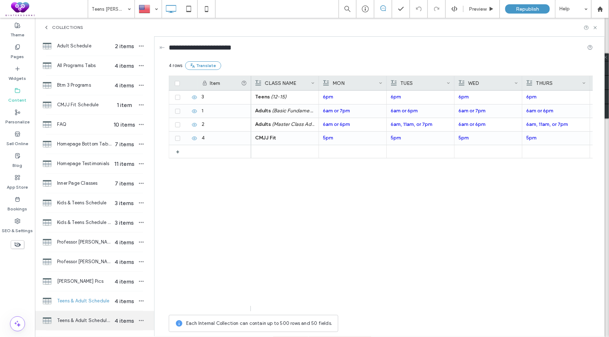
click at [84, 317] on span "Teens & Adult Schedule (copy)" at bounding box center [84, 320] width 55 height 7
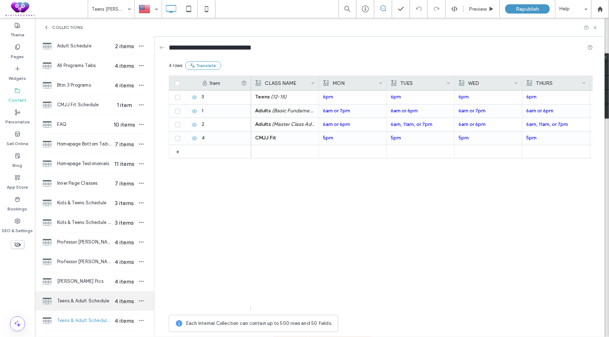
click at [87, 299] on span "Teens & Adult Schedule" at bounding box center [84, 301] width 55 height 7
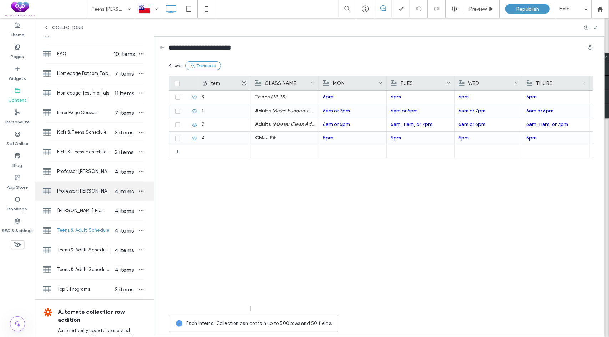
scroll to position [143, 0]
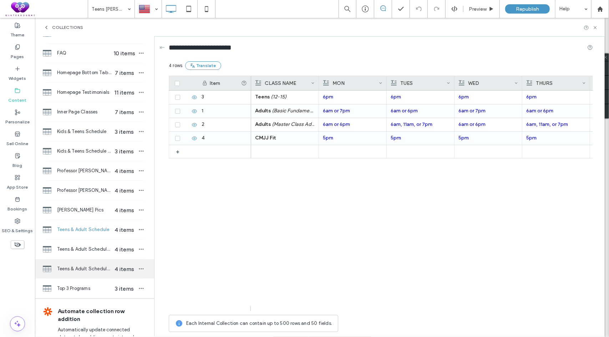
click at [86, 269] on span "Teens & Adult Schedule (copy)(1)" at bounding box center [84, 268] width 55 height 7
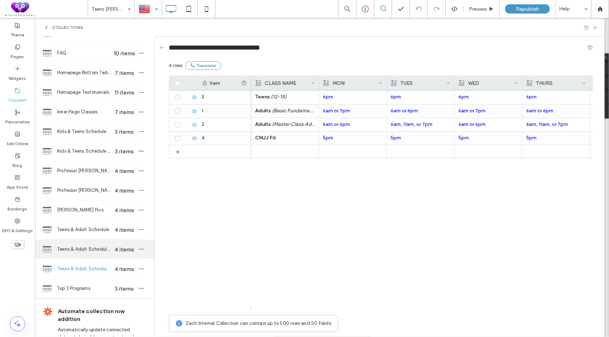
click at [87, 255] on div "Teens & Adult Schedule (copy) 4 items" at bounding box center [94, 249] width 119 height 19
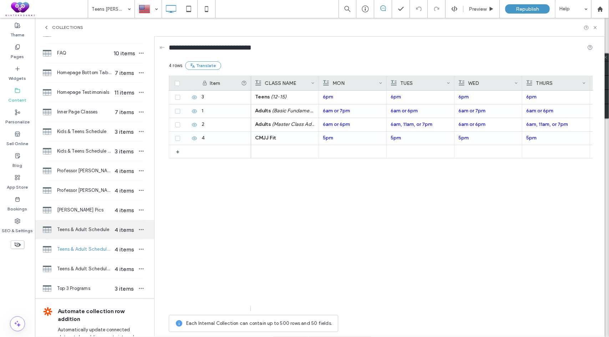
click at [89, 229] on span "Teens & Adult Schedule" at bounding box center [84, 229] width 55 height 7
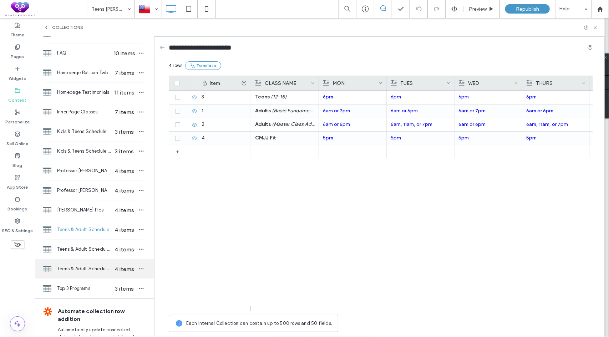
click at [78, 265] on span "Teens & Adult Schedule (copy)(1)" at bounding box center [84, 268] width 55 height 7
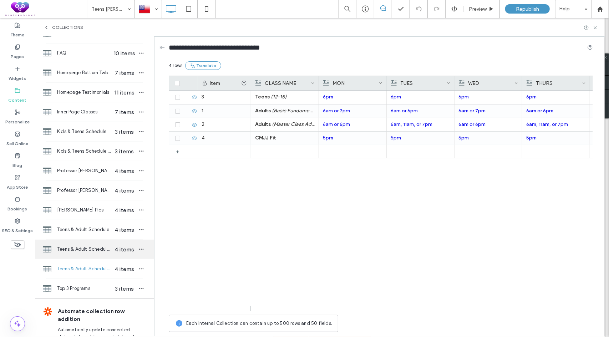
click at [88, 249] on span "Teens & Adult Schedule (copy)" at bounding box center [84, 249] width 55 height 7
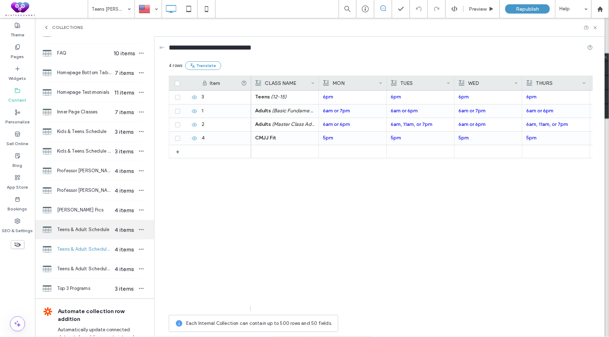
click at [85, 232] on div "Teens & Adult Schedule 4 items" at bounding box center [94, 229] width 119 height 19
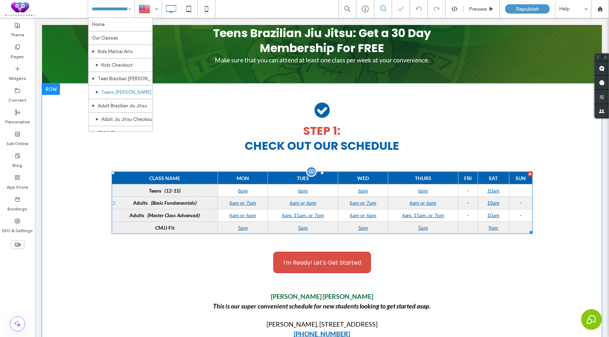
scroll to position [0, 0]
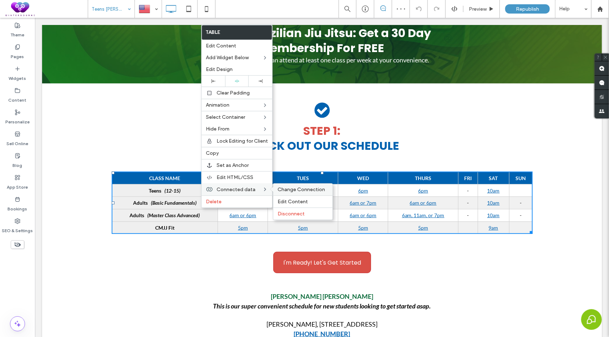
click at [286, 187] on span "Change Connection" at bounding box center [301, 190] width 47 height 6
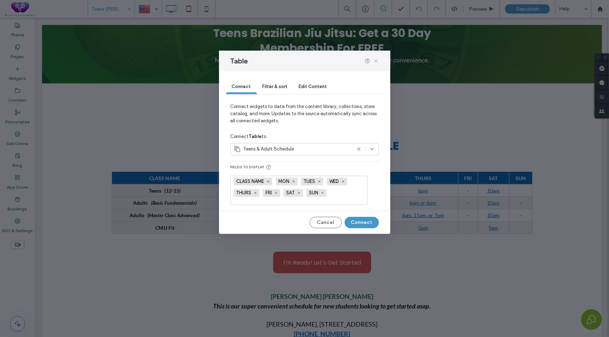
drag, startPoint x: 376, startPoint y: 61, endPoint x: 316, endPoint y: 49, distance: 61.2
click at [376, 61] on icon at bounding box center [376, 61] width 6 height 6
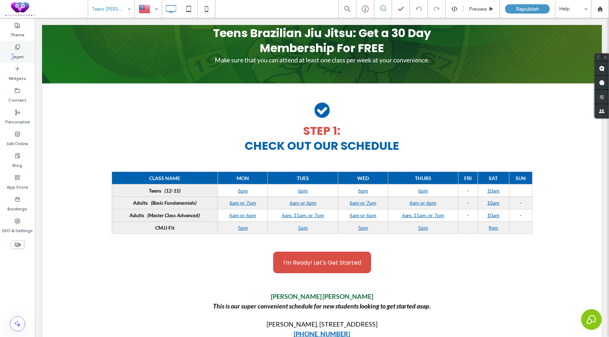
drag, startPoint x: 14, startPoint y: 51, endPoint x: 10, endPoint y: 50, distance: 4.3
click at [10, 50] on div "Pages" at bounding box center [17, 52] width 35 height 22
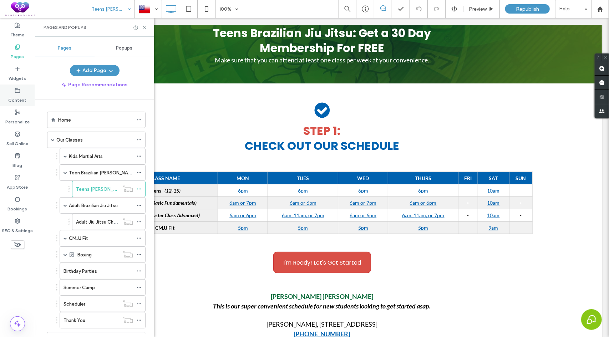
click at [16, 97] on label "Content" at bounding box center [18, 98] width 18 height 10
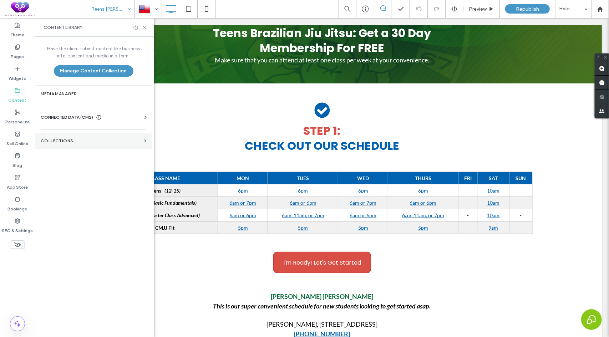
click at [81, 134] on section "Collections" at bounding box center [93, 141] width 117 height 16
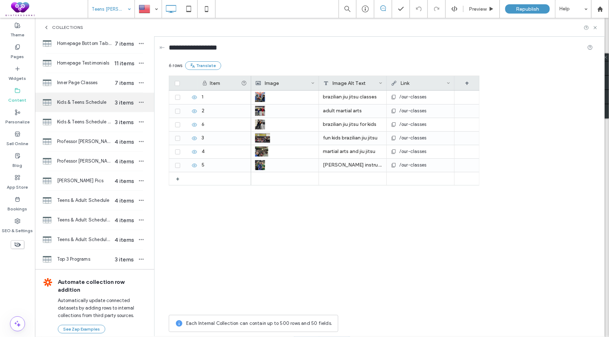
scroll to position [175, 0]
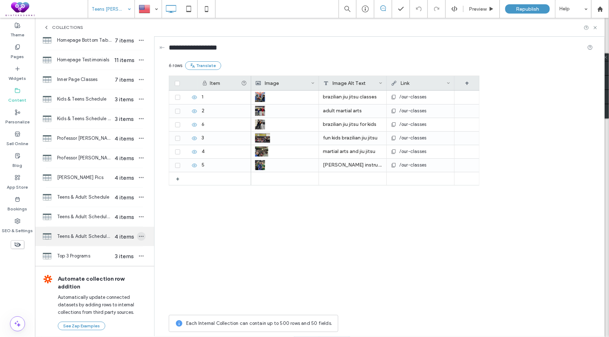
click at [139, 236] on use "button" at bounding box center [141, 236] width 5 height 1
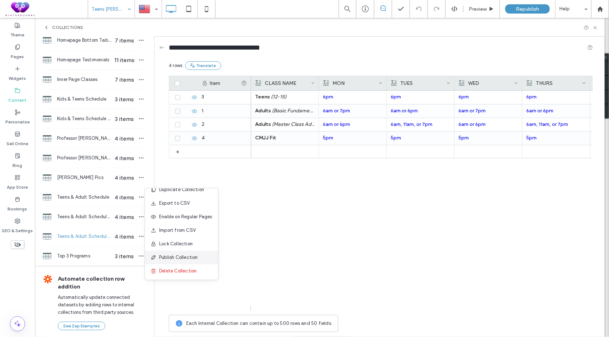
scroll to position [9, 0]
click at [173, 268] on span "Delete Collection" at bounding box center [177, 270] width 37 height 7
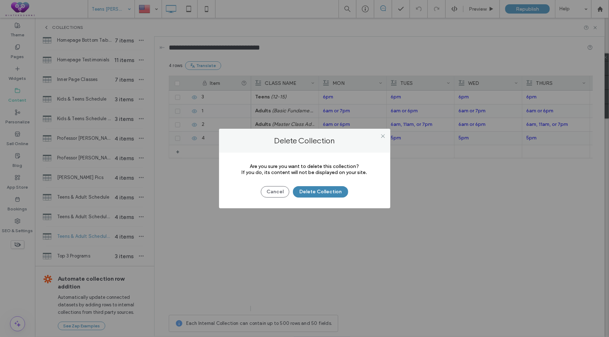
click at [306, 192] on button "Delete Collection" at bounding box center [320, 191] width 55 height 11
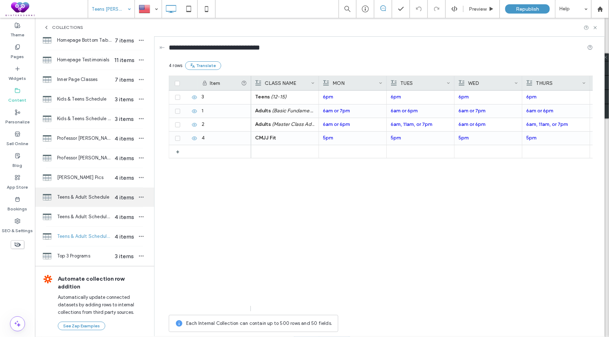
scroll to position [156, 0]
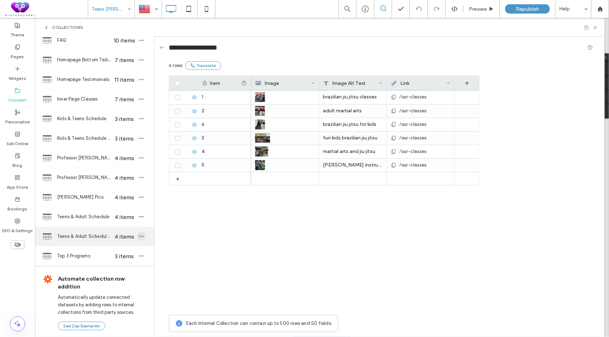
click at [138, 234] on icon "button" at bounding box center [141, 237] width 6 height 6
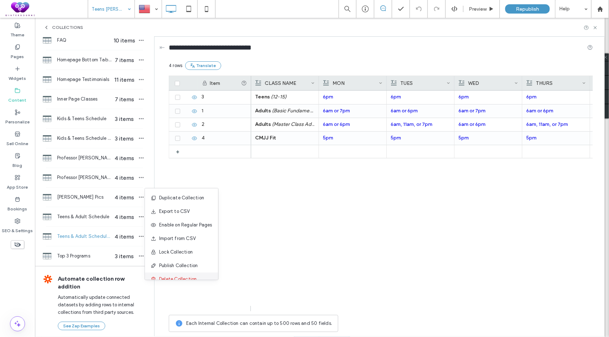
click at [171, 277] on span "Delete Collection" at bounding box center [177, 279] width 37 height 7
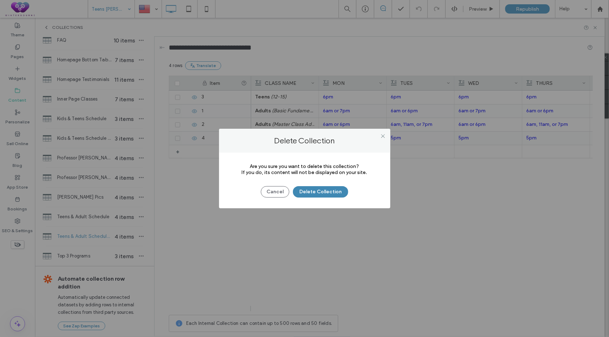
click at [324, 192] on button "Delete Collection" at bounding box center [320, 191] width 55 height 11
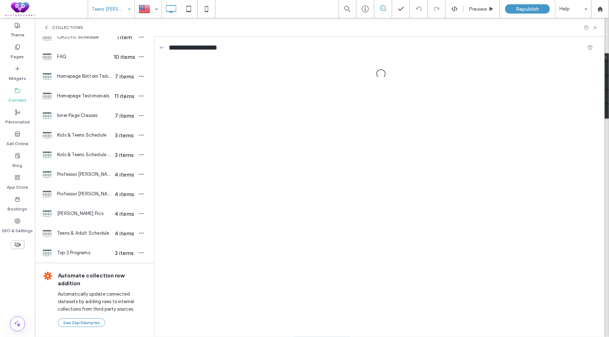
scroll to position [136, 0]
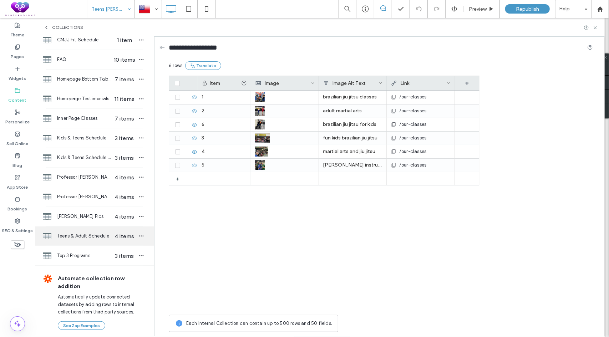
click at [81, 234] on span "Teens & Adult Schedule" at bounding box center [84, 236] width 55 height 7
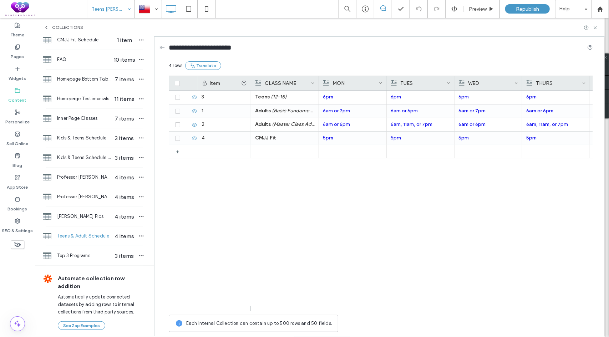
click at [258, 198] on div "Teens (12-15) 6pm 6pm 6pm 6pm - 10am Adults (Basic Fundamentals) 6am or 7pm 6am…" at bounding box center [422, 201] width 342 height 221
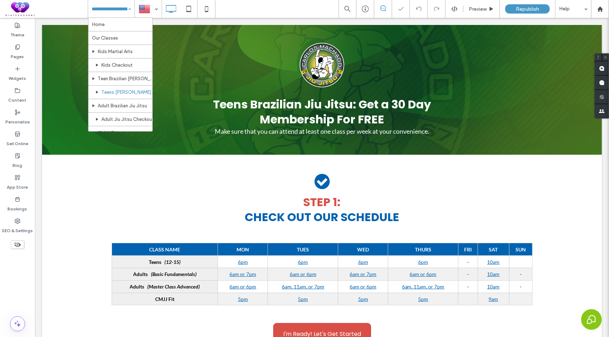
scroll to position [0, 0]
click at [21, 52] on label "Pages" at bounding box center [17, 55] width 13 height 10
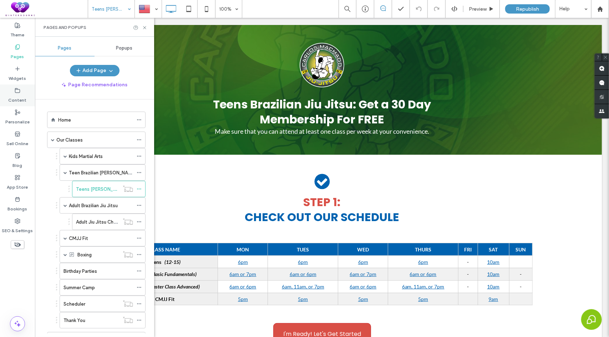
click at [19, 101] on label "Content" at bounding box center [18, 98] width 18 height 10
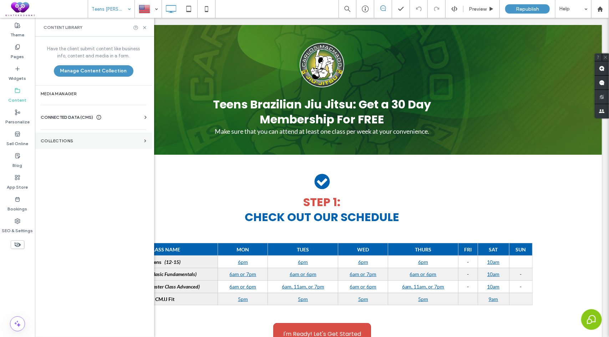
click at [81, 139] on label "Collections" at bounding box center [91, 140] width 101 height 5
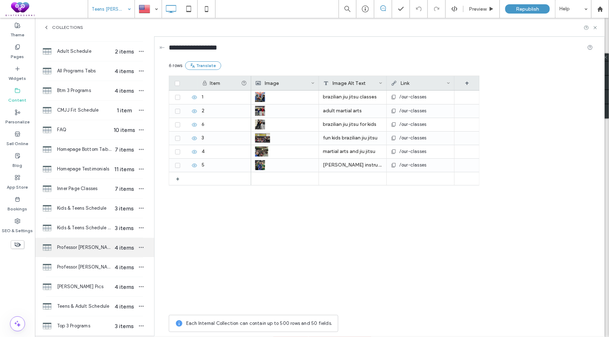
scroll to position [71, 0]
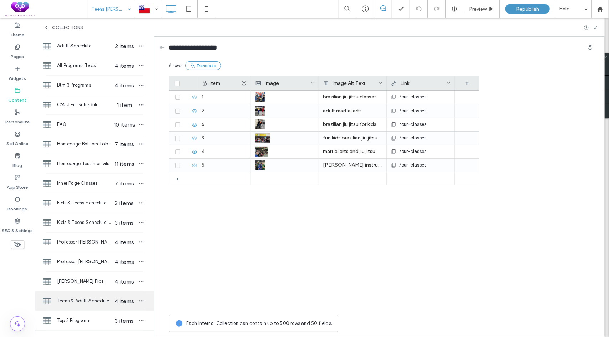
click at [74, 298] on span "Teens & Adult Schedule" at bounding box center [84, 301] width 55 height 7
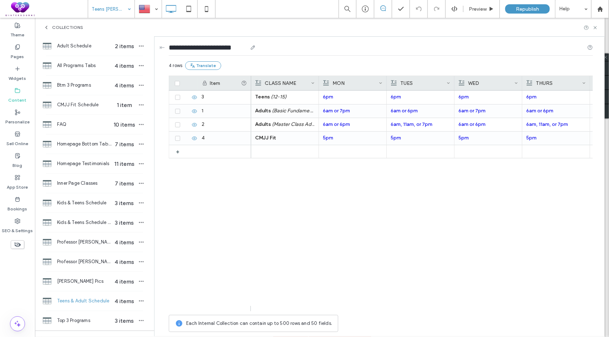
click at [194, 45] on input "**********" at bounding box center [208, 47] width 78 height 10
drag, startPoint x: 190, startPoint y: 45, endPoint x: 214, endPoint y: 45, distance: 24.3
click at [214, 45] on input "**********" at bounding box center [208, 47] width 78 height 10
type input "**********"
click at [258, 30] on div "Collections" at bounding box center [320, 27] width 570 height 19
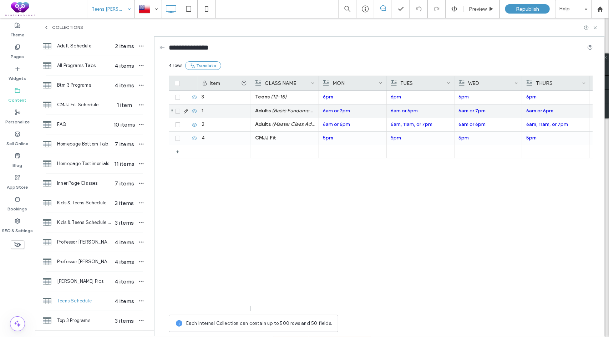
click at [195, 112] on icon at bounding box center [195, 111] width 6 height 6
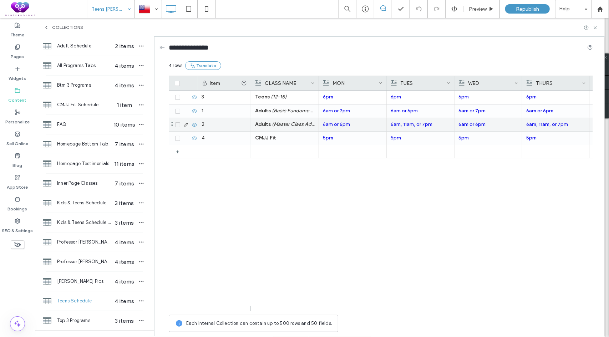
click at [194, 123] on icon at bounding box center [195, 125] width 6 height 6
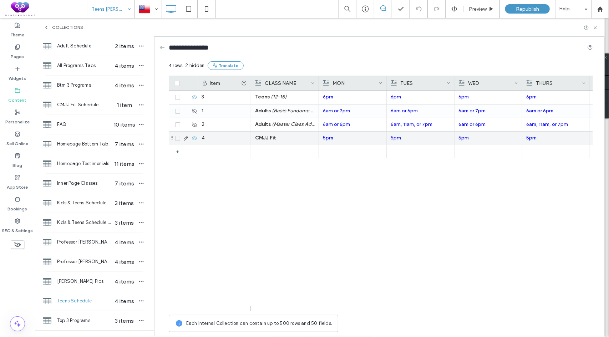
click at [193, 136] on icon at bounding box center [195, 139] width 6 height 6
click at [226, 194] on div "+ 3 1 2 4 Teens (12-15) 6pm 6pm 6pm 6pm - 10am Adults (Basic Fundamentals) 6am …" at bounding box center [381, 199] width 424 height 216
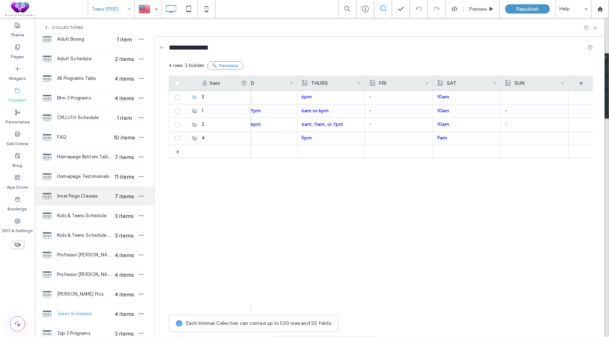
scroll to position [36, 0]
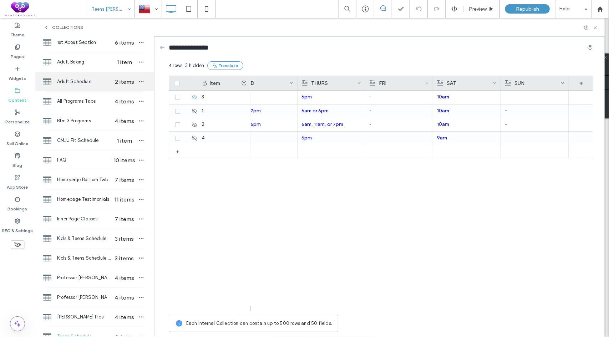
click at [72, 81] on span "Adult Schedule" at bounding box center [84, 81] width 55 height 7
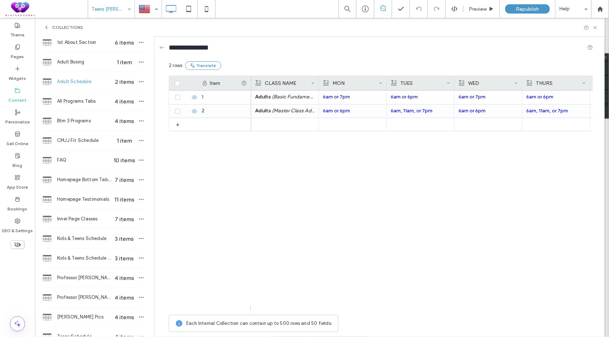
click at [249, 164] on div "1 2 + Adults (Basic Fundamentals) 6am or 7pm 6am or 6pm 6am or 7pm 6am or 6pm -…" at bounding box center [381, 199] width 424 height 216
click at [280, 185] on div "Adults (Basic Fundamentals) 6am or 7pm 6am or 6pm 6am or 7pm 6am or 6pm - 10am …" at bounding box center [422, 201] width 342 height 221
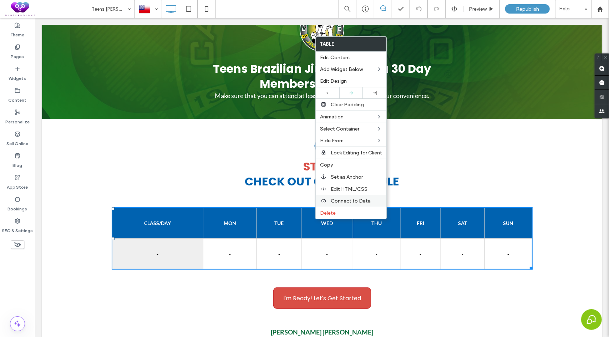
click at [340, 198] on span "Connect to Data" at bounding box center [351, 201] width 40 height 6
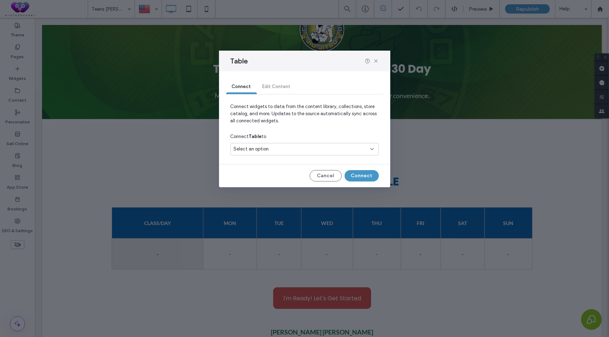
click at [288, 149] on div "Select an option" at bounding box center [300, 149] width 133 height 7
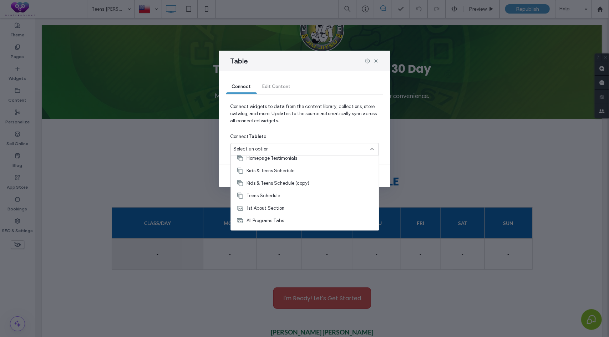
scroll to position [30, 0]
click at [297, 216] on div "Teens Schedule" at bounding box center [305, 219] width 148 height 12
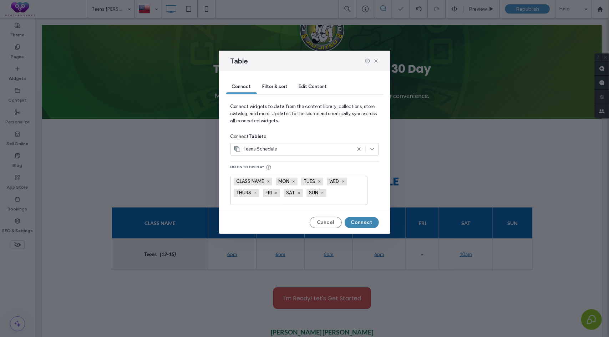
click at [362, 227] on button "Connect" at bounding box center [362, 222] width 34 height 11
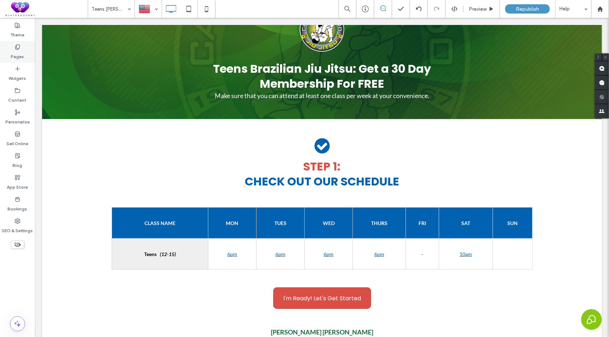
click at [6, 50] on div "Pages" at bounding box center [17, 52] width 35 height 22
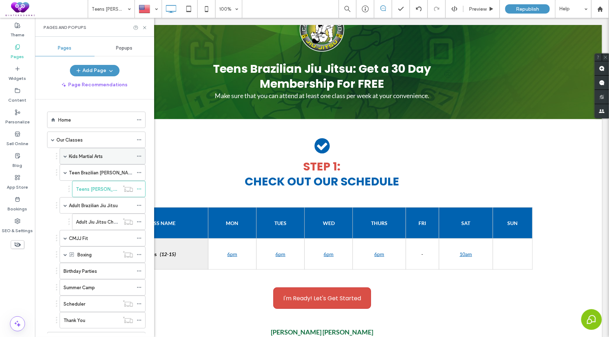
click at [65, 154] on span at bounding box center [66, 156] width 4 height 4
click at [22, 95] on label "Content" at bounding box center [18, 98] width 18 height 10
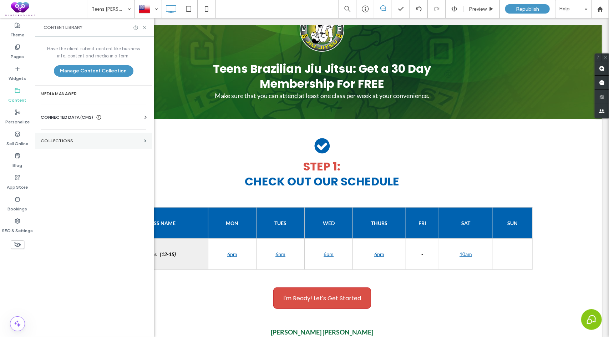
click at [61, 141] on label "Collections" at bounding box center [91, 140] width 101 height 5
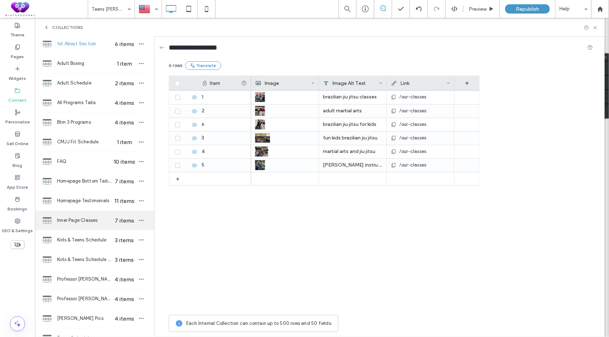
scroll to position [36, 0]
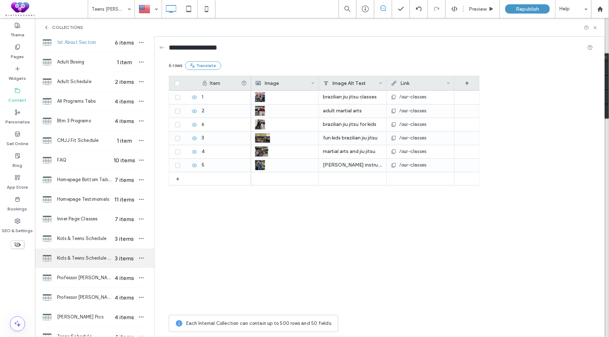
click at [84, 257] on span "Kids & Teens Schedule (copy)" at bounding box center [84, 258] width 55 height 7
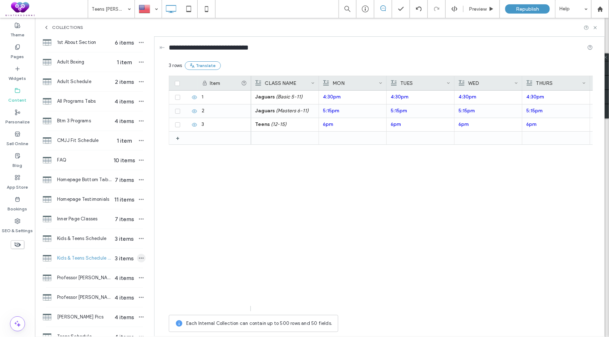
click at [139, 258] on icon "button" at bounding box center [141, 258] width 6 height 6
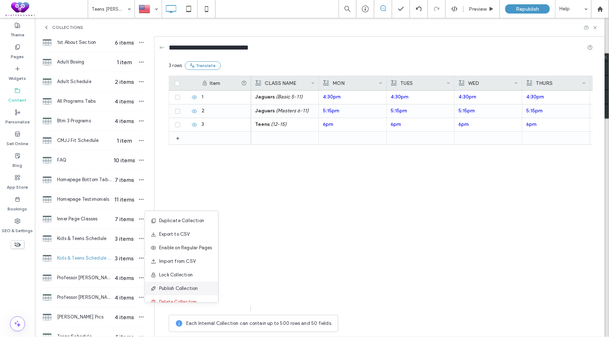
scroll to position [9, 0]
click at [171, 291] on span "Delete Collection" at bounding box center [177, 293] width 37 height 7
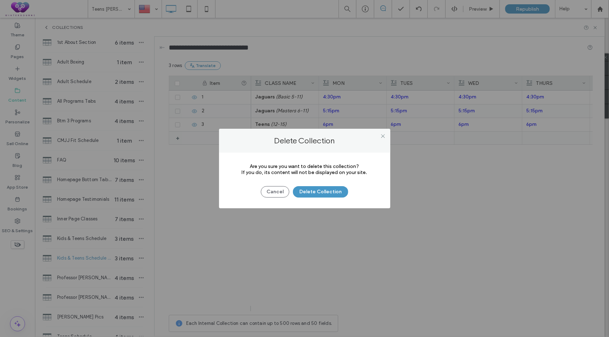
click at [334, 183] on div "Cancel Delete Collection" at bounding box center [305, 188] width 150 height 19
click at [333, 189] on button "Delete Collection" at bounding box center [320, 191] width 55 height 11
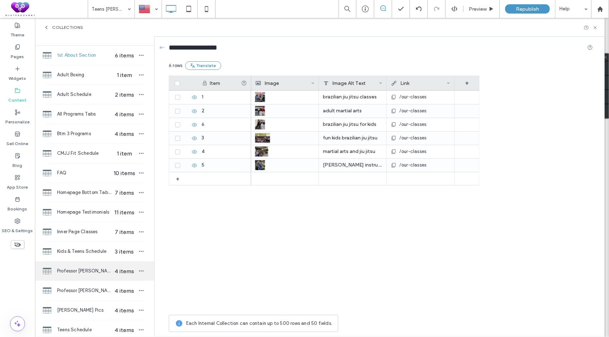
scroll to position [0, 0]
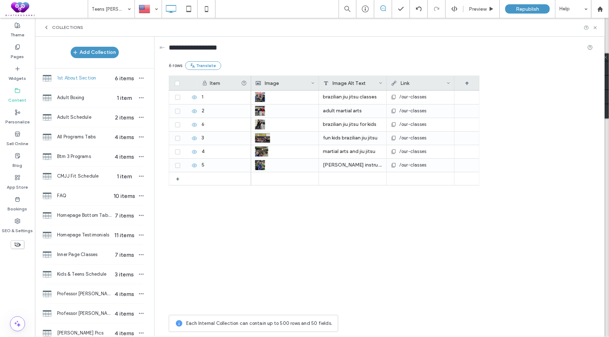
click at [284, 230] on div "brazilian jiu jitsu classes /our-classes adult martial arts /our-classes brazil…" at bounding box center [365, 201] width 228 height 221
click at [329, 229] on div "brazilian jiu jitsu classes /our-classes adult martial arts /our-classes brazil…" at bounding box center [365, 201] width 228 height 221
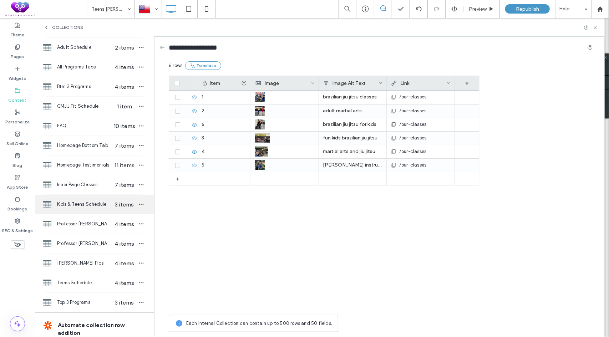
scroll to position [71, 0]
click at [84, 199] on span "Kids & Teens Schedule" at bounding box center [84, 202] width 55 height 7
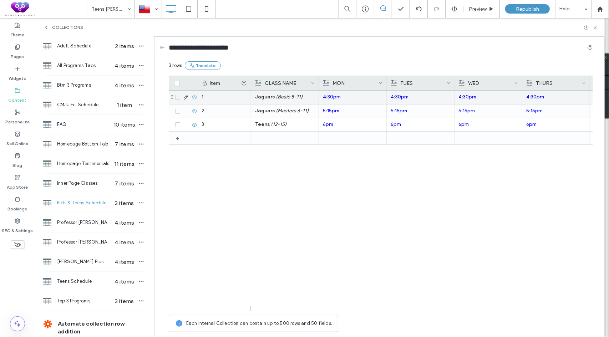
click at [272, 99] on strong "Jaguars" at bounding box center [265, 97] width 20 height 6
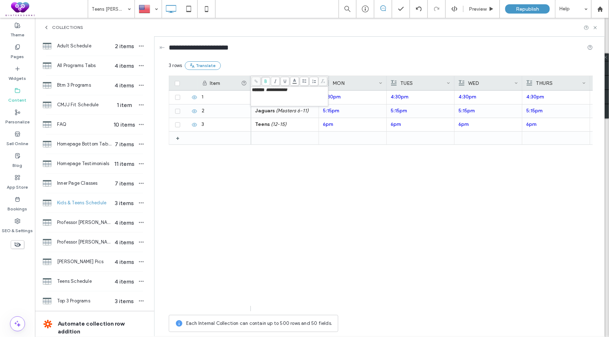
click at [264, 90] on span "*******" at bounding box center [258, 89] width 12 height 5
click at [294, 89] on span "**********" at bounding box center [283, 89] width 21 height 5
click at [293, 179] on div "4:30pm 4:30pm - - 4:30pm 4:30pm 5:15pm 5:15pm - 10am Jaguars (Masters 6-11) 5:1…" at bounding box center [422, 201] width 342 height 221
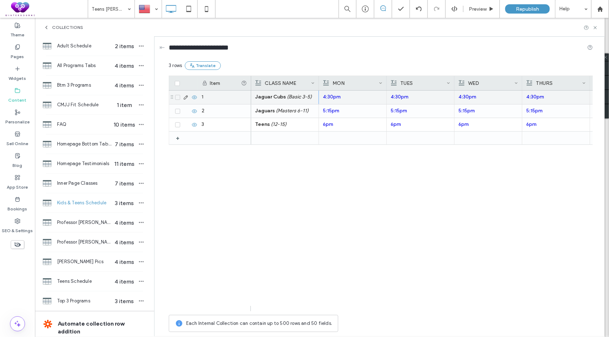
drag, startPoint x: 338, startPoint y: 95, endPoint x: 333, endPoint y: 95, distance: 4.6
click at [338, 95] on link "4:30pm" at bounding box center [332, 97] width 18 height 6
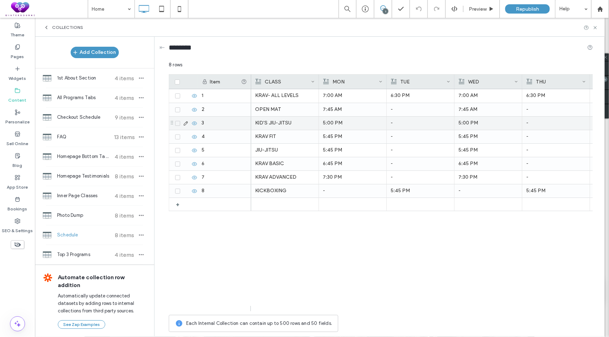
click at [264, 120] on div "KID'S JIU-JITSU" at bounding box center [285, 123] width 60 height 13
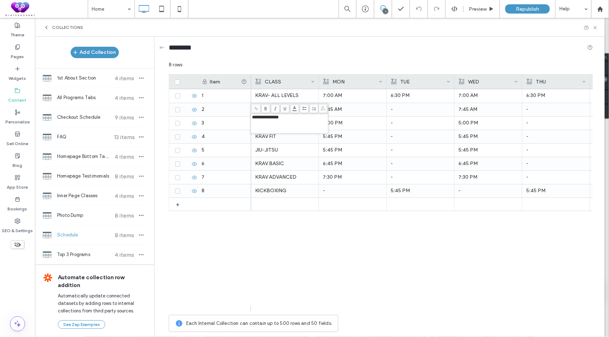
click at [260, 116] on span "**********" at bounding box center [265, 117] width 27 height 5
click at [318, 299] on div "KRAV- ALL LEVELS 7:00 AM 6:30 PM 7:00 AM 6:30 PM 7:00 AM 8 AM OPEN MAT 7:45 AM …" at bounding box center [422, 200] width 342 height 222
click at [600, 9] on use at bounding box center [599, 8] width 5 height 5
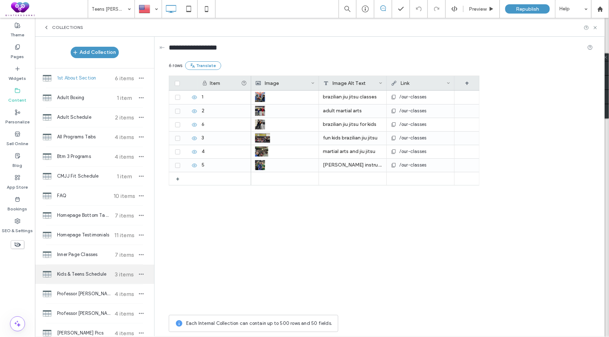
click at [83, 272] on span "Kids & Teens Schedule" at bounding box center [83, 274] width 53 height 7
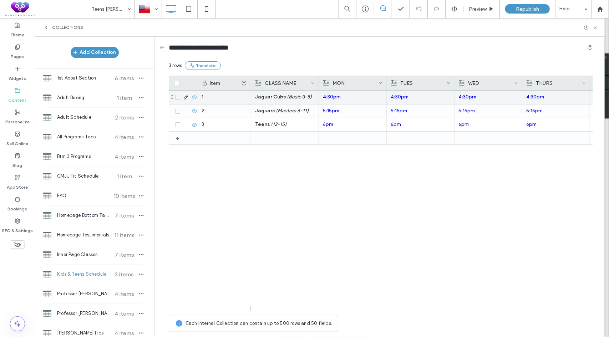
click at [361, 101] on p "4:30pm" at bounding box center [353, 97] width 60 height 13
click at [361, 101] on p "4:30pm" at bounding box center [352, 97] width 59 height 13
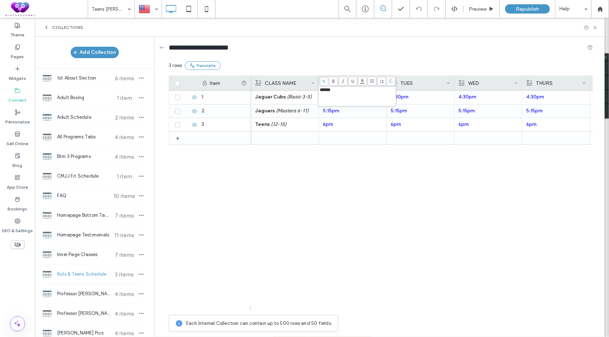
drag, startPoint x: 345, startPoint y: 91, endPoint x: 319, endPoint y: 86, distance: 26.2
click at [318, 86] on div "****** 3 rows Translate Drag here to set row groups Drag here to set column lab…" at bounding box center [381, 198] width 424 height 274
click at [326, 91] on span "******" at bounding box center [325, 89] width 11 height 5
click at [323, 83] on span at bounding box center [323, 81] width 9 height 9
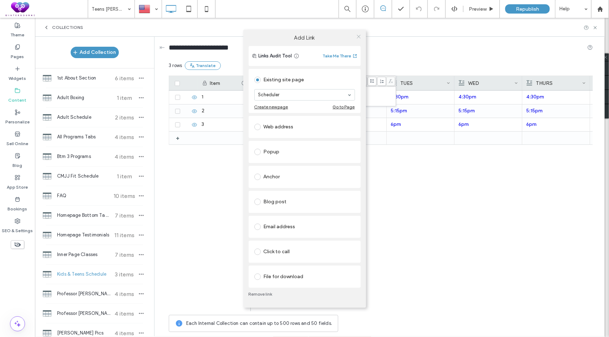
click at [359, 35] on icon at bounding box center [358, 36] width 5 height 5
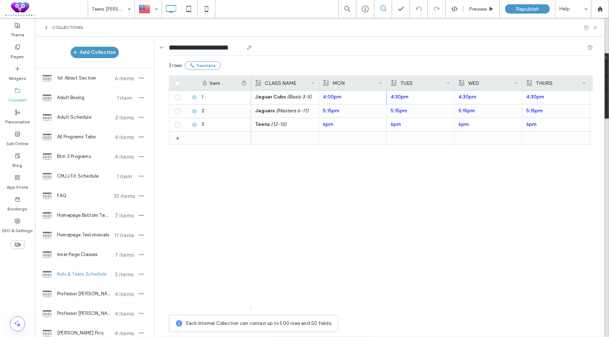
click at [359, 55] on div "**********" at bounding box center [381, 48] width 424 height 13
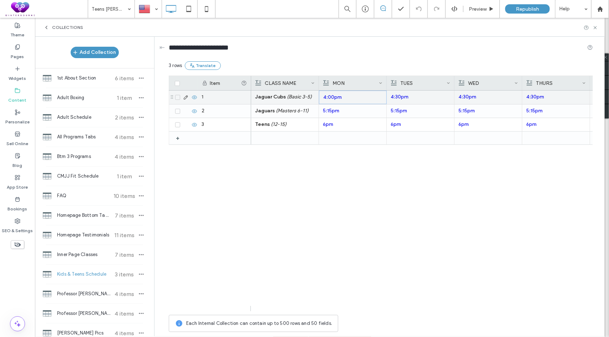
click at [357, 97] on p "4:00pm" at bounding box center [352, 97] width 59 height 13
click at [425, 101] on p "4:30pm" at bounding box center [421, 97] width 60 height 13
click at [506, 96] on p "4:30pm" at bounding box center [488, 97] width 59 height 13
click at [577, 102] on p "4:30pm" at bounding box center [556, 97] width 60 height 13
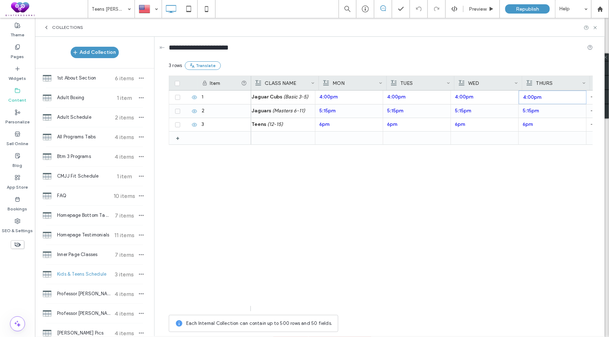
scroll to position [0, 0]
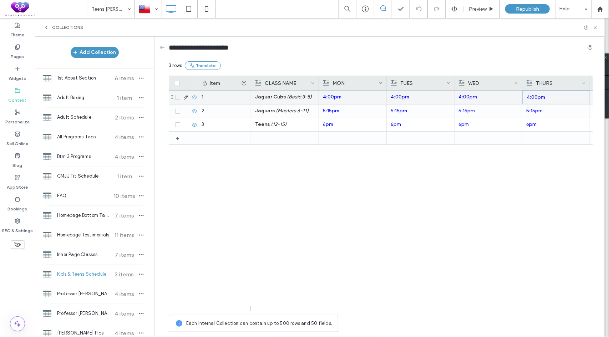
click at [293, 97] on em "(Basic 3-5)" at bounding box center [299, 97] width 25 height 6
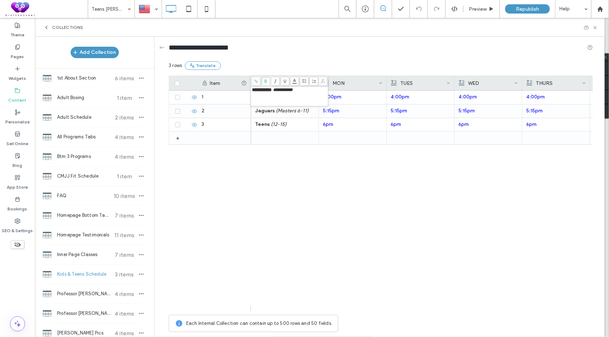
click at [287, 92] on span "**********" at bounding box center [283, 89] width 20 height 5
click at [279, 113] on em "(Masters 6-11)" at bounding box center [292, 111] width 33 height 6
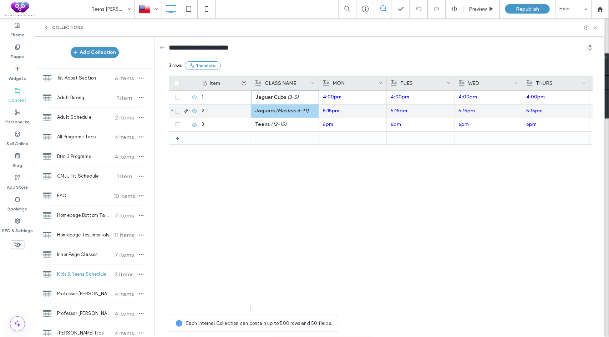
click at [289, 112] on em "(Masters 6-11)" at bounding box center [292, 111] width 33 height 6
click at [285, 104] on span "**********" at bounding box center [278, 103] width 25 height 5
click at [300, 187] on div "Jaguar Cubs (3-5) 4:00pm 4:00pm 4:00pm 4:00pm - - 5:15pm 5:15pm 5:15pm 5:15pm -…" at bounding box center [422, 201] width 342 height 221
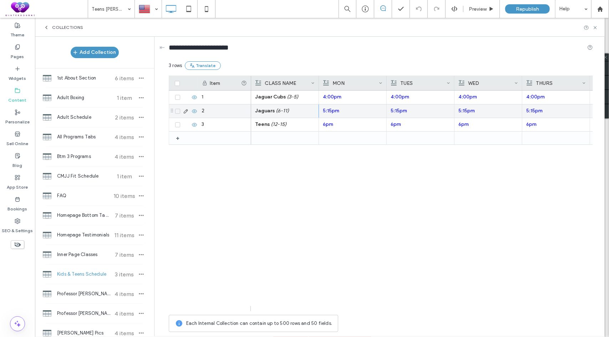
click at [266, 110] on strong "Jaguars" at bounding box center [265, 111] width 20 height 6
click at [263, 105] on span "*******" at bounding box center [258, 103] width 12 height 5
click at [316, 190] on div "Jaguar Cubs (3-5) 4:00pm 4:00pm 4:00pm 4:00pm - - 5:15pm 5:15pm 5:15pm 5:15pm -…" at bounding box center [422, 201] width 342 height 221
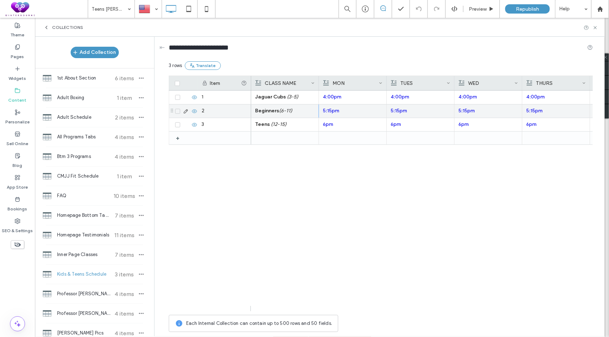
click at [268, 111] on strong "Beginners" at bounding box center [267, 111] width 24 height 6
click at [265, 105] on span "*********" at bounding box center [261, 103] width 18 height 5
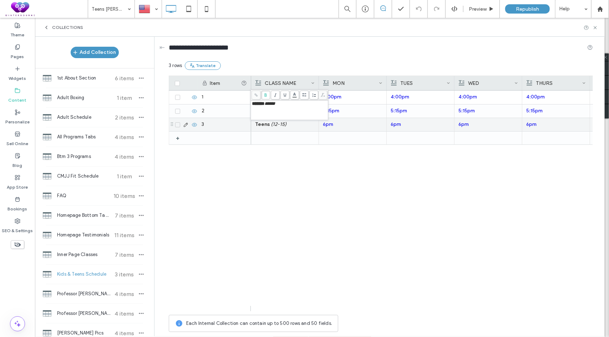
click at [264, 127] on p "Teens (12-15)" at bounding box center [285, 124] width 60 height 13
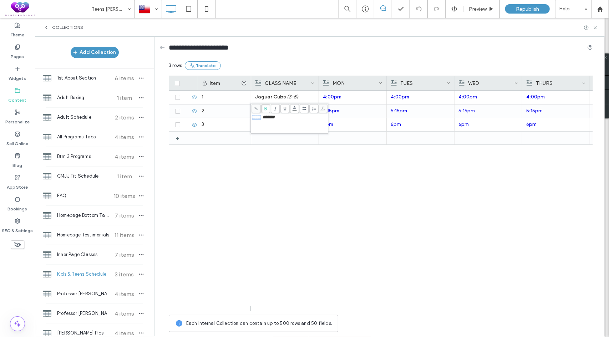
drag, startPoint x: 265, startPoint y: 117, endPoint x: 251, endPoint y: 118, distance: 13.9
click at [251, 118] on div "***** *******" at bounding box center [289, 123] width 77 height 19
click at [259, 177] on div "Jaguar Cubs (3-5) 4:00pm 4:00pm 4:00pm 4:00pm - - Basics (6-11) 5:15pm 5:15pm 5…" at bounding box center [422, 201] width 342 height 221
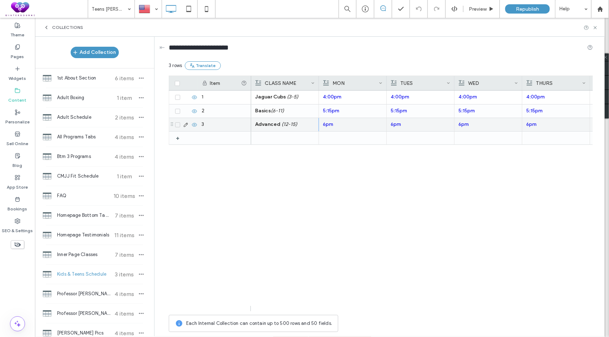
click at [297, 123] on p "Advanced (12-15)" at bounding box center [285, 124] width 60 height 13
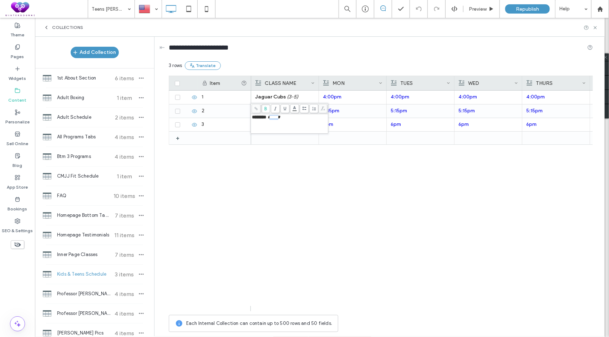
drag, startPoint x: 287, startPoint y: 117, endPoint x: 277, endPoint y: 117, distance: 10.4
click at [277, 117] on span "*******" at bounding box center [274, 117] width 12 height 5
click at [266, 250] on div "Jaguar Cubs (3-5) 4:00pm 4:00pm 4:00pm 4:00pm - - Basics (6-11) 5:15pm 5:15pm 5…" at bounding box center [422, 201] width 342 height 221
click at [258, 108] on strong "Basics" at bounding box center [263, 111] width 16 height 6
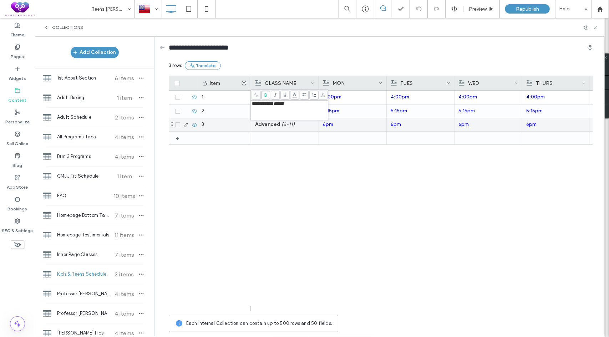
click at [255, 122] on strong "Advanced" at bounding box center [267, 124] width 25 height 6
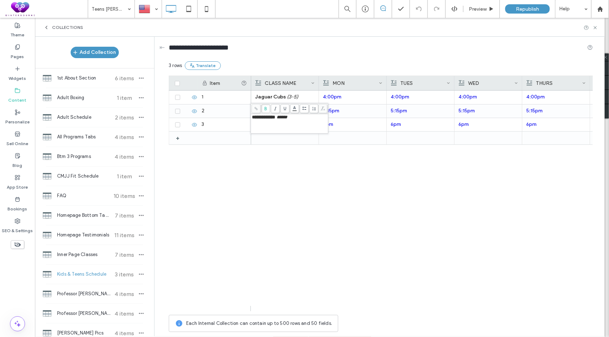
click at [272, 184] on div "Jaguar Cubs (3-5) 4:00pm 4:00pm 4:00pm 4:00pm - - Kids Basics (6-11) 5:15pm 5:1…" at bounding box center [422, 201] width 342 height 221
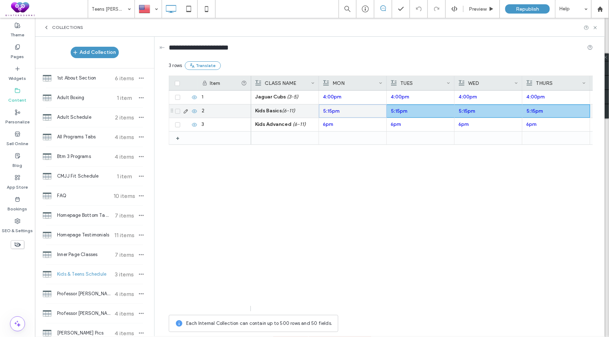
drag, startPoint x: 355, startPoint y: 115, endPoint x: 571, endPoint y: 109, distance: 216.3
click at [571, 109] on div "Kids Basics (6-11) 5:15pm 5:15pm 5:15pm 5:15pm - 10am" at bounding box center [534, 111] width 567 height 14
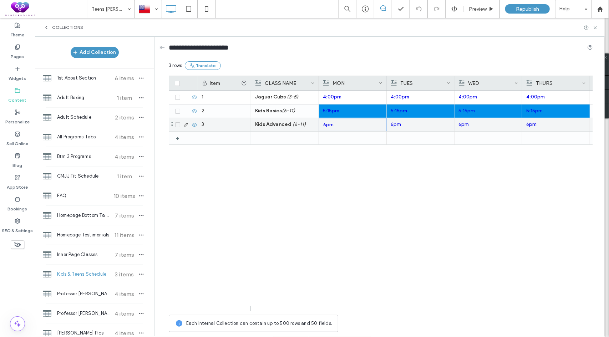
click at [353, 126] on p "6pm" at bounding box center [352, 124] width 59 height 13
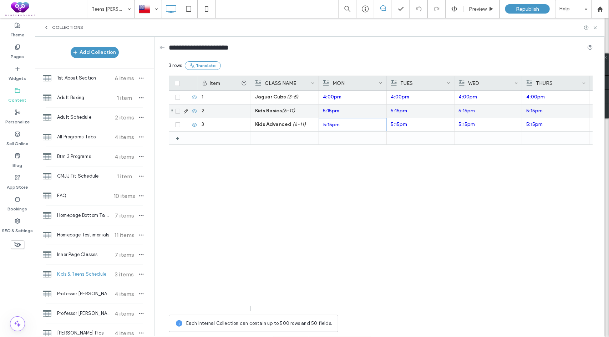
click at [356, 113] on p "5:15pm" at bounding box center [353, 111] width 60 height 13
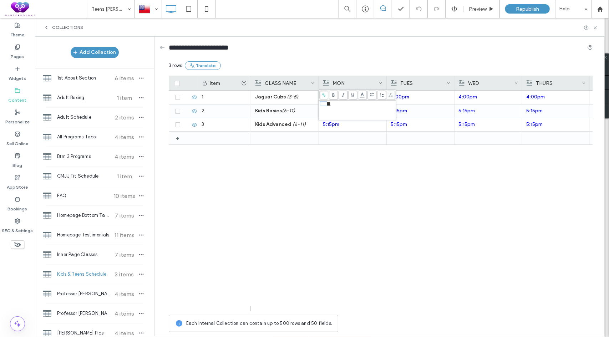
drag, startPoint x: 328, startPoint y: 102, endPoint x: 320, endPoint y: 102, distance: 7.5
click at [320, 102] on span "******" at bounding box center [325, 103] width 11 height 5
click at [326, 175] on div "Jaguar Cubs (3-5) 4:00pm 4:00pm 4:00pm 4:00pm - - Kids Basics (6-11) 5:15pm 5:1…" at bounding box center [422, 201] width 342 height 221
click at [353, 112] on p "4:30pm" at bounding box center [353, 111] width 60 height 13
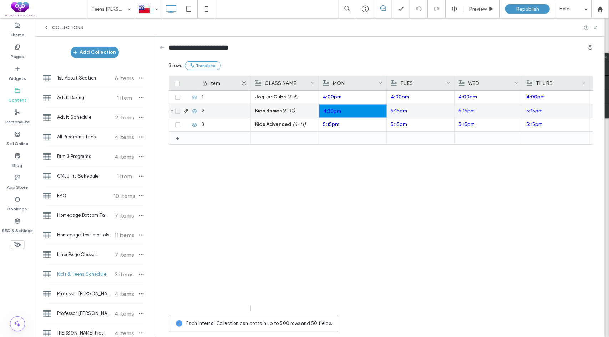
click at [420, 109] on p "5:15pm" at bounding box center [421, 111] width 60 height 13
click at [486, 106] on p "5:15pm" at bounding box center [488, 111] width 60 height 13
click at [564, 109] on p "5:15pm" at bounding box center [556, 111] width 59 height 13
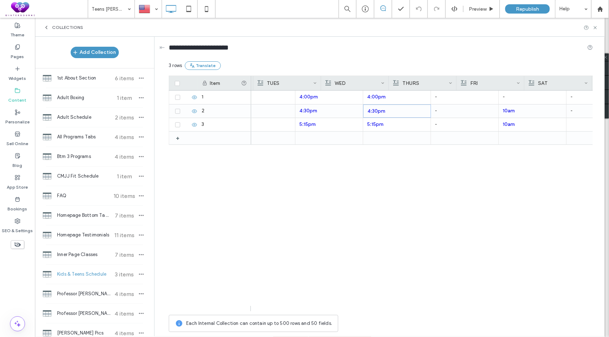
scroll to position [0, 196]
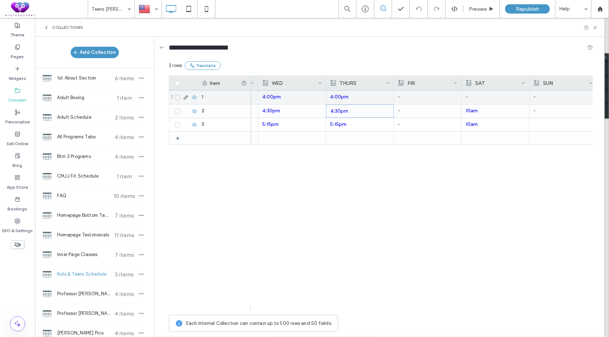
click at [494, 97] on p "-" at bounding box center [496, 97] width 60 height 13
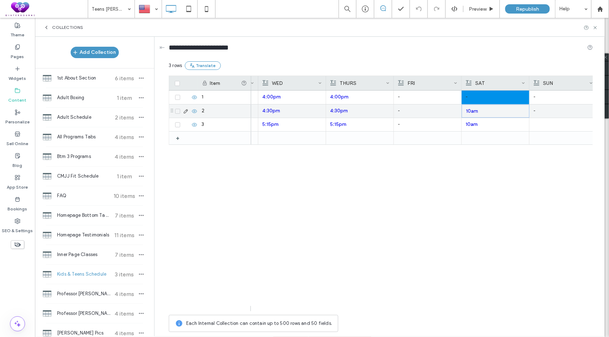
click at [497, 112] on p "10am" at bounding box center [495, 111] width 59 height 13
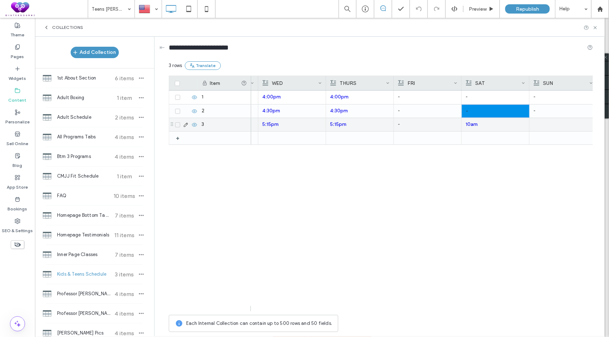
click at [498, 125] on p "10am" at bounding box center [496, 124] width 60 height 13
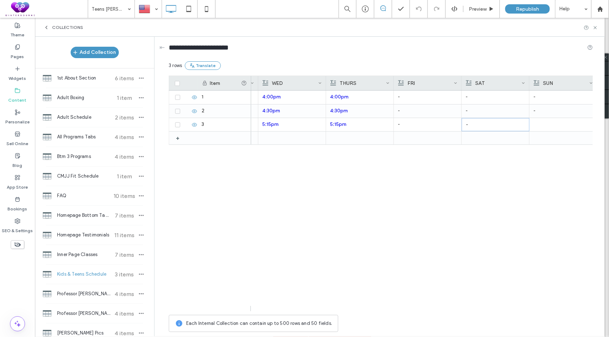
click at [524, 82] on use at bounding box center [523, 82] width 2 height 1
click at [504, 61] on div "3 rows Translate" at bounding box center [381, 68] width 424 height 14
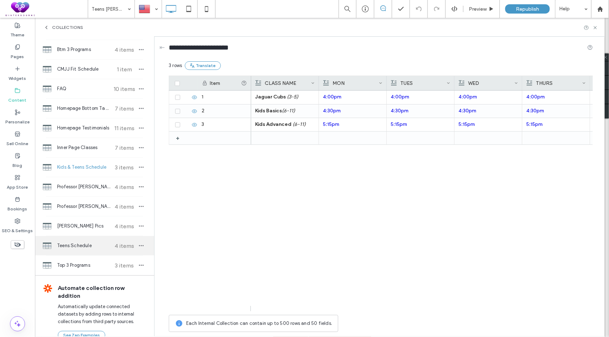
click at [84, 247] on span "Teens Schedule" at bounding box center [83, 245] width 53 height 7
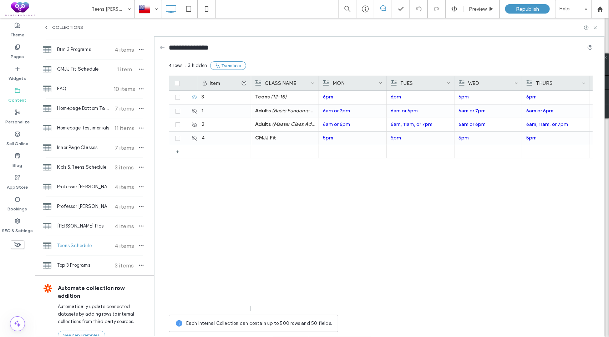
click at [220, 236] on div "3 1 2 4 + Teens (12-15) 6pm 6pm 6pm 6pm - 10am Adults (Basic Fundamentals) 6am …" at bounding box center [381, 199] width 424 height 216
click at [522, 8] on span "Republish" at bounding box center [527, 9] width 23 height 6
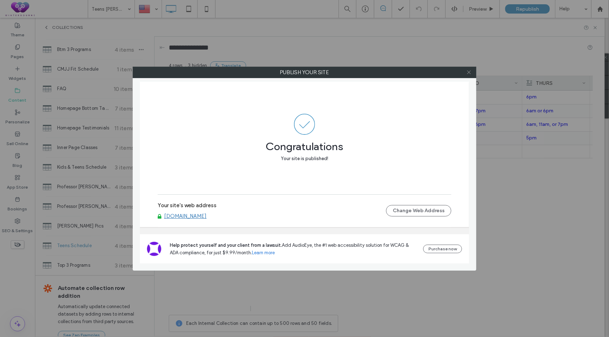
click at [470, 73] on use at bounding box center [469, 73] width 4 height 4
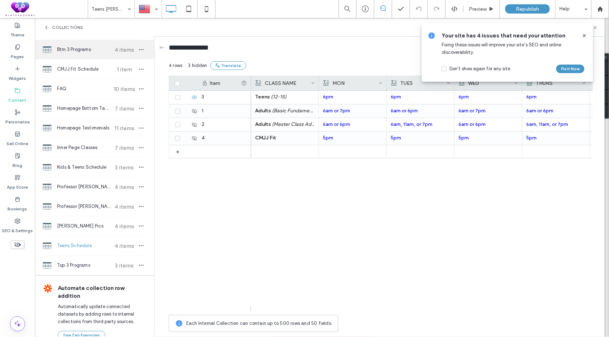
drag, startPoint x: 9, startPoint y: 51, endPoint x: 65, endPoint y: 54, distance: 55.8
click at [9, 51] on div "Pages" at bounding box center [17, 52] width 35 height 22
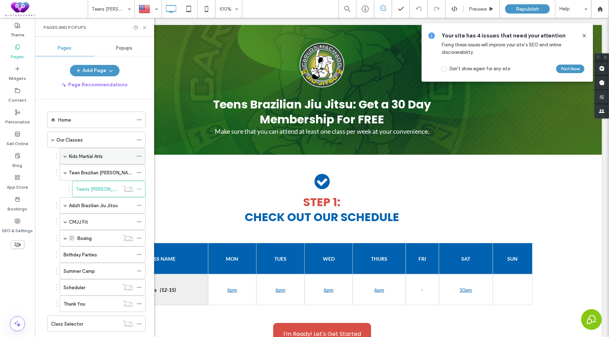
click at [74, 154] on label "Kids Martial Arts" at bounding box center [86, 156] width 34 height 12
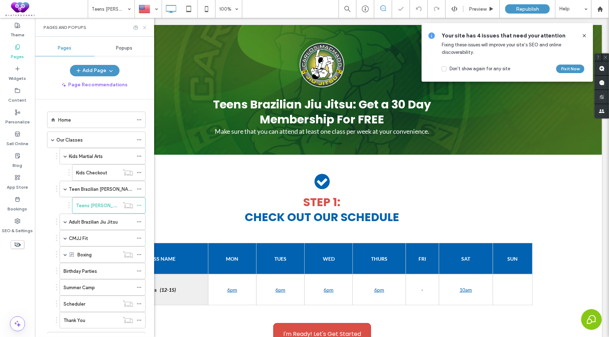
scroll to position [0, 0]
click at [85, 152] on label "Kids Martial Arts" at bounding box center [86, 156] width 34 height 12
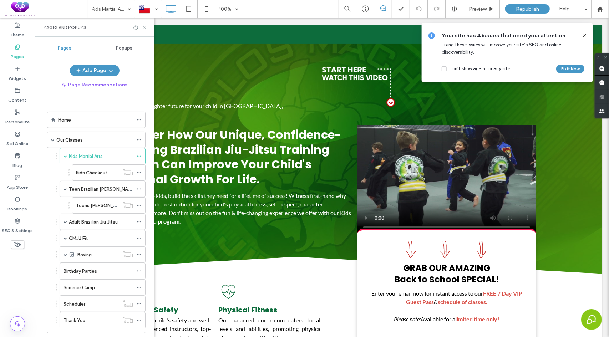
drag, startPoint x: 145, startPoint y: 27, endPoint x: 159, endPoint y: 110, distance: 83.6
click at [145, 27] on icon at bounding box center [144, 27] width 5 height 5
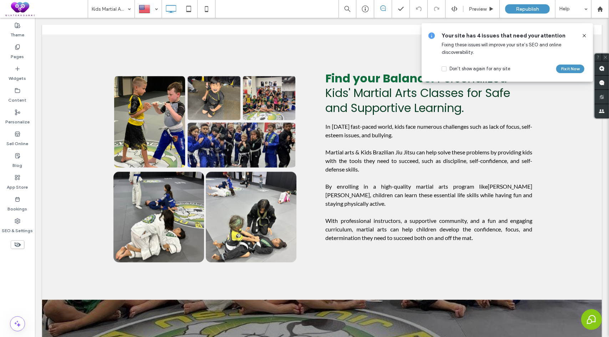
scroll to position [464, 0]
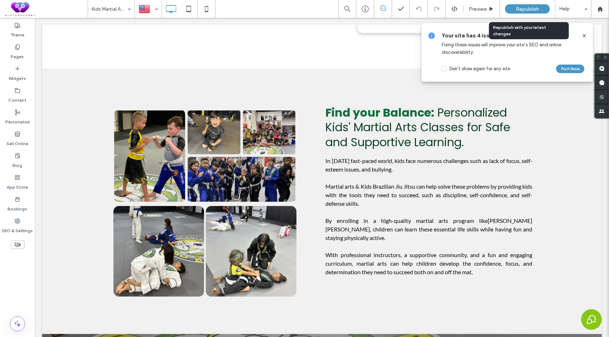
click at [539, 8] on span "Republish" at bounding box center [527, 9] width 23 height 6
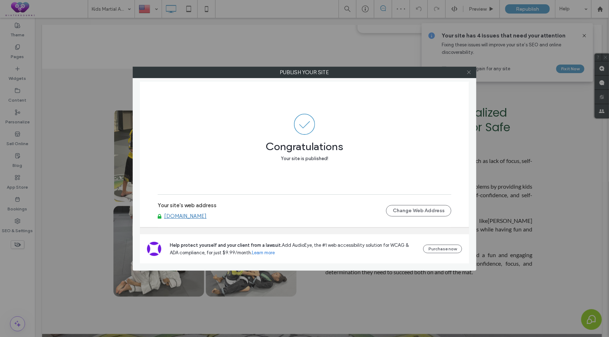
click at [470, 76] on span at bounding box center [468, 72] width 5 height 11
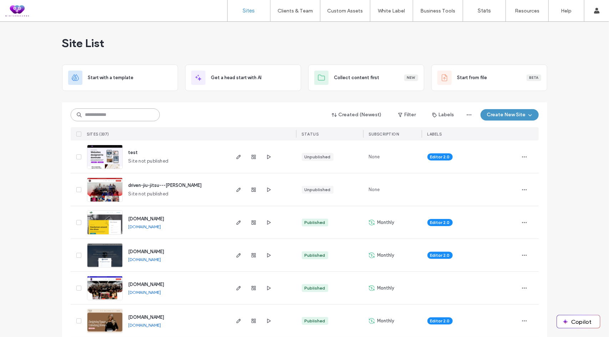
click at [99, 116] on input at bounding box center [115, 114] width 89 height 13
click at [95, 119] on input at bounding box center [115, 114] width 89 height 13
type input "*"
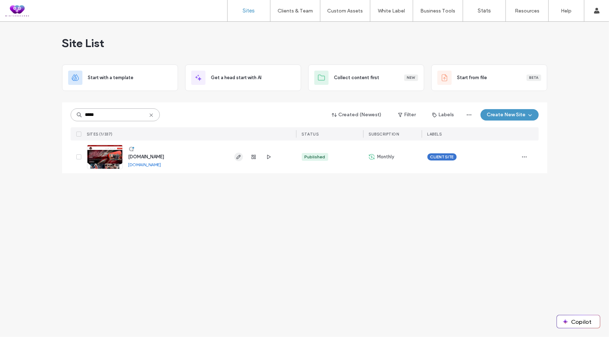
type input "*****"
click at [238, 154] on icon "button" at bounding box center [239, 157] width 6 height 6
click at [103, 115] on input "*****" at bounding box center [115, 114] width 89 height 13
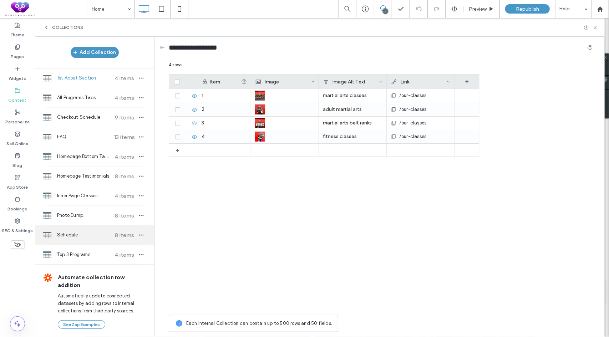
click at [70, 236] on span "Schedule" at bounding box center [83, 235] width 53 height 7
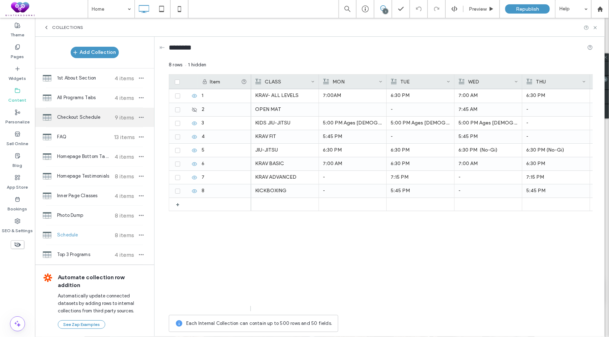
click at [75, 117] on span "Checkout Schedule" at bounding box center [83, 117] width 53 height 7
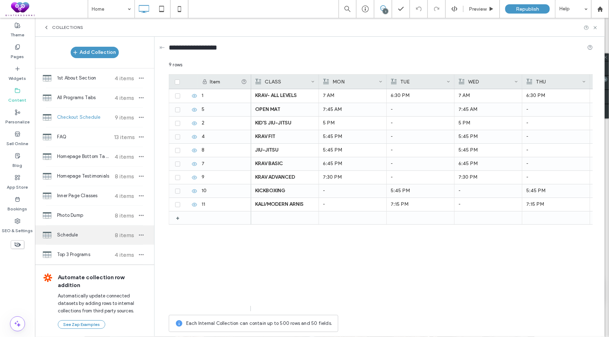
click at [78, 236] on span "Schedule" at bounding box center [83, 235] width 53 height 7
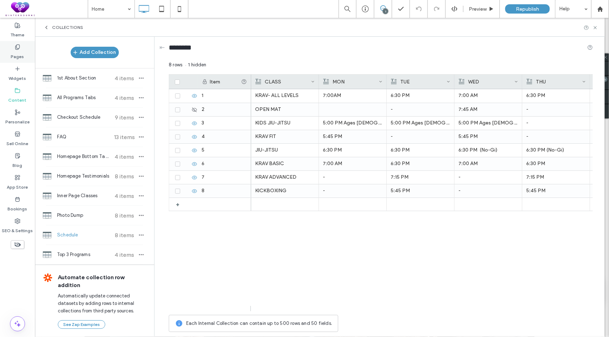
click at [14, 51] on label "Pages" at bounding box center [17, 55] width 13 height 10
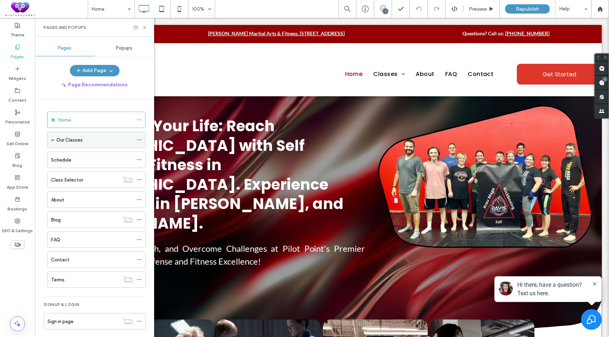
click at [54, 138] on span at bounding box center [53, 140] width 4 height 4
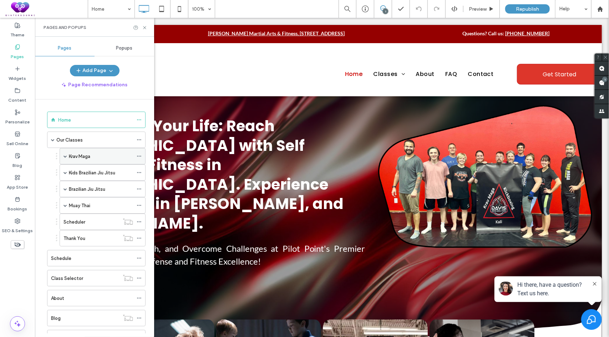
click at [66, 156] on span at bounding box center [66, 156] width 4 height 4
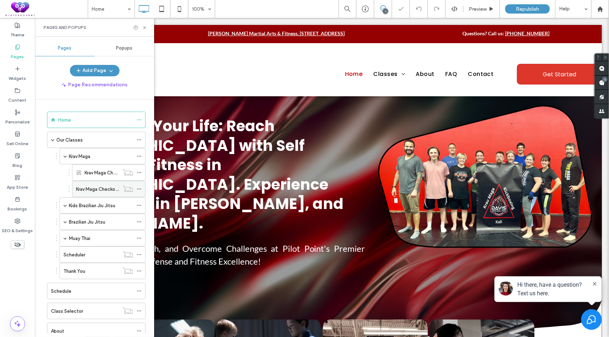
click at [98, 183] on div "Krav Maga Checkout" at bounding box center [97, 189] width 43 height 16
click at [144, 26] on icon at bounding box center [144, 27] width 5 height 5
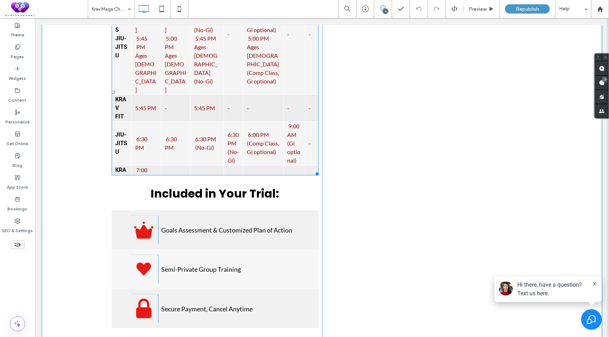
scroll to position [116, 0]
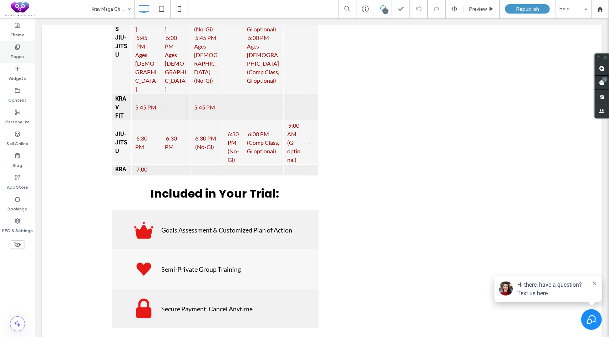
drag, startPoint x: 16, startPoint y: 47, endPoint x: 21, endPoint y: 51, distance: 6.1
click at [16, 47] on use at bounding box center [17, 47] width 4 height 5
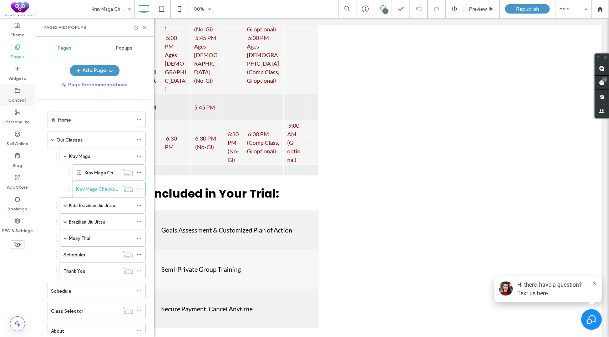
click at [16, 92] on use at bounding box center [17, 90] width 5 height 4
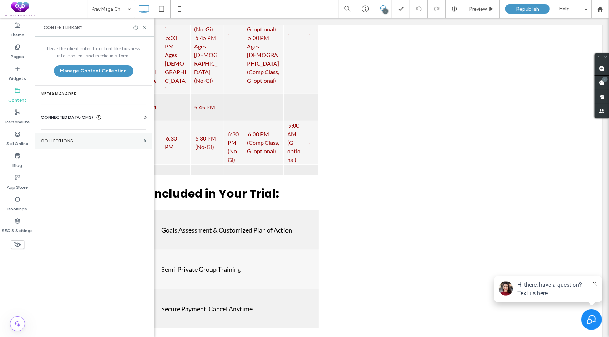
click at [66, 140] on label "Collections" at bounding box center [91, 140] width 101 height 5
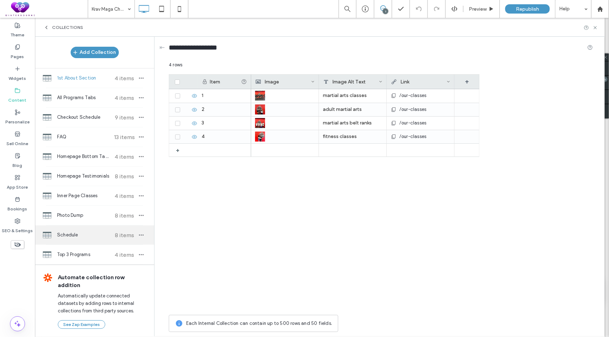
click at [67, 235] on span "Schedule" at bounding box center [83, 235] width 53 height 7
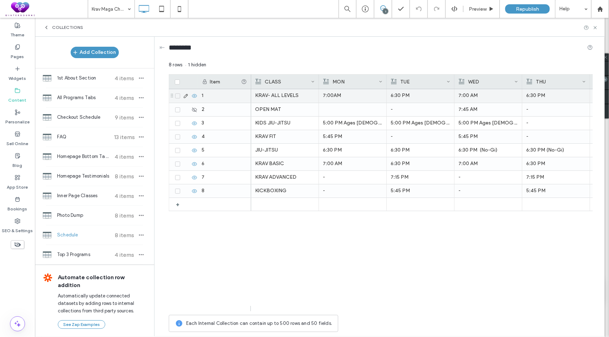
click at [290, 96] on div "KRAV- ALL LEVELS" at bounding box center [285, 95] width 60 height 13
click at [290, 96] on div "KRAV- ALL LEVELS" at bounding box center [284, 96] width 59 height 13
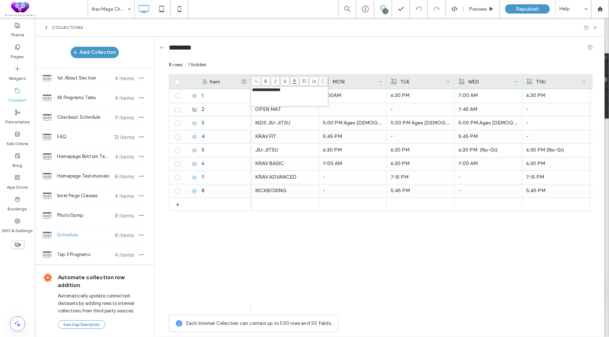
click at [286, 95] on div "**********" at bounding box center [289, 96] width 75 height 18
click at [284, 64] on div "8 rows 1 hidden" at bounding box center [381, 67] width 424 height 13
click at [298, 165] on div "KRAV BASIC" at bounding box center [285, 163] width 60 height 13
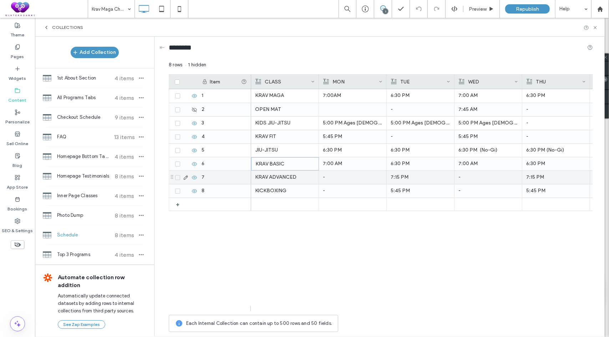
click at [288, 182] on div "KRAV ADVANCED" at bounding box center [285, 177] width 60 height 13
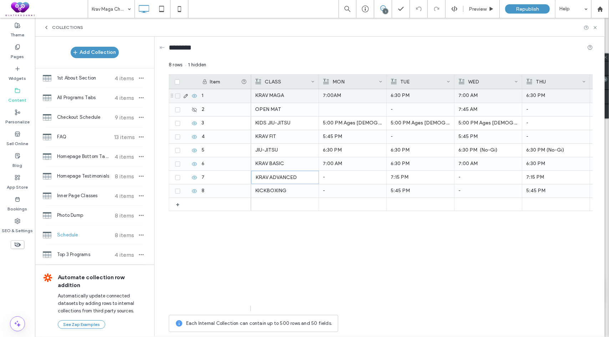
click at [356, 100] on p "7:00AM" at bounding box center [353, 95] width 60 height 13
click at [356, 100] on p "7:00AM" at bounding box center [352, 96] width 59 height 13
click at [417, 100] on p "6:30 PM" at bounding box center [421, 95] width 60 height 13
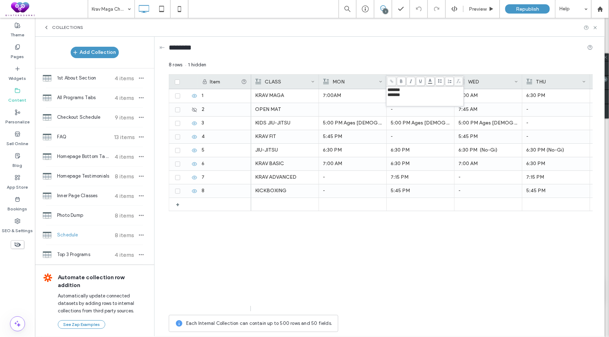
click at [420, 97] on div "*******" at bounding box center [424, 94] width 75 height 5
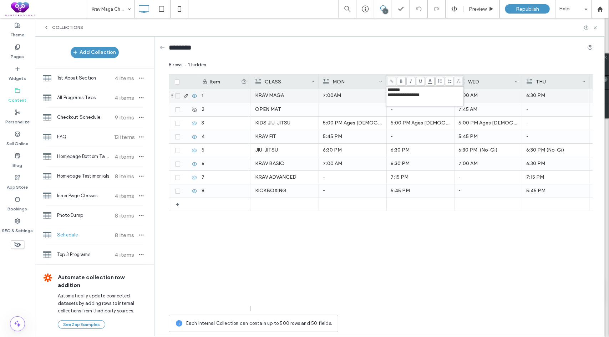
click at [492, 95] on p "7:00 AM" at bounding box center [488, 95] width 60 height 13
click at [443, 95] on p "6:30 PM" at bounding box center [421, 95] width 60 height 13
click at [562, 94] on p "6:30 PM" at bounding box center [556, 95] width 60 height 13
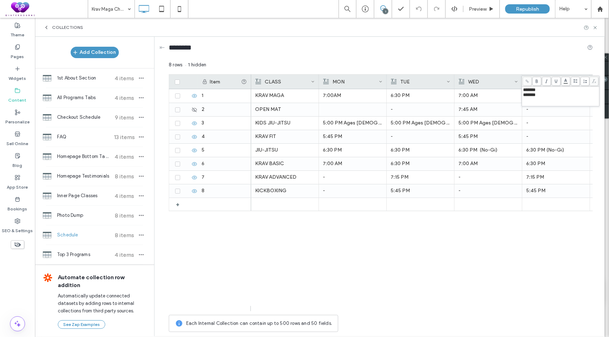
click at [547, 97] on div "*******" at bounding box center [560, 94] width 75 height 5
paste div "Rich Text Editor"
click at [539, 95] on span "**********" at bounding box center [538, 94] width 30 height 5
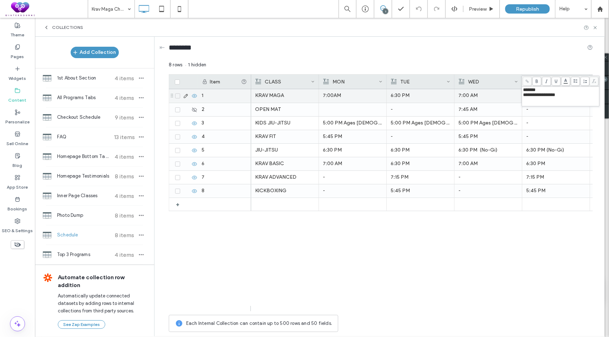
click at [494, 96] on p "7:00 AM" at bounding box center [488, 95] width 60 height 13
click at [494, 96] on p "7:00 AM" at bounding box center [488, 96] width 59 height 13
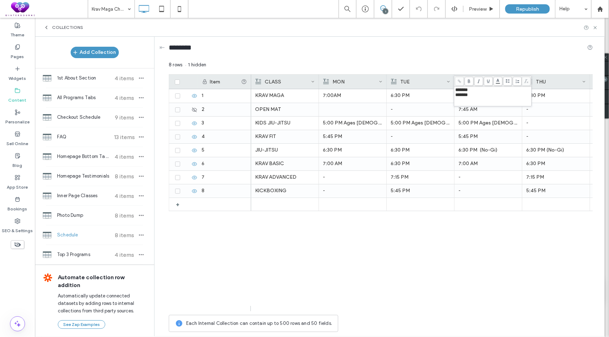
click at [460, 94] on span "*******" at bounding box center [461, 94] width 12 height 5
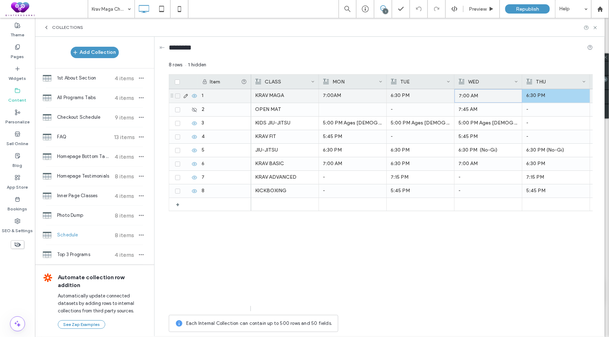
click at [543, 95] on p "6:30 PM" at bounding box center [556, 95] width 60 height 13
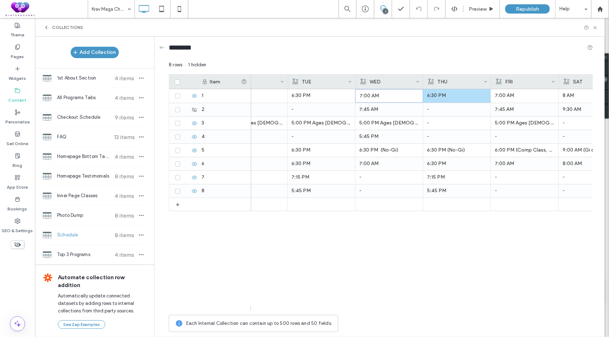
scroll to position [0, 100]
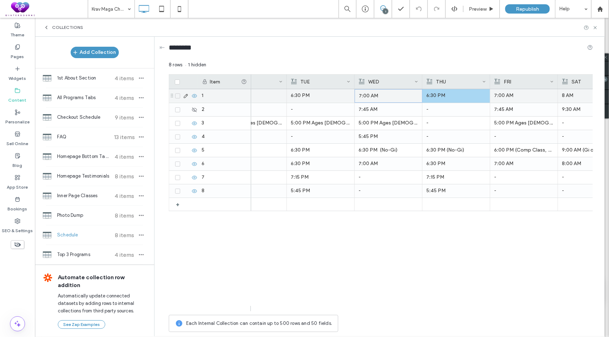
click at [527, 92] on div "7:00 AM" at bounding box center [524, 95] width 60 height 13
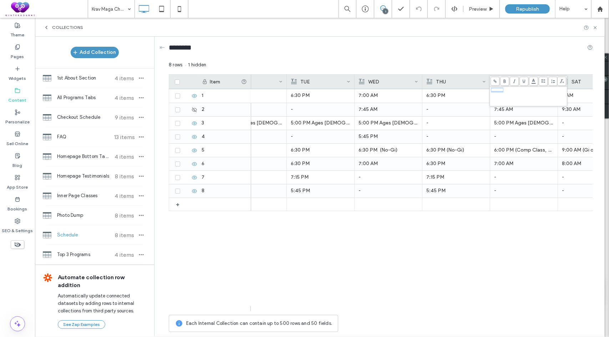
click at [585, 97] on p "8 AM" at bounding box center [592, 95] width 60 height 13
click at [562, 91] on span "****" at bounding box center [562, 89] width 7 height 5
click at [514, 49] on div "********" at bounding box center [381, 48] width 424 height 13
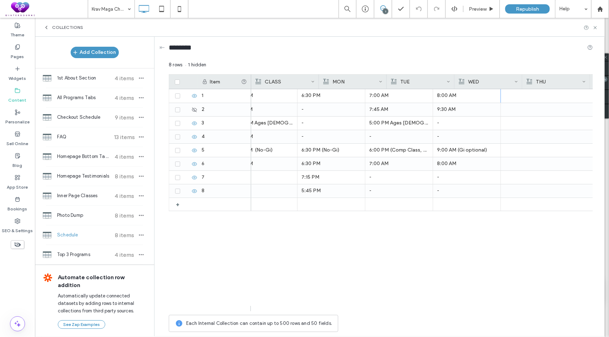
scroll to position [0, 0]
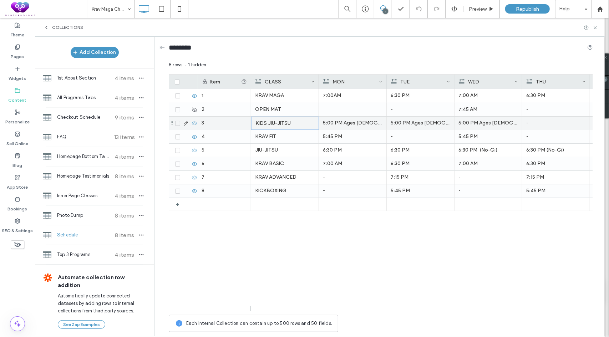
click at [278, 120] on p "KIDS JIU-JITSU" at bounding box center [284, 123] width 59 height 13
click at [347, 124] on p "5:00 PM Ages [DEMOGRAPHIC_DATA]" at bounding box center [353, 123] width 60 height 13
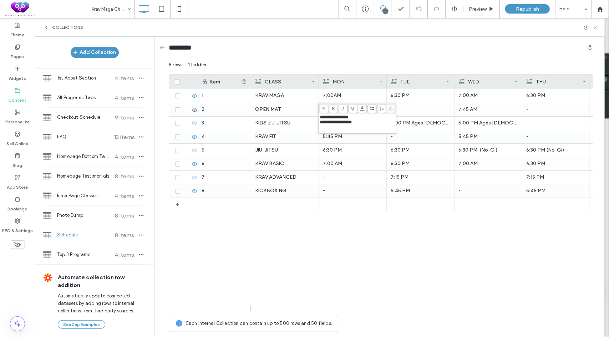
click at [420, 127] on p "5:00 PM Ages [DEMOGRAPHIC_DATA]" at bounding box center [421, 123] width 60 height 13
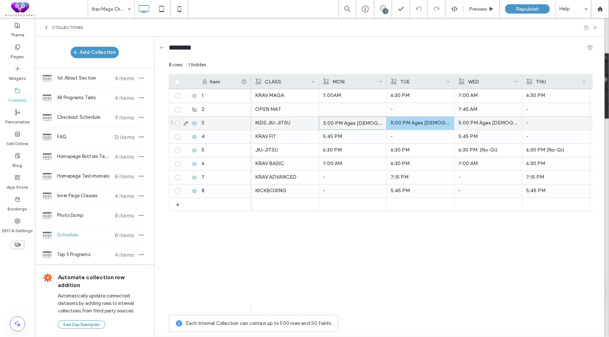
click at [420, 127] on p "5:00 PM Ages [DEMOGRAPHIC_DATA]" at bounding box center [421, 123] width 60 height 13
click at [481, 125] on p "5:00 PM Ages [DEMOGRAPHIC_DATA] (No-Gi)" at bounding box center [488, 123] width 60 height 13
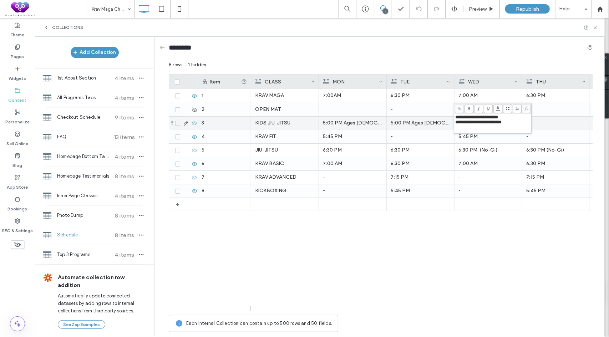
click at [438, 126] on p "5:00 PM Ages [DEMOGRAPHIC_DATA]" at bounding box center [421, 123] width 60 height 13
click at [482, 123] on p "5:00 PM Ages [DEMOGRAPHIC_DATA] (No-Gi)" at bounding box center [488, 123] width 59 height 13
click at [490, 119] on span "**********" at bounding box center [476, 117] width 43 height 5
click at [512, 118] on div "**********" at bounding box center [492, 117] width 75 height 5
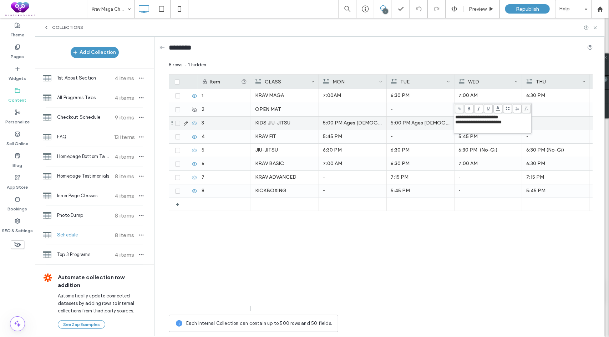
click at [432, 127] on p "5:00 PM Ages [DEMOGRAPHIC_DATA]" at bounding box center [421, 123] width 60 height 13
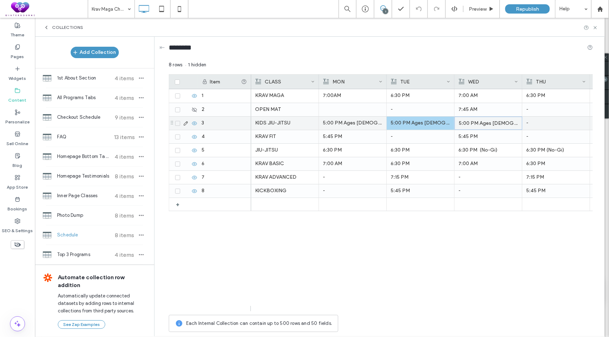
click at [492, 123] on p "5:00 PM Ages [DEMOGRAPHIC_DATA] (No-Gi)" at bounding box center [488, 123] width 59 height 13
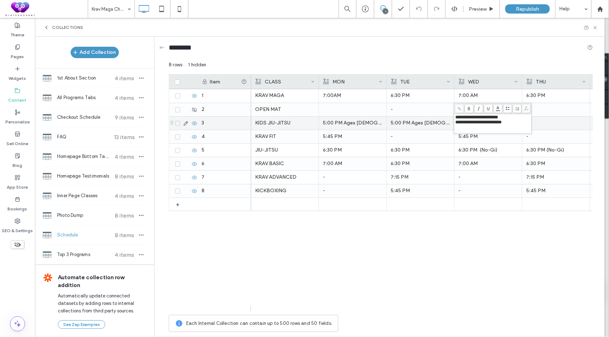
click at [442, 128] on p "5:00 PM Ages [DEMOGRAPHIC_DATA]" at bounding box center [421, 123] width 60 height 13
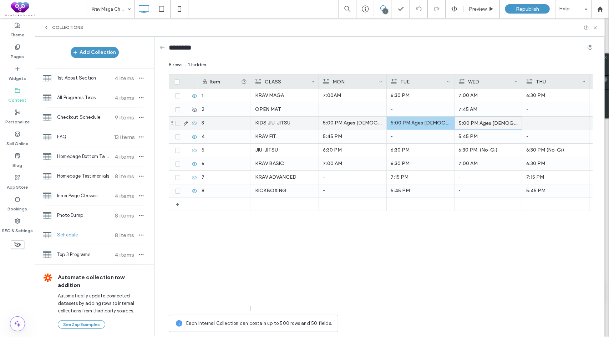
click at [502, 120] on p "5:00 PM Ages [DEMOGRAPHIC_DATA] (No-Gi)" at bounding box center [488, 123] width 59 height 13
click at [562, 121] on div "-" at bounding box center [556, 123] width 60 height 13
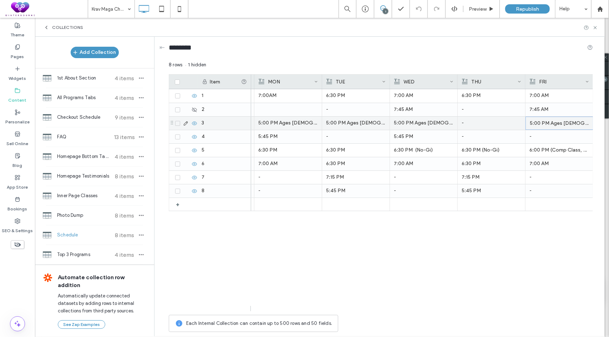
click at [573, 120] on p "5:00 PM Ages [DEMOGRAPHIC_DATA] (Comp Class, Gi optional)" at bounding box center [559, 123] width 59 height 13
click at [301, 126] on p "5:00 PM Ages [DEMOGRAPHIC_DATA]" at bounding box center [288, 123] width 60 height 13
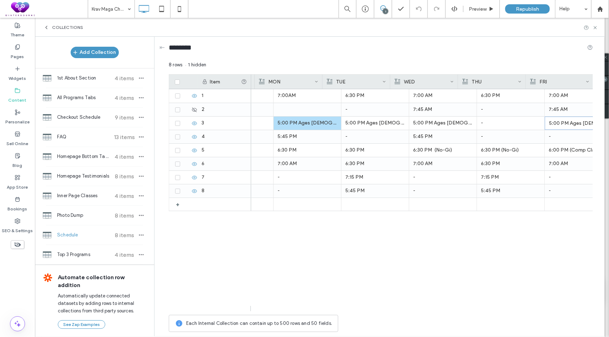
scroll to position [0, 0]
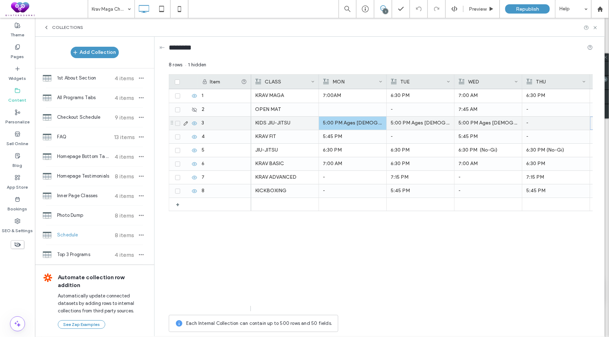
click at [366, 126] on p "5:00 PM Ages [DEMOGRAPHIC_DATA]" at bounding box center [353, 123] width 60 height 13
click at [366, 126] on p "5:00 PM Ages [DEMOGRAPHIC_DATA]" at bounding box center [352, 123] width 59 height 13
click at [420, 124] on p "5:00 PM Ages [DEMOGRAPHIC_DATA]" at bounding box center [421, 123] width 60 height 13
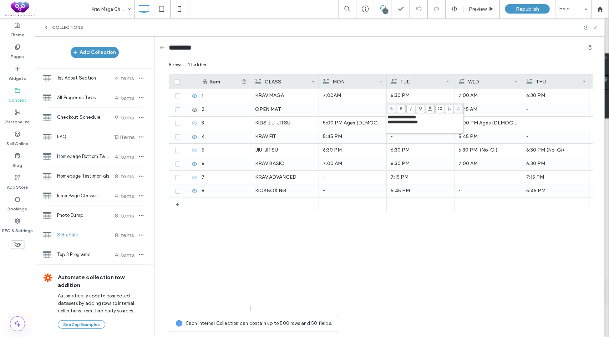
click at [485, 126] on p "5:00 PM Ages [DEMOGRAPHIC_DATA] (No-Gi)" at bounding box center [488, 123] width 60 height 13
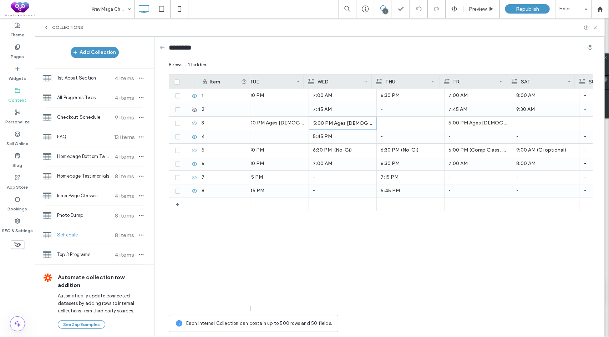
scroll to position [0, 151]
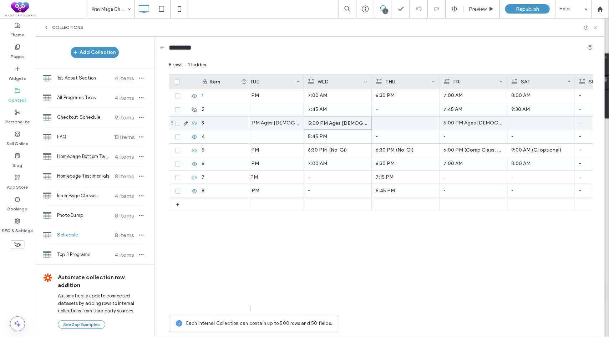
click at [477, 127] on p "5:00 PM Ages [DEMOGRAPHIC_DATA] (Comp Class, Gi optional)" at bounding box center [473, 123] width 60 height 13
click at [477, 127] on p "5:00 PM Ages [DEMOGRAPHIC_DATA] (Comp Class, Gi optional)" at bounding box center [473, 123] width 59 height 13
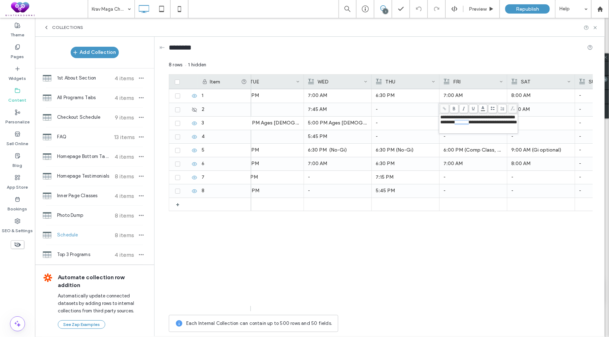
drag, startPoint x: 459, startPoint y: 121, endPoint x: 478, endPoint y: 122, distance: 19.3
click at [478, 122] on span "**********" at bounding box center [478, 122] width 77 height 5
click at [460, 117] on span "**********" at bounding box center [477, 117] width 75 height 5
drag, startPoint x: 483, startPoint y: 118, endPoint x: 522, endPoint y: 117, distance: 38.9
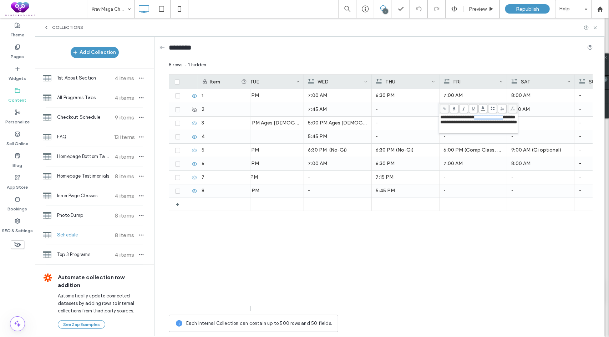
click at [515, 117] on span "**********" at bounding box center [477, 117] width 75 height 5
drag, startPoint x: 480, startPoint y: 125, endPoint x: 446, endPoint y: 125, distance: 34.3
click at [446, 125] on span "**********" at bounding box center [478, 122] width 77 height 5
click at [442, 124] on span "**********" at bounding box center [478, 122] width 77 height 5
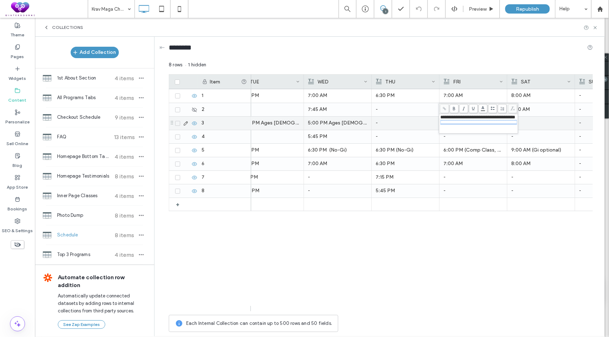
drag, startPoint x: 441, startPoint y: 124, endPoint x: 537, endPoint y: 123, distance: 96.3
click at [537, 123] on div "**********" at bounding box center [381, 198] width 424 height 274
click at [477, 118] on span "**********" at bounding box center [477, 117] width 75 height 5
click at [416, 122] on div "-" at bounding box center [406, 123] width 60 height 13
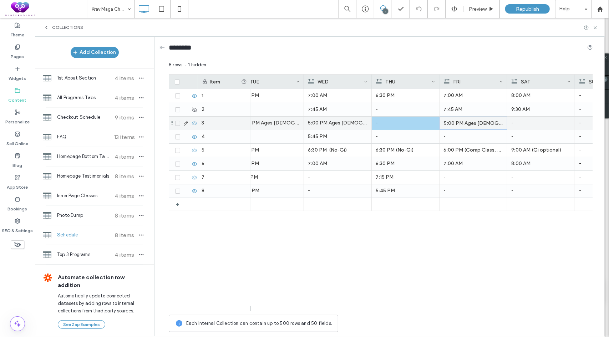
click at [468, 122] on p "5:00 PM Ages [DEMOGRAPHIC_DATA] (Comp Class, Gi optional)" at bounding box center [473, 123] width 59 height 13
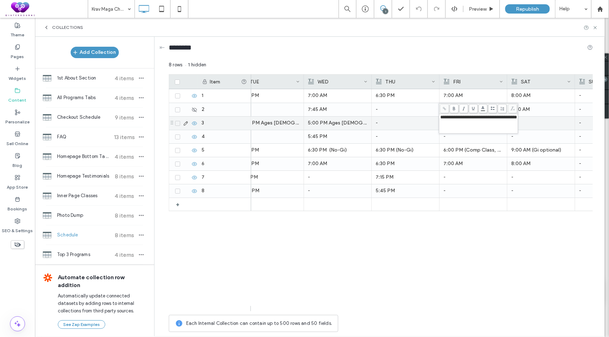
click at [417, 125] on div "-" at bounding box center [406, 123] width 60 height 13
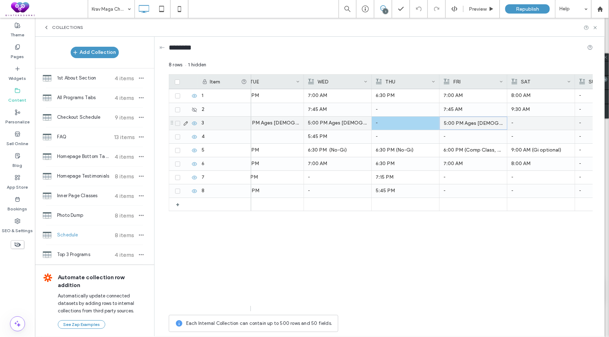
click at [354, 122] on p "5:00 PM Ages [DEMOGRAPHIC_DATA] (No-Gi)" at bounding box center [338, 123] width 60 height 13
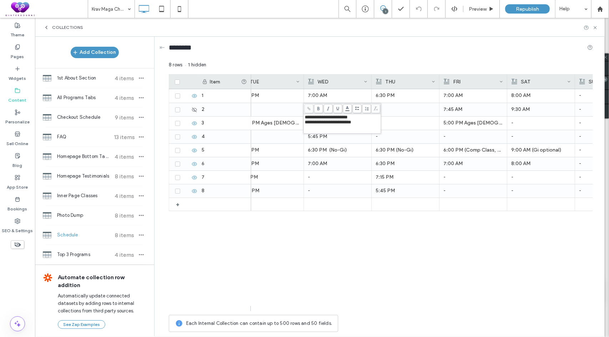
click at [326, 253] on div "- 7:00AM 7:30 PM 6:30 PM 7:15 PM (Advanced) 7:00 AM 7:30 PM 6:30 PM 7:15 PM (Ad…" at bounding box center [422, 200] width 342 height 222
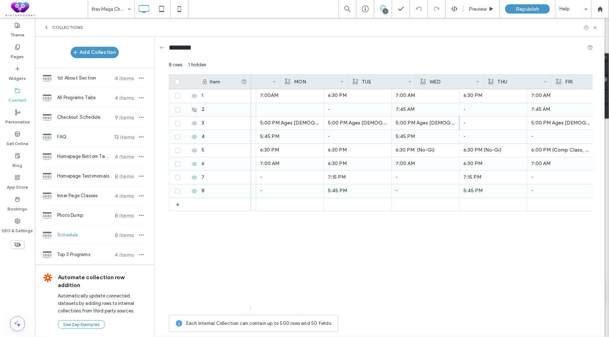
scroll to position [0, 0]
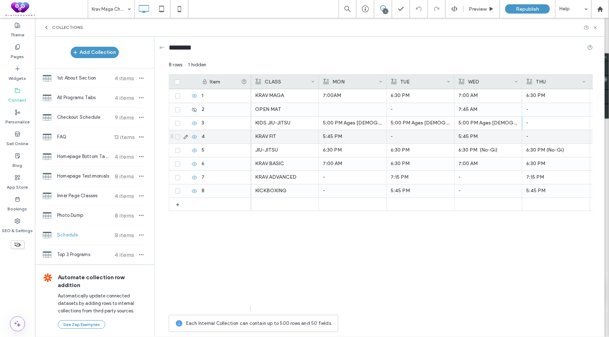
click at [421, 115] on div "-" at bounding box center [421, 109] width 60 height 13
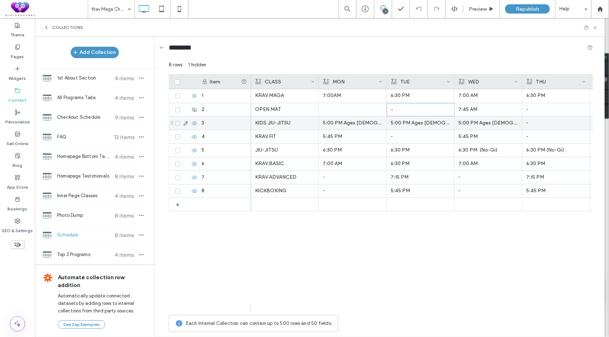
click at [416, 125] on p "5:00 PM Ages [DEMOGRAPHIC_DATA]" at bounding box center [421, 123] width 60 height 13
click at [416, 125] on p "5:00 PM Ages [DEMOGRAPHIC_DATA]" at bounding box center [420, 123] width 59 height 13
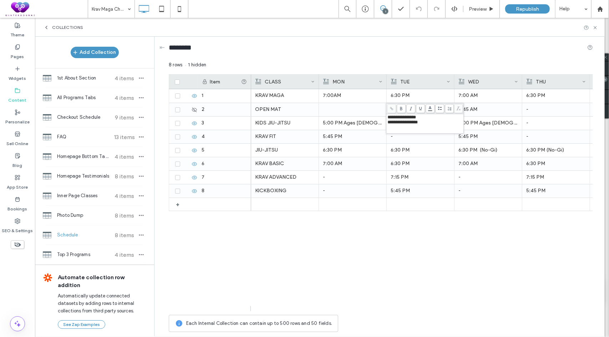
click at [404, 124] on span "**********" at bounding box center [402, 122] width 30 height 5
click at [427, 118] on div "**********" at bounding box center [424, 117] width 75 height 5
drag, startPoint x: 430, startPoint y: 122, endPoint x: 387, endPoint y: 122, distance: 42.8
click at [387, 122] on div "**********" at bounding box center [424, 122] width 75 height 5
click at [348, 234] on div "KRAV MAGA 7:00AM 7:30 PM 6:30 PM 7:15 PM (Advanced) 7:00 AM 7:30 PM 6:30 PM 7:1…" at bounding box center [422, 200] width 342 height 222
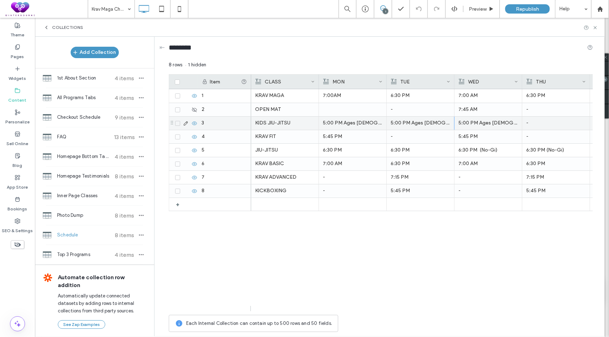
click at [335, 122] on p "5:00 PM Ages [DEMOGRAPHIC_DATA]" at bounding box center [353, 123] width 60 height 13
click at [335, 122] on p "5:00 PM Ages [DEMOGRAPHIC_DATA]" at bounding box center [352, 123] width 59 height 13
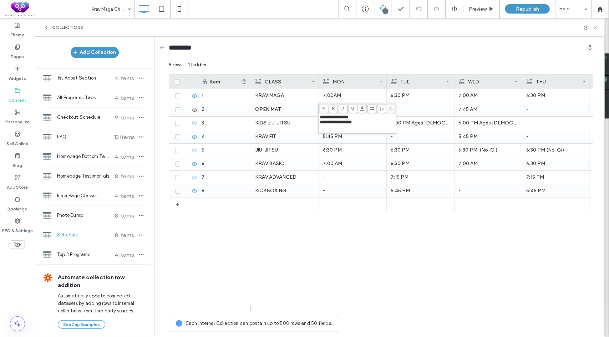
click at [358, 255] on div "KRAV MAGA 7:00AM 7:30 PM 6:30 PM 7:15 PM (Advanced) 7:00 AM 7:30 PM 6:30 PM 7:1…" at bounding box center [422, 200] width 342 height 222
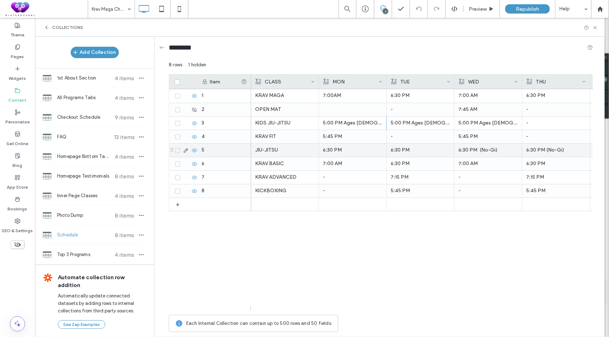
click at [291, 142] on div "KRAV FIT" at bounding box center [285, 136] width 60 height 13
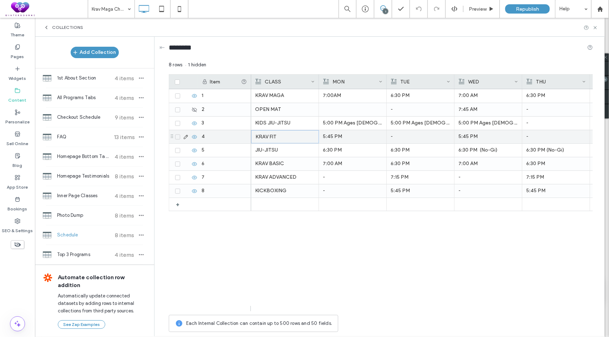
click at [348, 141] on div "5:45 PM" at bounding box center [353, 136] width 60 height 13
click at [367, 137] on div "5:45 PM" at bounding box center [352, 137] width 59 height 13
click at [431, 137] on div "-" at bounding box center [421, 136] width 60 height 13
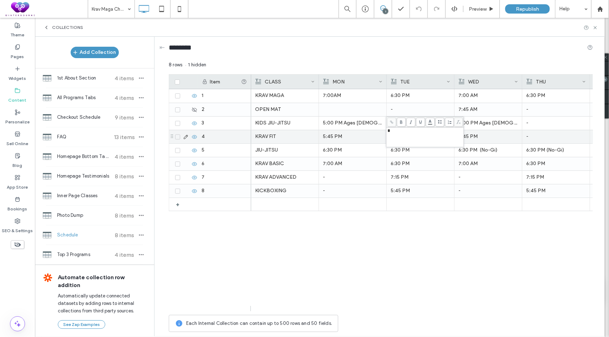
click at [495, 135] on div "5:45 PM" at bounding box center [488, 136] width 60 height 13
click at [554, 135] on div "-" at bounding box center [556, 136] width 60 height 13
click at [193, 137] on icon at bounding box center [195, 137] width 6 height 6
drag, startPoint x: 172, startPoint y: 107, endPoint x: 172, endPoint y: 197, distance: 89.6
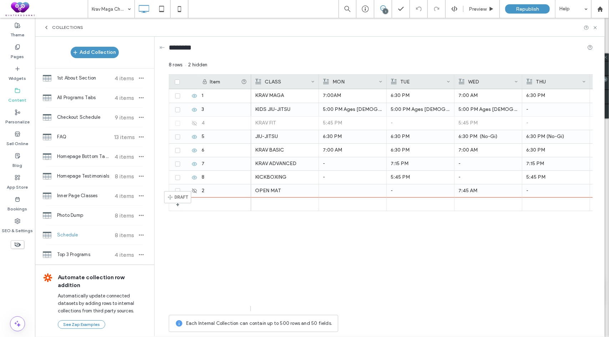
drag, startPoint x: 171, startPoint y: 122, endPoint x: 175, endPoint y: 194, distance: 72.9
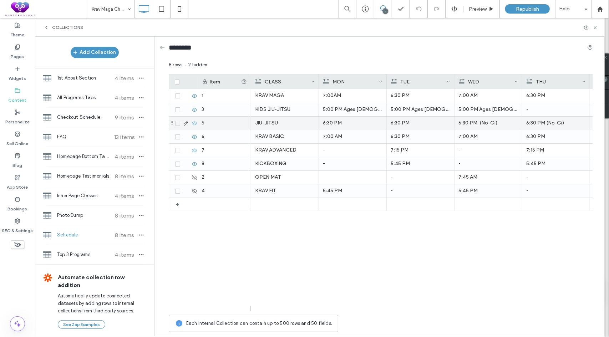
click at [284, 126] on div "JIU-JITSU" at bounding box center [285, 123] width 60 height 13
click at [366, 123] on p "6:30 PM" at bounding box center [353, 123] width 60 height 13
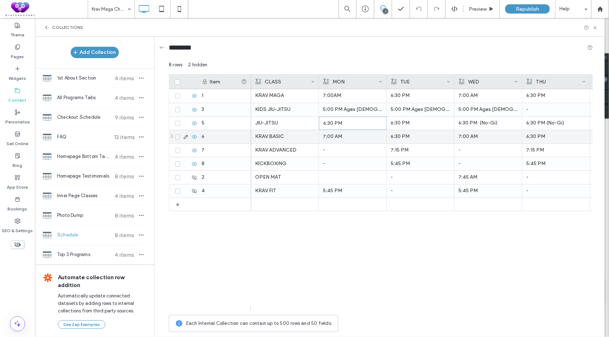
click at [193, 135] on icon at bounding box center [195, 137] width 6 height 6
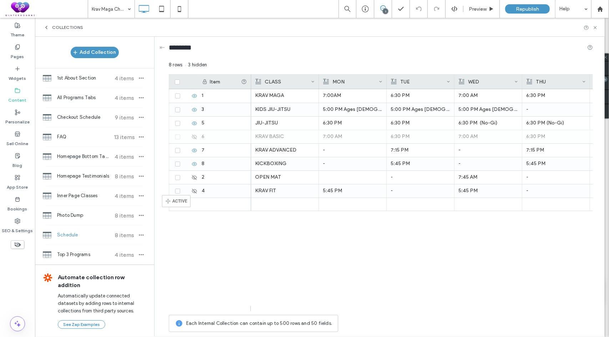
drag, startPoint x: 171, startPoint y: 136, endPoint x: 173, endPoint y: 198, distance: 62.8
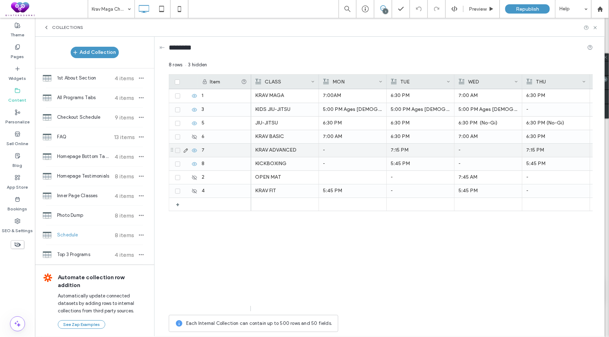
click at [195, 151] on icon at bounding box center [195, 151] width 6 height 6
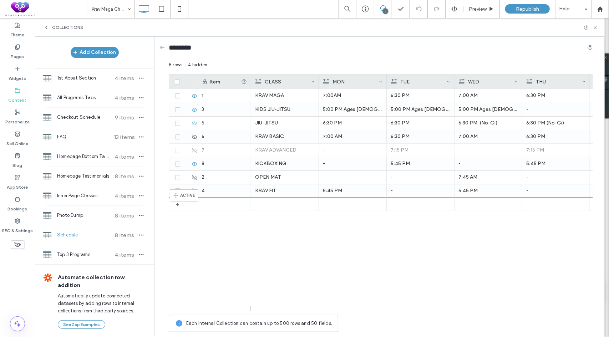
drag, startPoint x: 172, startPoint y: 152, endPoint x: 181, endPoint y: 193, distance: 41.9
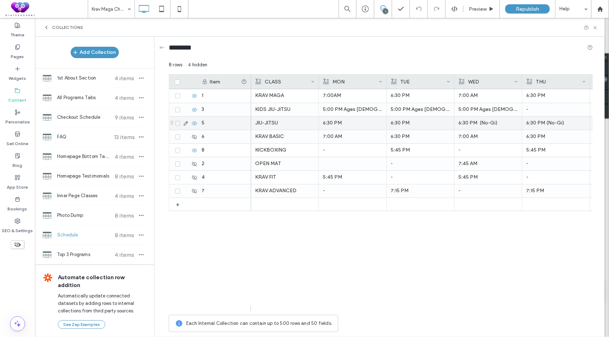
click at [292, 125] on div "JIU-JITSU" at bounding box center [285, 123] width 60 height 13
click at [292, 125] on div "JIU-JITSU" at bounding box center [284, 123] width 59 height 13
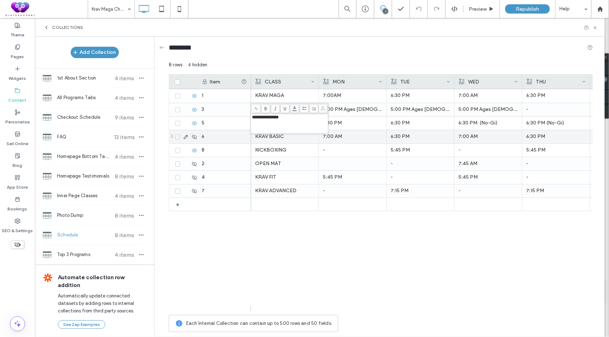
click at [345, 129] on div "6:30 PM" at bounding box center [353, 123] width 60 height 13
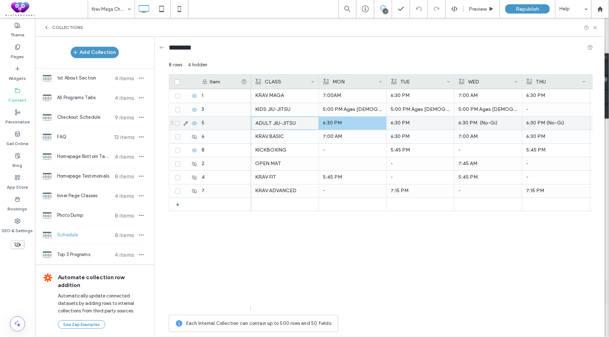
click at [350, 122] on p "6:30 PM" at bounding box center [353, 123] width 60 height 13
click at [350, 122] on p "6:30 PM" at bounding box center [352, 123] width 59 height 13
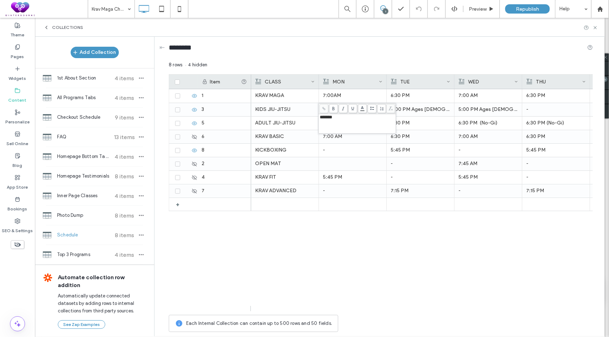
click at [354, 118] on div "*******" at bounding box center [357, 117] width 75 height 5
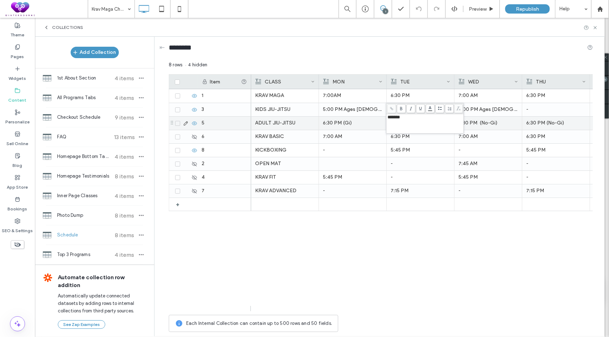
click at [360, 125] on p "6:30 PM (Gi)" at bounding box center [353, 123] width 60 height 13
click at [432, 120] on p "6:30 PM" at bounding box center [420, 123] width 59 height 13
click at [362, 124] on p "6:30 PM (Gi)" at bounding box center [352, 123] width 59 height 13
click at [415, 125] on p "6:30 PM" at bounding box center [421, 123] width 60 height 13
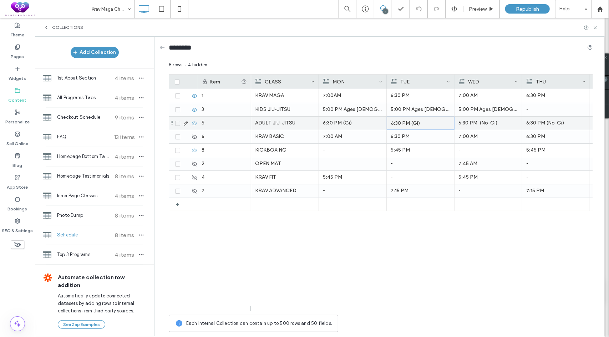
click at [436, 125] on p "6:30 PM (Gi)" at bounding box center [420, 123] width 59 height 13
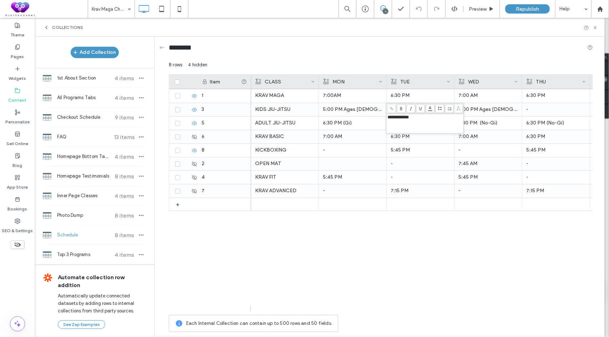
click at [476, 126] on p "6:30 PM (No-Gi)" at bounding box center [488, 123] width 60 height 13
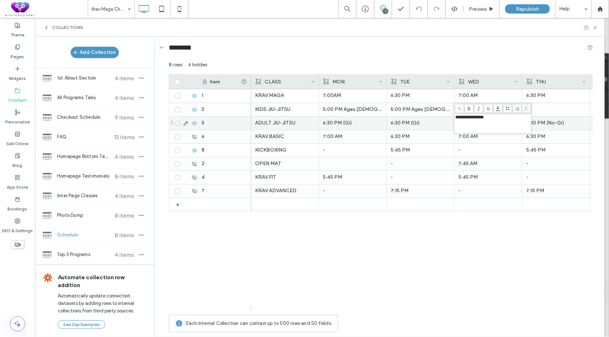
click at [544, 127] on p "6:30 PM (No-Gi)" at bounding box center [556, 123] width 60 height 13
click at [558, 121] on p "6:30 PM (No-Gi)" at bounding box center [556, 123] width 59 height 13
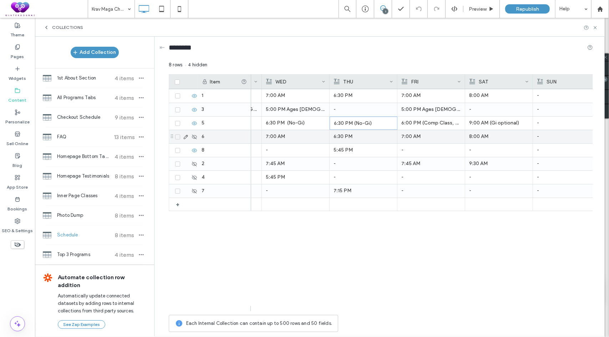
click at [431, 125] on p "6:00 PM (Comp Class, Gi optional)" at bounding box center [431, 123] width 60 height 13
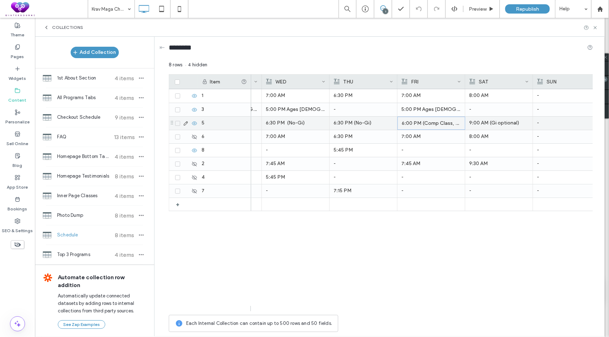
click at [442, 127] on p "6:00 PM (Comp Class, Gi optional)" at bounding box center [431, 123] width 59 height 13
click at [492, 124] on p "9:00 AM (Gi optional)" at bounding box center [499, 123] width 60 height 13
click at [490, 123] on p "9:00 AM (Gi optional)" at bounding box center [499, 123] width 59 height 13
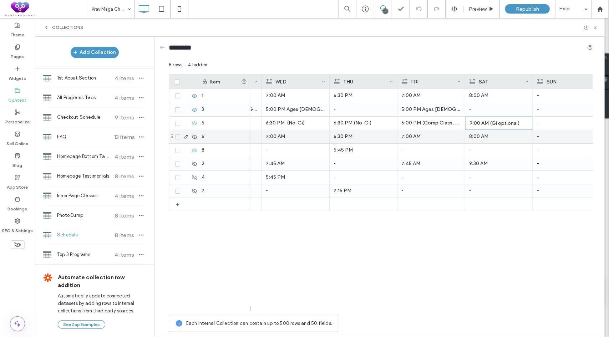
click at [425, 135] on p "7:00 AM" at bounding box center [431, 136] width 60 height 13
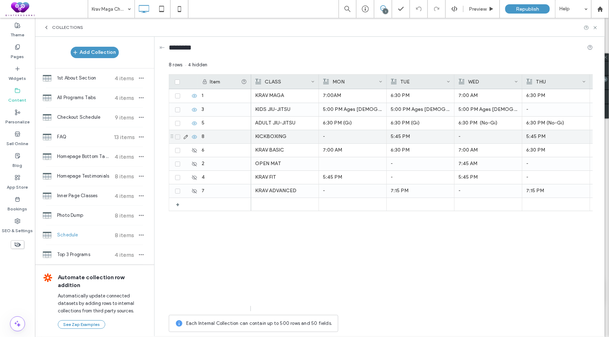
click at [282, 133] on div "KICKBOXING" at bounding box center [285, 136] width 60 height 13
click at [362, 138] on div "-" at bounding box center [353, 136] width 60 height 13
click at [410, 135] on div "5:45 PM" at bounding box center [421, 136] width 60 height 13
click at [489, 139] on div "-" at bounding box center [488, 136] width 60 height 13
click at [535, 132] on div "5:45 PM" at bounding box center [556, 137] width 59 height 13
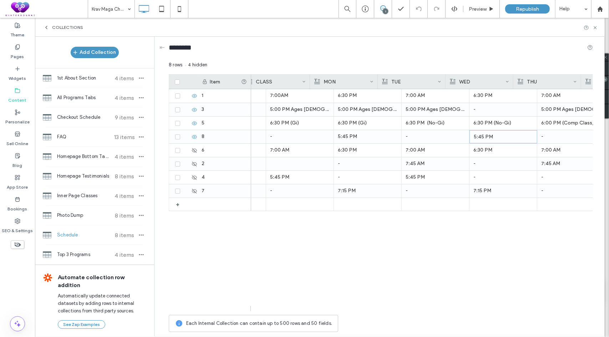
scroll to position [0, 101]
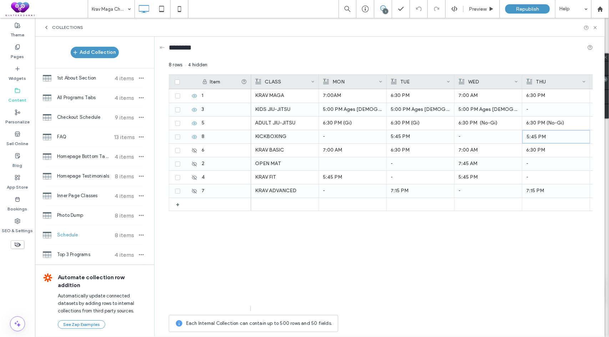
click at [260, 269] on div "KRAV MAGA 7:00AM 7:30 PM 6:30 PM 7:15 PM (Advanced) 7:00 AM 7:30 PM 6:30 PM 7:1…" at bounding box center [422, 200] width 342 height 222
click at [531, 10] on span "Republish" at bounding box center [527, 9] width 23 height 6
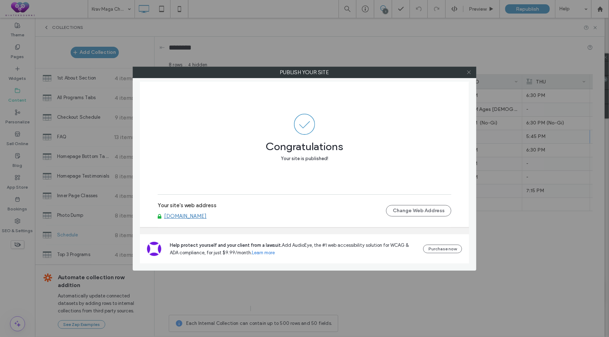
click at [468, 72] on icon at bounding box center [468, 72] width 5 height 5
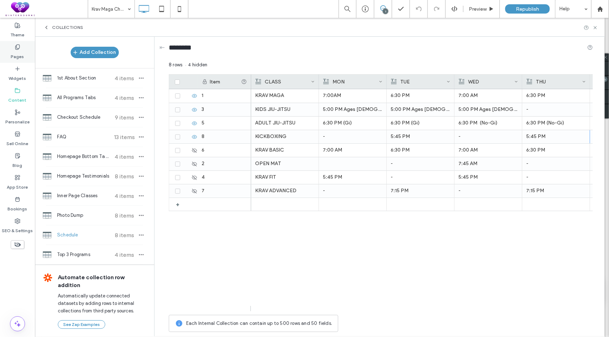
click at [18, 54] on label "Pages" at bounding box center [17, 55] width 13 height 10
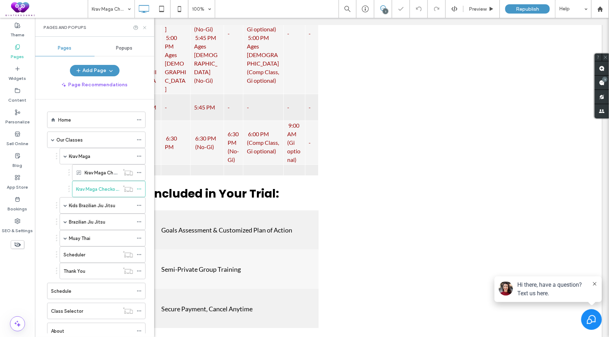
click at [145, 27] on use at bounding box center [144, 27] width 3 height 3
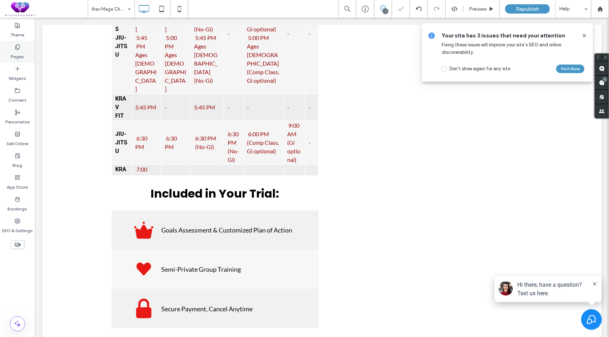
click at [20, 52] on label "Pages" at bounding box center [17, 55] width 13 height 10
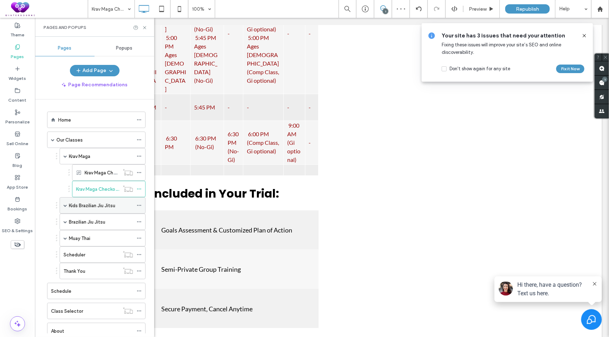
click at [65, 205] on span at bounding box center [66, 206] width 4 height 4
click at [89, 232] on div "Kids BJJ Checkout" at bounding box center [97, 238] width 43 height 16
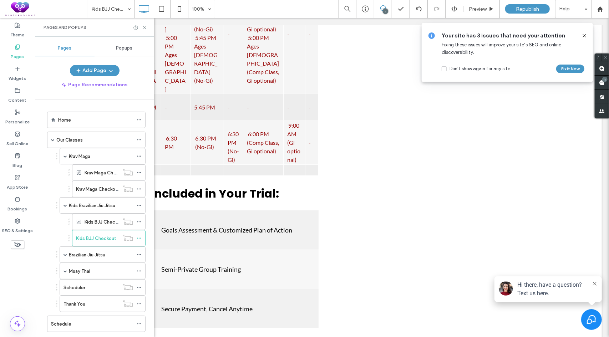
click at [144, 27] on icon at bounding box center [144, 27] width 5 height 5
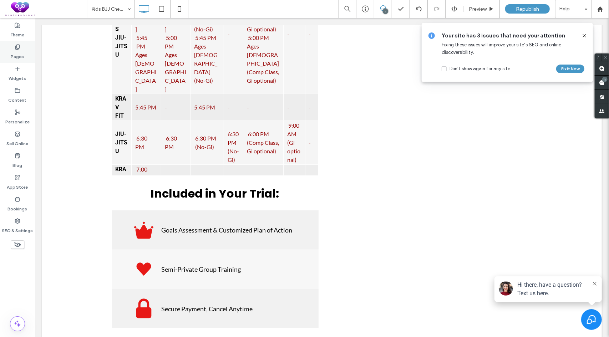
click at [16, 60] on label "Pages" at bounding box center [17, 55] width 13 height 10
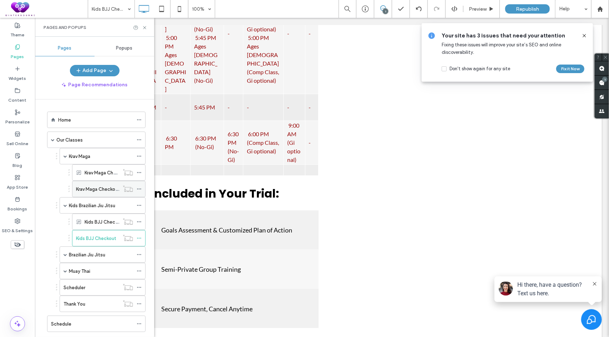
click at [96, 187] on label "Krav Maga Checkout" at bounding box center [98, 189] width 44 height 12
click at [145, 27] on use at bounding box center [144, 27] width 3 height 3
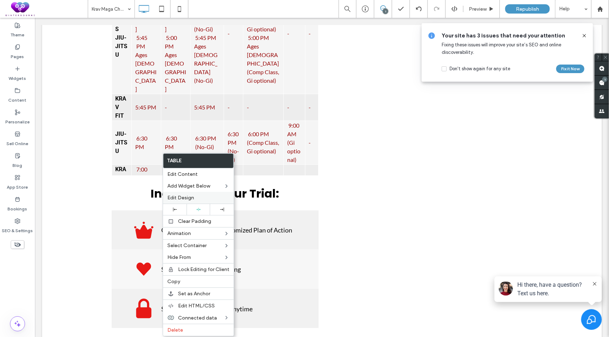
click at [190, 198] on span "Edit Design" at bounding box center [180, 198] width 27 height 6
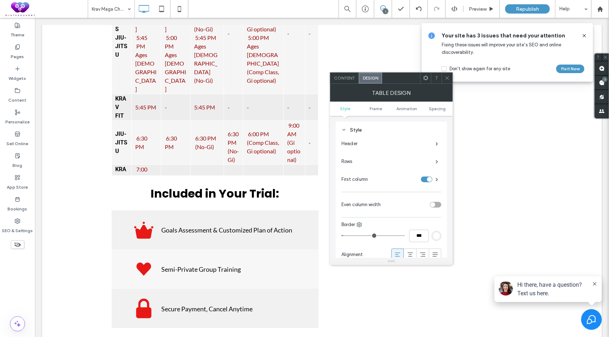
click at [437, 206] on div "toggle" at bounding box center [435, 205] width 11 height 6
click at [447, 83] on span at bounding box center [447, 78] width 5 height 11
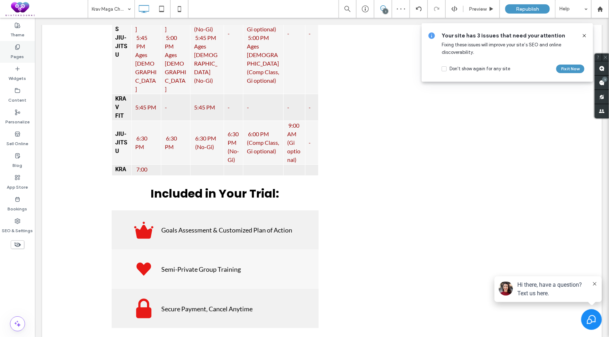
click at [14, 50] on label "Pages" at bounding box center [17, 55] width 13 height 10
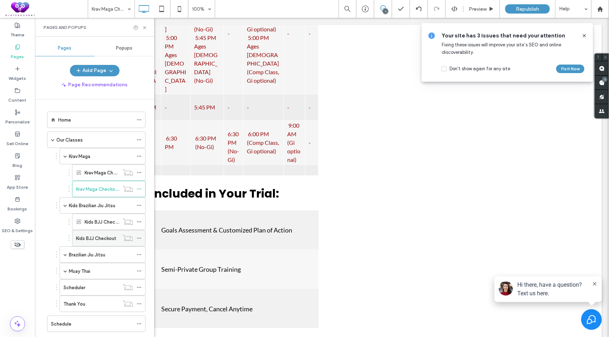
click at [86, 235] on label "Kids BJJ Checkout" at bounding box center [96, 238] width 40 height 12
click at [65, 253] on span at bounding box center [66, 255] width 4 height 4
click at [106, 284] on label "BJJ Checkout" at bounding box center [91, 288] width 30 height 12
click at [145, 26] on icon at bounding box center [144, 27] width 5 height 5
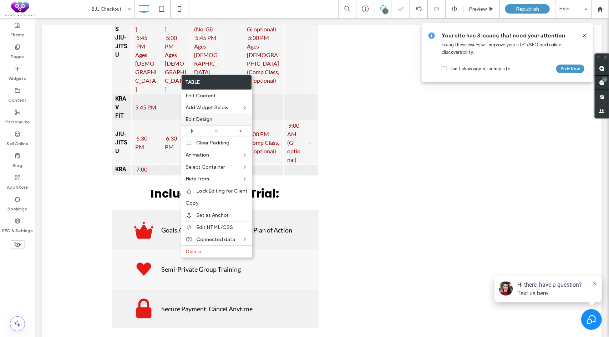
click at [203, 120] on span "Edit Design" at bounding box center [199, 119] width 27 height 6
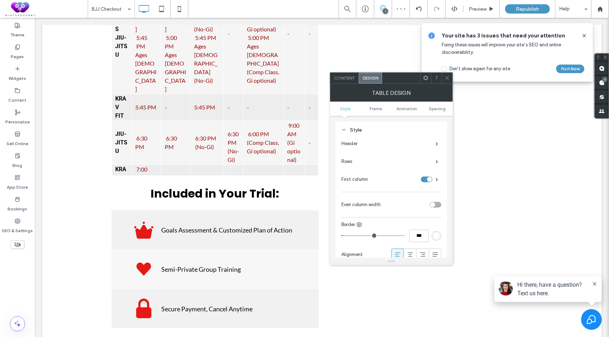
click at [436, 204] on div "toggle" at bounding box center [435, 205] width 11 height 6
click at [448, 77] on icon at bounding box center [447, 77] width 5 height 5
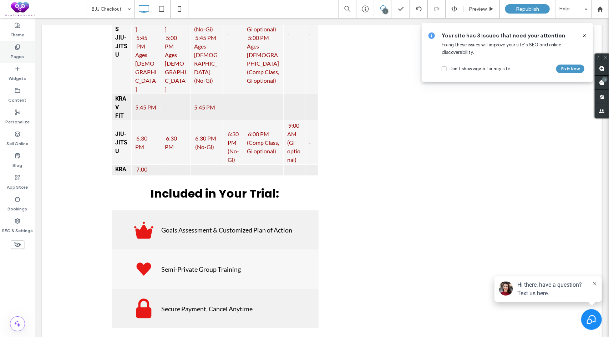
click at [22, 51] on label "Pages" at bounding box center [17, 55] width 13 height 10
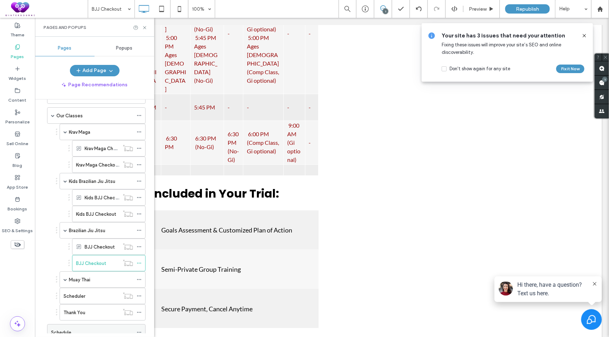
scroll to position [71, 0]
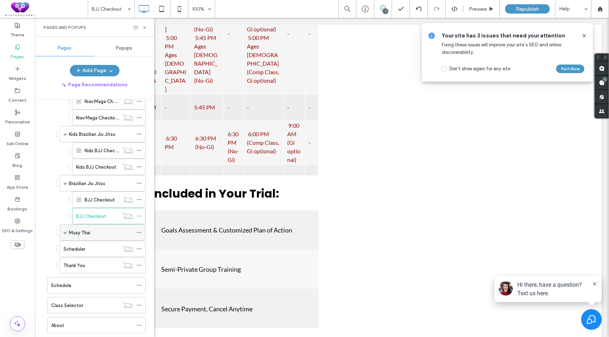
click at [67, 231] on span at bounding box center [66, 233] width 4 height 4
click at [139, 230] on icon at bounding box center [139, 232] width 5 height 5
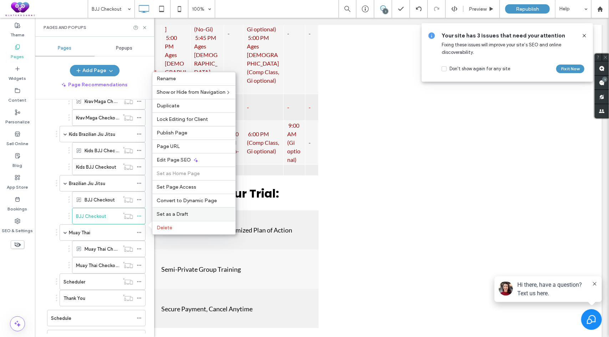
click at [178, 216] on span "Set as a Draft" at bounding box center [172, 214] width 31 height 6
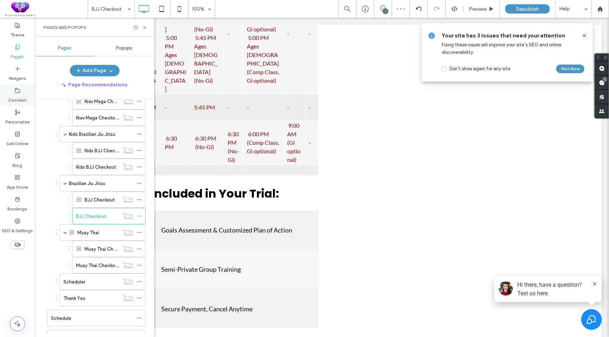
click at [18, 96] on label "Content" at bounding box center [18, 98] width 18 height 10
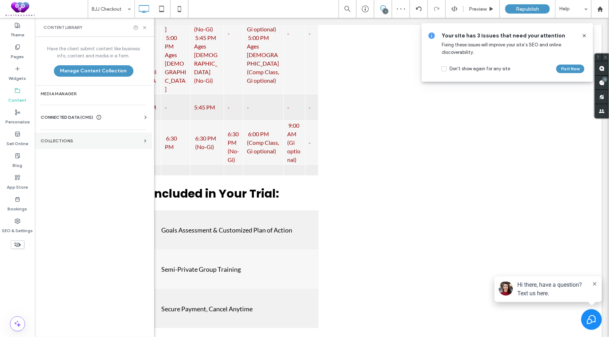
click at [58, 135] on section "Collections" at bounding box center [93, 141] width 117 height 16
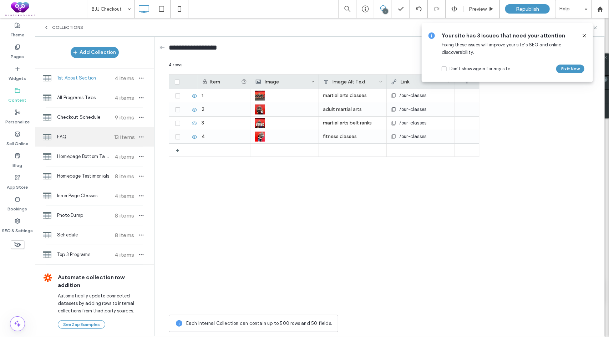
click at [81, 143] on div "FAQ 13 items" at bounding box center [94, 136] width 119 height 19
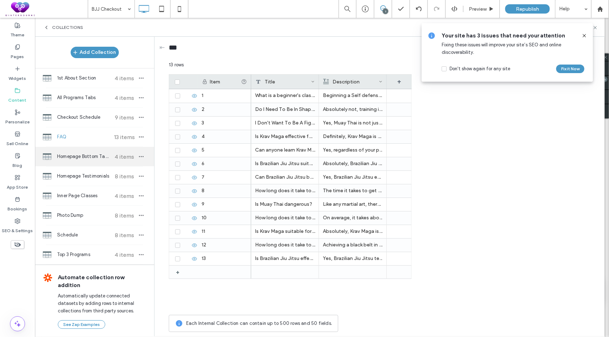
click at [80, 148] on div "Homepage Bottom Tabbed Programs 4 items" at bounding box center [94, 156] width 119 height 19
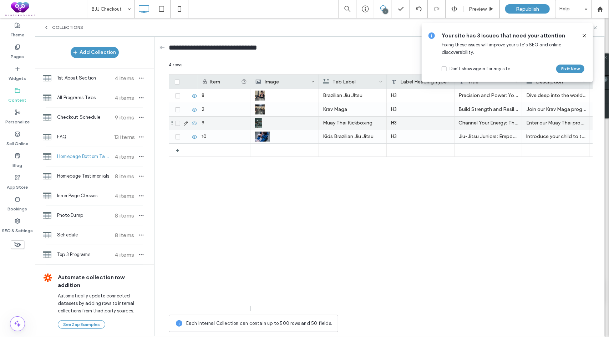
click at [194, 122] on icon at bounding box center [195, 124] width 6 height 6
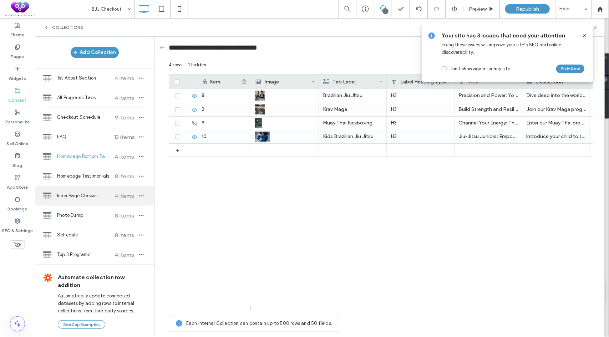
click at [85, 192] on span "Inner Page Classes" at bounding box center [83, 195] width 53 height 7
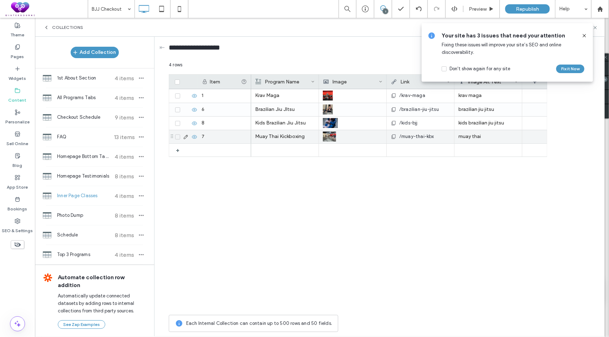
click at [193, 136] on icon at bounding box center [195, 137] width 6 height 6
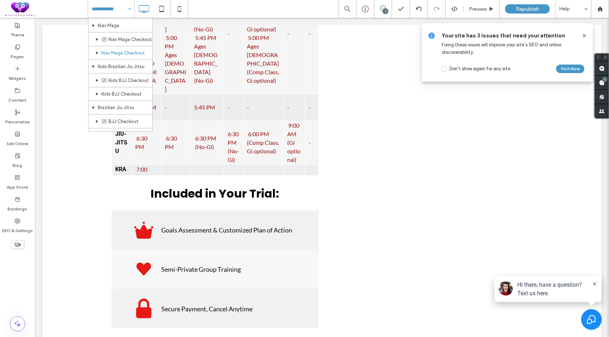
scroll to position [0, 0]
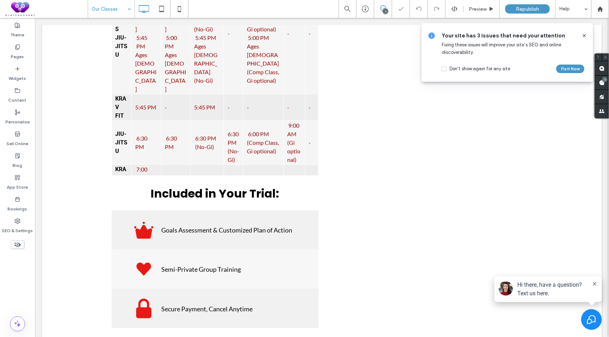
click at [585, 35] on use at bounding box center [584, 35] width 3 height 3
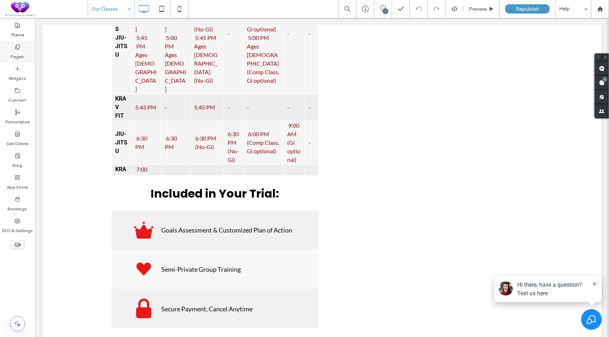
click at [14, 52] on label "Pages" at bounding box center [17, 55] width 13 height 10
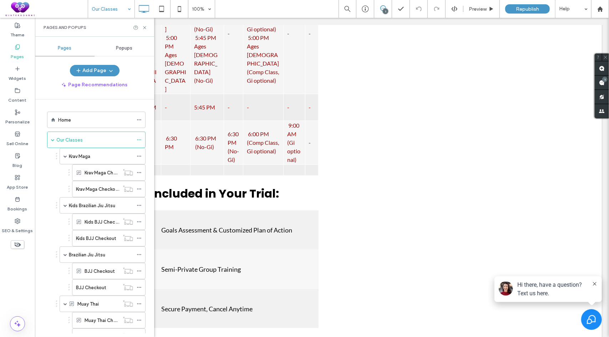
click at [48, 173] on div "Krav Maga Krav Maga Checkout Krav Maga Checkout Kids Brazilian Jiu Jitsu Kids B…" at bounding box center [95, 263] width 102 height 230
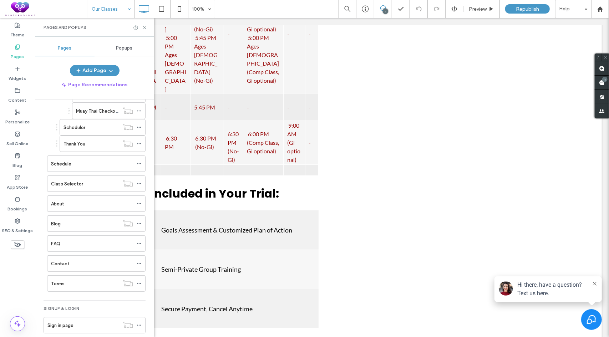
scroll to position [229, 0]
click at [21, 99] on label "Content" at bounding box center [18, 98] width 18 height 10
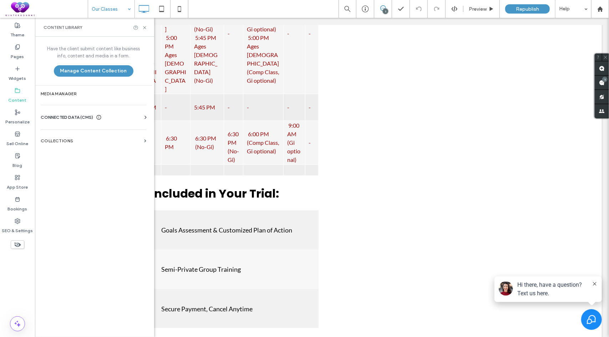
click at [73, 141] on label "Collections" at bounding box center [91, 140] width 101 height 5
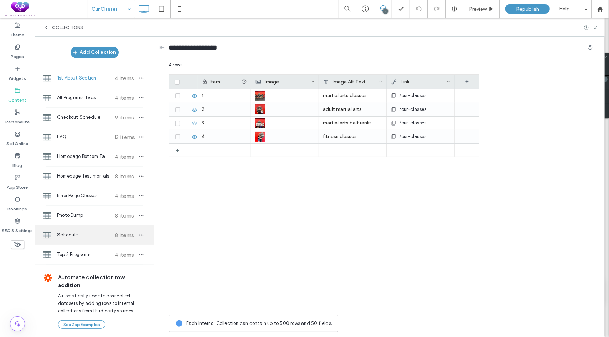
click at [82, 238] on div "Schedule 8 items" at bounding box center [94, 234] width 119 height 19
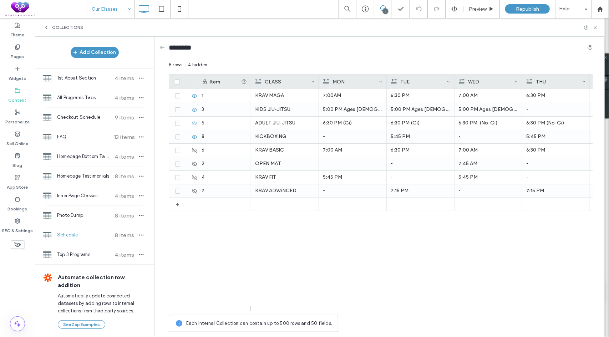
click at [343, 247] on div "KRAV MAGA 7:00AM 7:30 PM 6:30 PM 7:15 PM (Advanced) 7:00 AM 7:30 PM 6:30 PM 7:1…" at bounding box center [422, 200] width 342 height 222
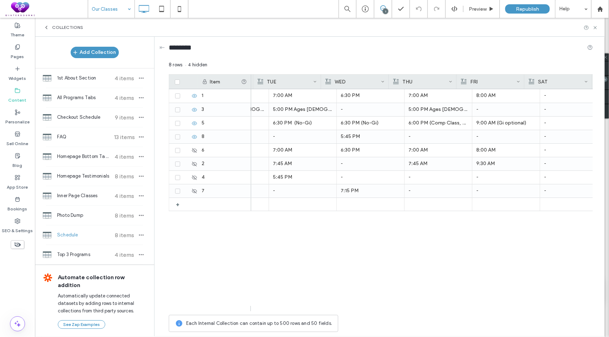
scroll to position [0, 192]
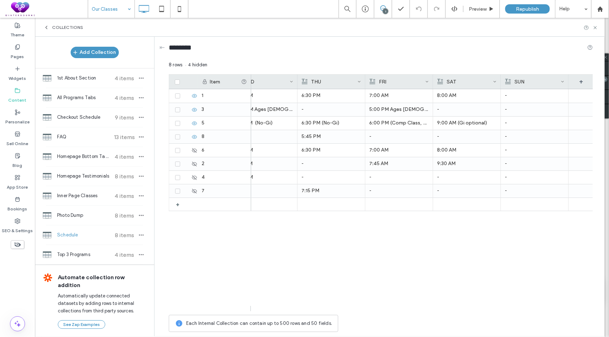
click at [563, 83] on span at bounding box center [563, 82] width 4 height 14
click at [538, 94] on div "Delete Field" at bounding box center [533, 97] width 65 height 14
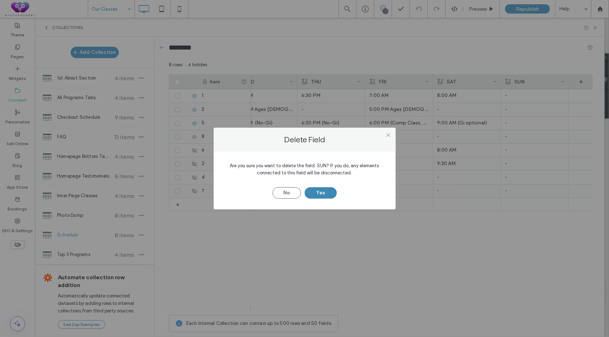
click at [322, 194] on button "Yes" at bounding box center [321, 192] width 32 height 11
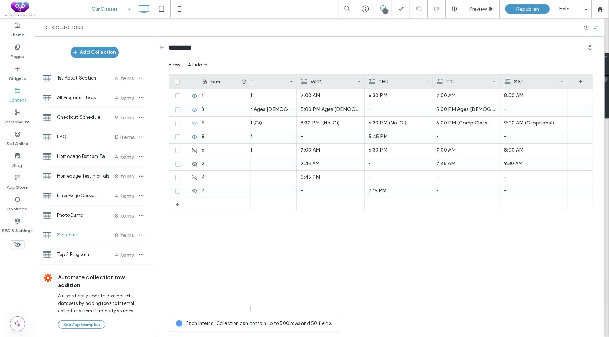
scroll to position [0, 157]
click at [19, 52] on label "Pages" at bounding box center [17, 55] width 13 height 10
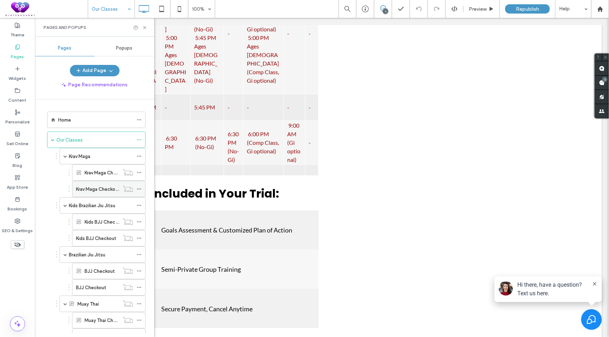
click at [91, 184] on label "Krav Maga Checkout" at bounding box center [98, 189] width 44 height 12
click at [144, 26] on icon at bounding box center [144, 27] width 5 height 5
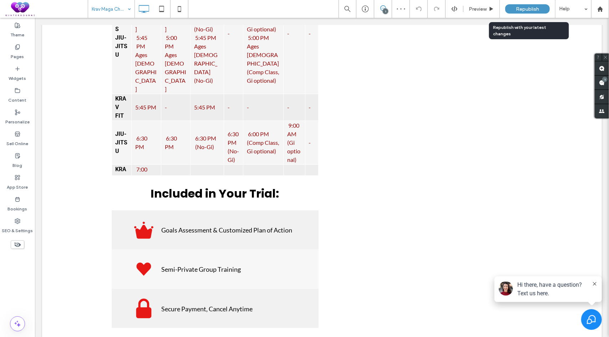
click at [519, 10] on span "Republish" at bounding box center [527, 9] width 23 height 6
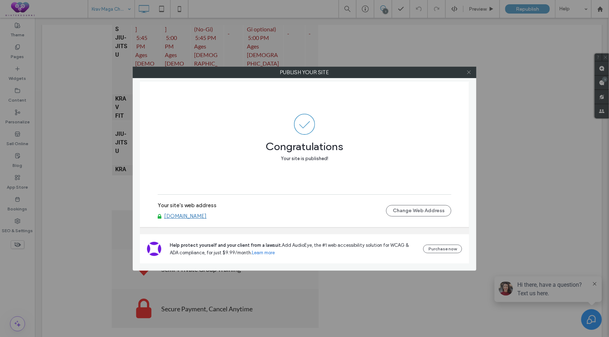
click at [470, 72] on icon at bounding box center [468, 72] width 5 height 5
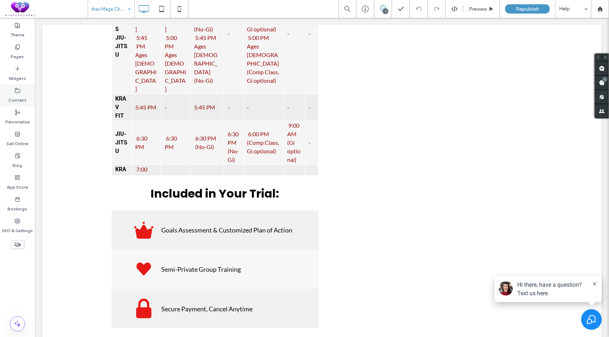
click at [17, 97] on label "Content" at bounding box center [18, 98] width 18 height 10
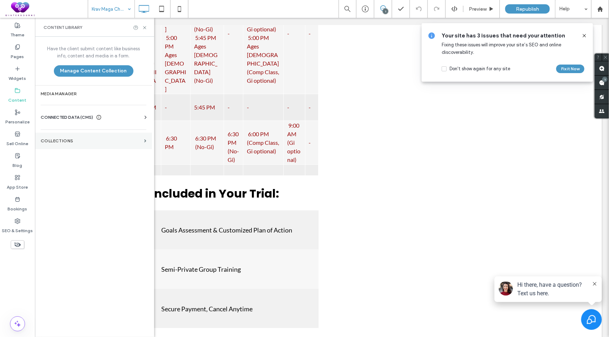
click at [75, 141] on label "Collections" at bounding box center [91, 140] width 101 height 5
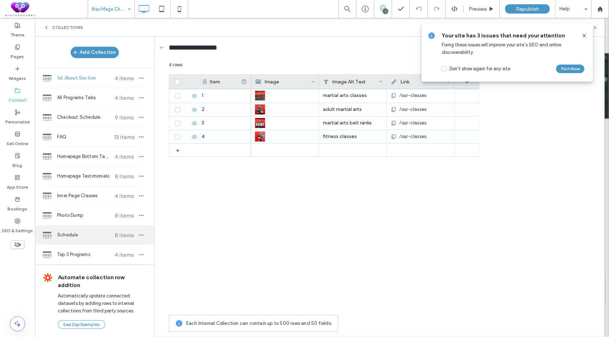
click at [80, 234] on span "Schedule" at bounding box center [83, 235] width 53 height 7
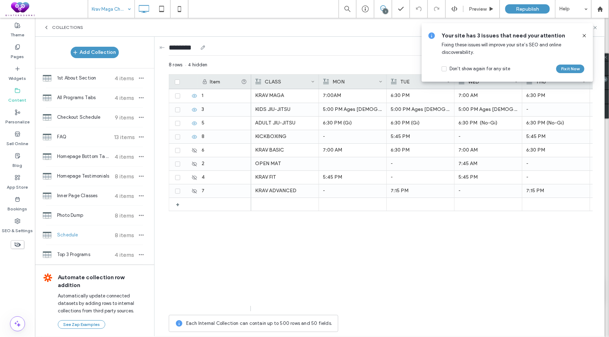
click at [584, 37] on icon at bounding box center [585, 36] width 6 height 6
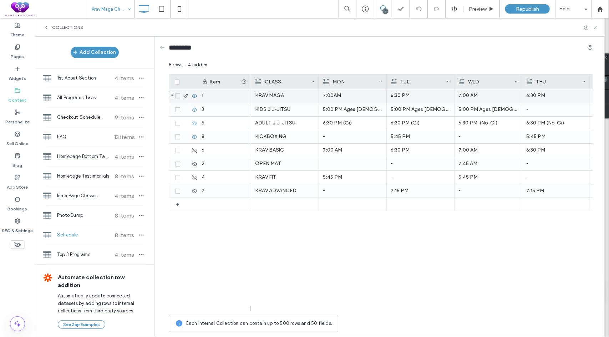
click at [344, 95] on p "7:00AM" at bounding box center [353, 95] width 60 height 13
click at [344, 95] on p "7:00AM" at bounding box center [352, 96] width 59 height 13
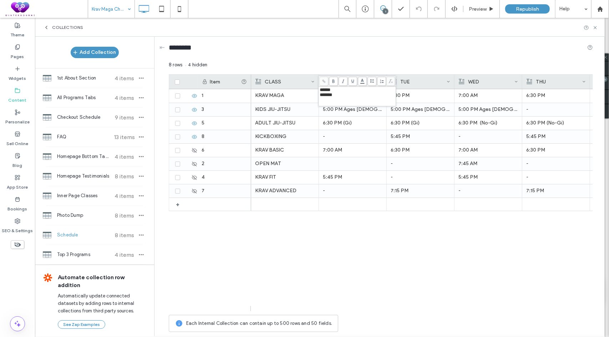
click at [351, 94] on div "*******" at bounding box center [357, 94] width 75 height 5
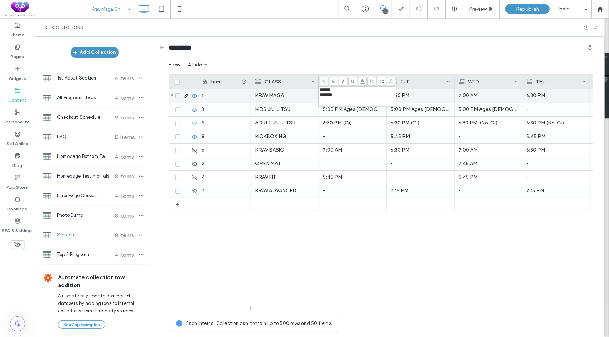
click at [423, 95] on p "6:30 PM" at bounding box center [421, 95] width 60 height 13
click at [369, 98] on p "7:00AM" at bounding box center [353, 95] width 60 height 13
click at [369, 98] on p "7:00AM" at bounding box center [352, 96] width 59 height 13
click at [419, 93] on p "6:30 PM" at bounding box center [421, 95] width 60 height 13
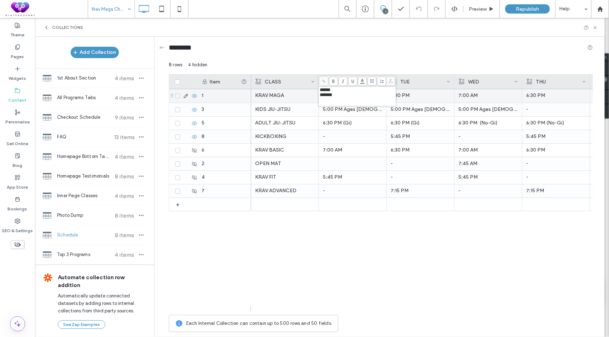
click at [419, 93] on p "6:30 PM" at bounding box center [421, 95] width 60 height 13
click at [482, 102] on p "7:30 PM" at bounding box center [488, 108] width 60 height 13
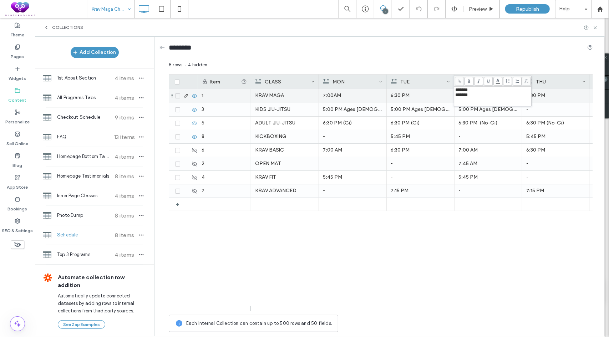
click at [560, 93] on p "6:30 PM" at bounding box center [556, 95] width 60 height 13
click at [560, 94] on p "6:30 PM" at bounding box center [556, 95] width 60 height 13
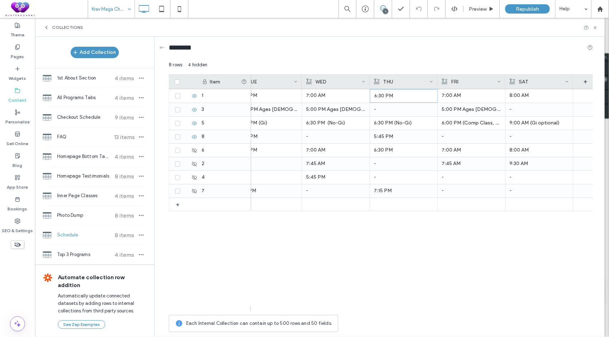
scroll to position [0, 153]
click at [430, 267] on div "7:00 AM 7:30 PM 6:30 PM 7:15 PM (Advanced) 7:00 AM 8:00 AM 7:00AM 7:30 PM 6:30 …" at bounding box center [422, 200] width 342 height 222
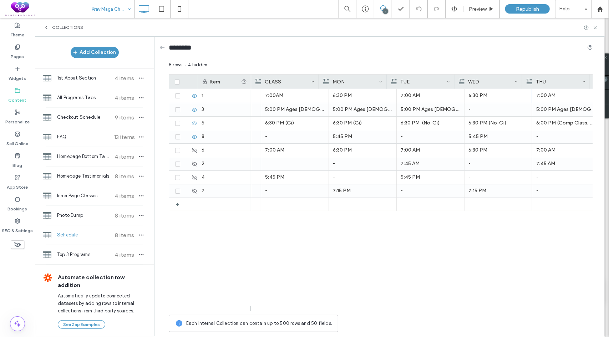
scroll to position [0, 0]
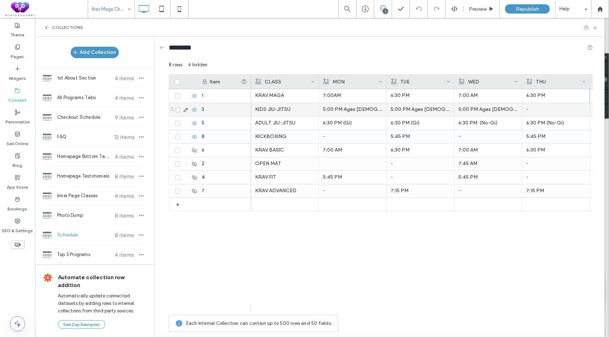
click at [367, 110] on p "5:00 PM Ages [DEMOGRAPHIC_DATA]" at bounding box center [353, 109] width 60 height 13
click at [405, 110] on p "5:00 PM Ages [DEMOGRAPHIC_DATA]" at bounding box center [421, 109] width 60 height 13
click at [497, 111] on p "5:00 PM Ages [DEMOGRAPHIC_DATA] (No-Gi)" at bounding box center [488, 109] width 60 height 13
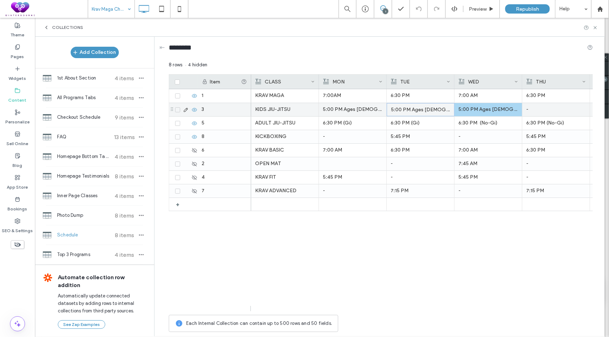
click at [497, 111] on p "5:00 PM Ages [DEMOGRAPHIC_DATA] (No-Gi)" at bounding box center [488, 109] width 60 height 13
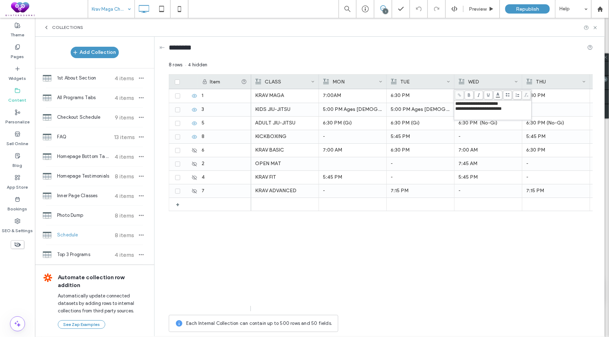
click at [447, 260] on div "KRAV MAGA 7:00 AM 7:30 PM 6:30 PM 7:15 PM (Advanced) 7:00 AM 8:00 AM 7:00AM 7:3…" at bounding box center [422, 200] width 342 height 222
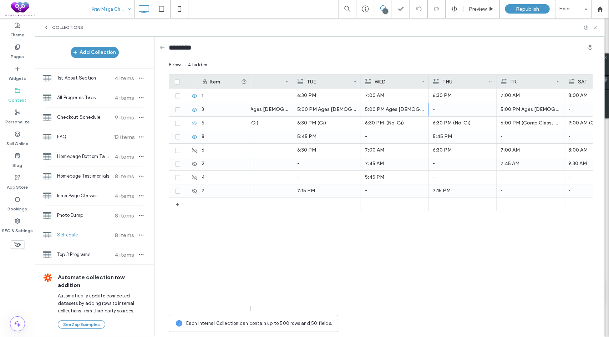
scroll to position [0, 111]
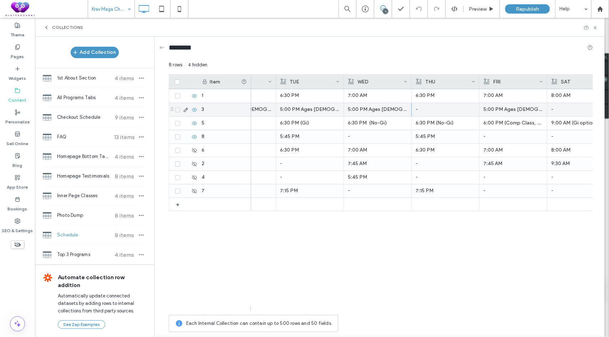
click at [517, 107] on p "5:00 PM Ages [DEMOGRAPHIC_DATA] (Comp Class, Gi optional)" at bounding box center [513, 109] width 60 height 13
click at [517, 107] on p "5:00 PM Ages [DEMOGRAPHIC_DATA] (Comp Class, Gi optional)" at bounding box center [513, 109] width 59 height 13
click at [462, 257] on div "KRAV MAGA 7:00 AM 7:30 PM 6:30 PM 7:15 PM (Advanced) 7:00 AM 8:00 AM 7:00AM 7:3…" at bounding box center [422, 200] width 342 height 222
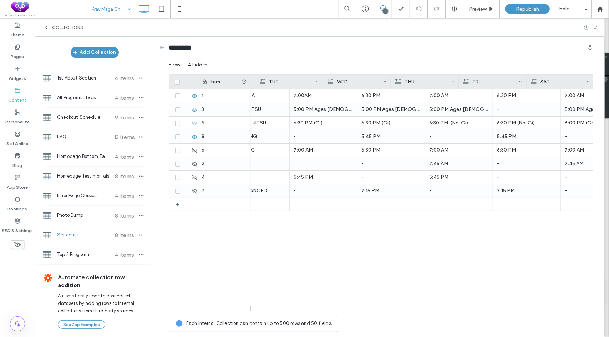
scroll to position [0, 0]
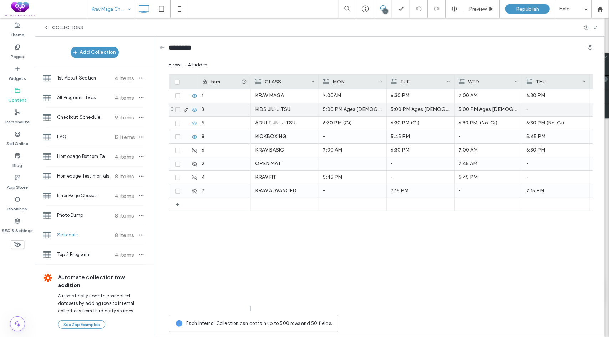
click at [348, 107] on p "5:00 PM Ages [DEMOGRAPHIC_DATA]" at bounding box center [353, 109] width 60 height 13
click at [363, 106] on p "5:00 PM Ages [DEMOGRAPHIC_DATA]" at bounding box center [352, 109] width 59 height 13
click at [375, 108] on div "**********" at bounding box center [357, 108] width 75 height 5
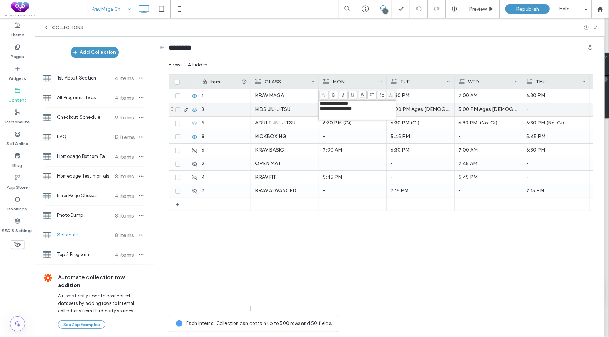
click at [482, 110] on p "5:00 PM Ages [DEMOGRAPHIC_DATA] (No-Gi)" at bounding box center [488, 109] width 60 height 13
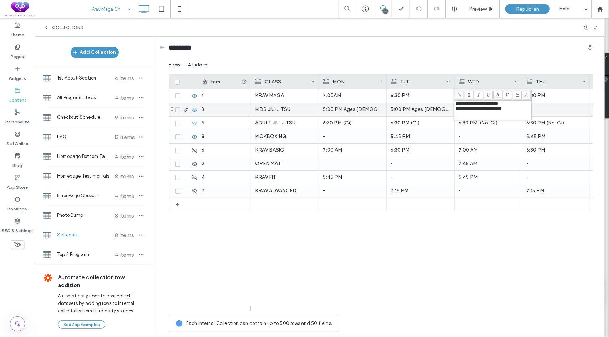
click at [364, 113] on p "5:00 PM Ages [DEMOGRAPHIC_DATA]" at bounding box center [353, 109] width 60 height 13
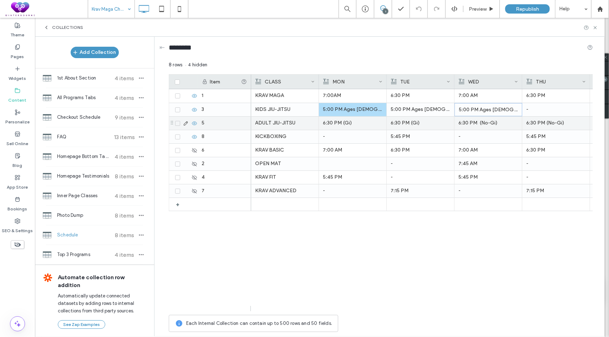
click at [430, 111] on p "5:00 PM Ages [DEMOGRAPHIC_DATA]" at bounding box center [421, 109] width 60 height 13
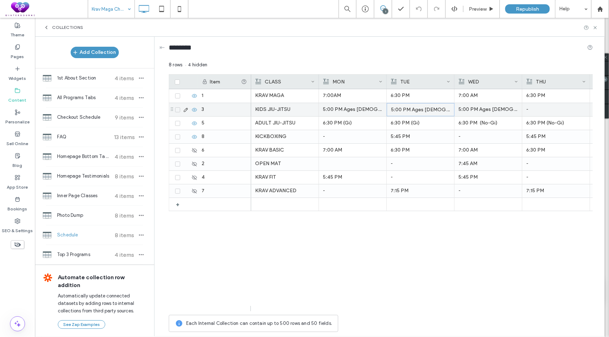
click at [430, 111] on p "5:00 PM Ages [DEMOGRAPHIC_DATA]" at bounding box center [420, 109] width 59 height 13
drag, startPoint x: 395, startPoint y: 227, endPoint x: 381, endPoint y: 253, distance: 29.1
click at [395, 227] on div "KRAV MAGA 7:00 AM 7:30 PM 6:30 PM 7:15 PM (Advanced) 7:00 AM 8:00 AM 7:00AM 7:3…" at bounding box center [422, 200] width 342 height 222
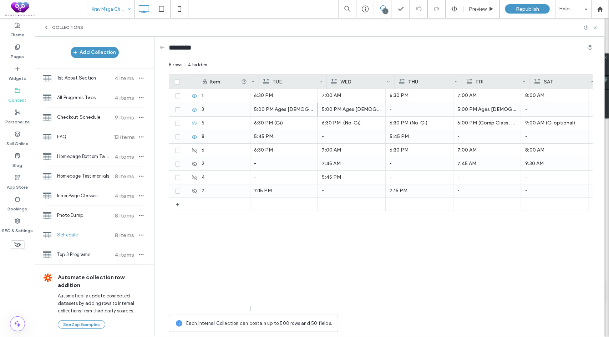
scroll to position [0, 139]
click at [474, 111] on p "5:00 PM Ages [DEMOGRAPHIC_DATA] (Comp Class, Gi optional)" at bounding box center [485, 109] width 60 height 13
click at [474, 111] on p "5:00 PM Ages [DEMOGRAPHIC_DATA] (Comp Class, Gi optional)" at bounding box center [485, 109] width 59 height 13
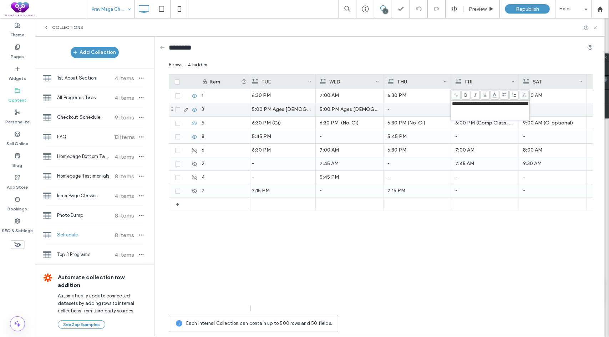
click at [409, 278] on div "KRAV MAGA 7:00 AM 7:30 PM 6:30 PM 7:15 PM (Advanced) 7:00 AM 8:00 AM 7:00AM 7:3…" at bounding box center [422, 200] width 342 height 222
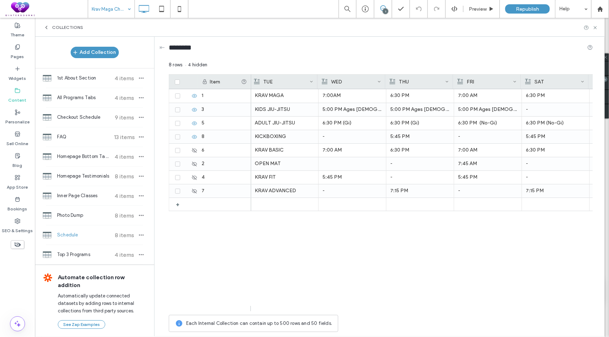
scroll to position [0, 0]
click at [294, 122] on p "ADULT JIU-JITSU" at bounding box center [285, 123] width 60 height 13
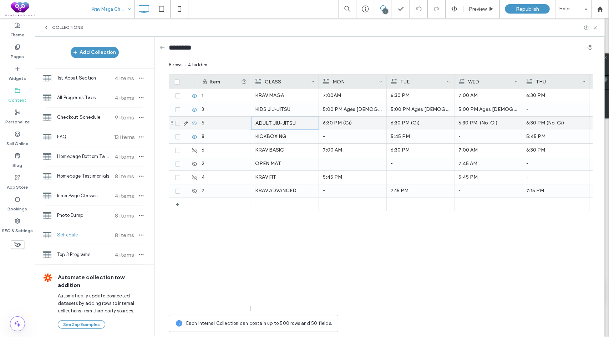
click at [348, 123] on p "6:30 PM (Gi)" at bounding box center [353, 123] width 60 height 13
click at [421, 122] on p "6:30 PM (Gi)" at bounding box center [421, 123] width 60 height 13
click at [482, 123] on p "6:30 PM (No-Gi)" at bounding box center [488, 123] width 60 height 13
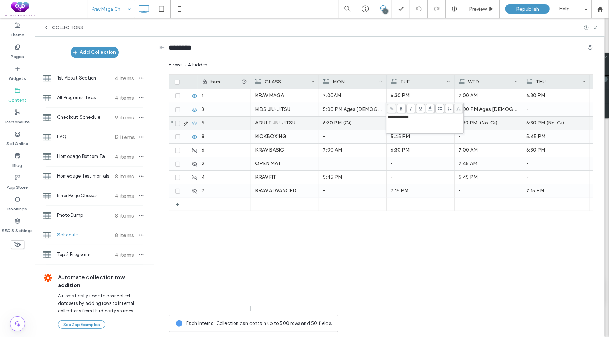
click at [482, 123] on p "6:30 PM (No-Gi)" at bounding box center [488, 123] width 60 height 13
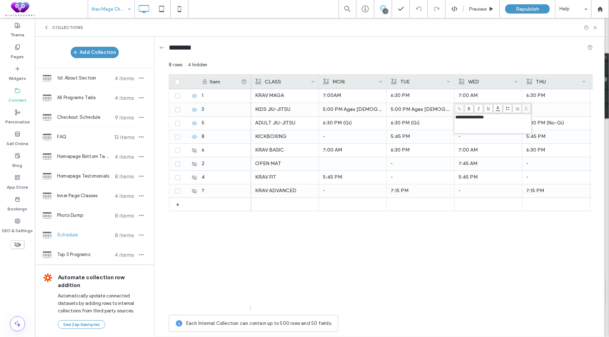
click at [549, 123] on p "6:30 PM (No-Gi)" at bounding box center [556, 123] width 60 height 13
click at [423, 260] on div "KRAV MAGA 7:00 AM 7:30 PM 6:30 PM 7:15 PM (Advanced) 7:00 AM 8:00 AM 7:00AM 7:3…" at bounding box center [422, 200] width 342 height 222
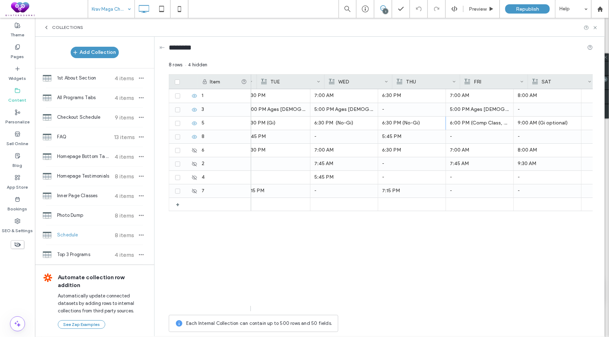
scroll to position [0, 146]
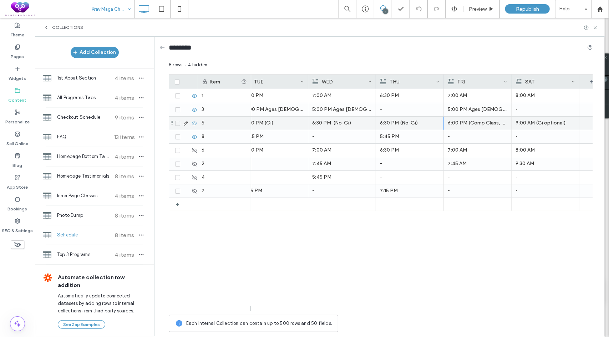
click at [457, 120] on p "6:00 PM (Comp Class, Gi optional)" at bounding box center [478, 123] width 60 height 13
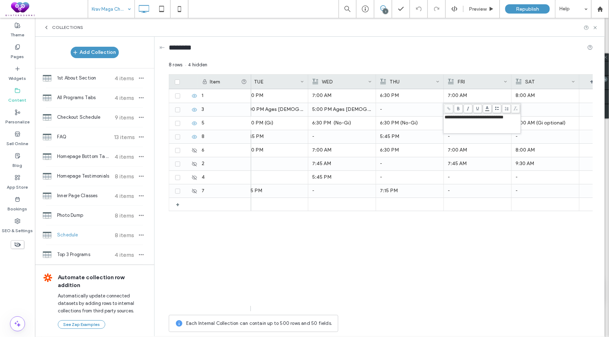
click at [405, 276] on div "7:00 AM 7:30 PM 6:30 PM 7:15 PM (Advanced) 7:00 AM 8:00 AM 7:00AM 7:30 PM 6:30 …" at bounding box center [422, 200] width 342 height 222
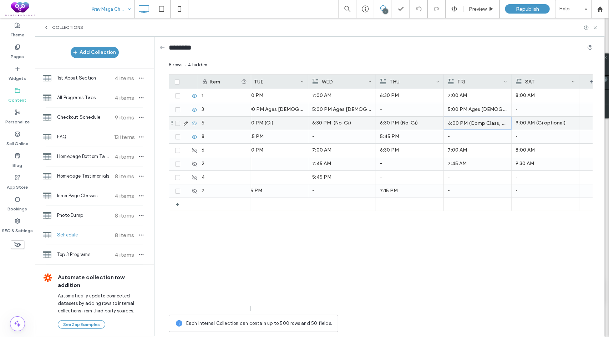
click at [477, 122] on p "6:00 PM (Comp Class, Gi optional)" at bounding box center [477, 123] width 59 height 13
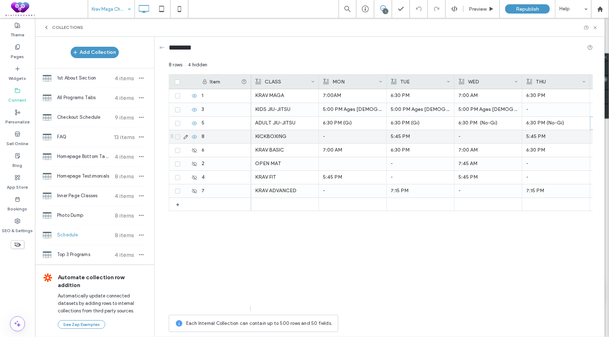
click at [361, 139] on div "-" at bounding box center [353, 136] width 60 height 13
click at [422, 133] on div "5:45 PM" at bounding box center [421, 136] width 60 height 13
click at [548, 135] on div "5:45 PM" at bounding box center [556, 136] width 60 height 13
click at [412, 137] on div "5:45 PM" at bounding box center [420, 137] width 59 height 13
click at [544, 137] on div "5:45 PM" at bounding box center [556, 136] width 60 height 13
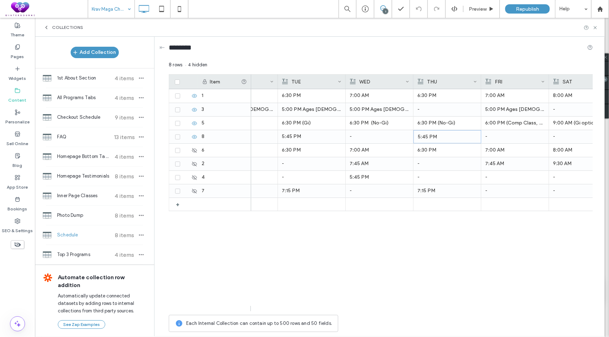
scroll to position [0, 157]
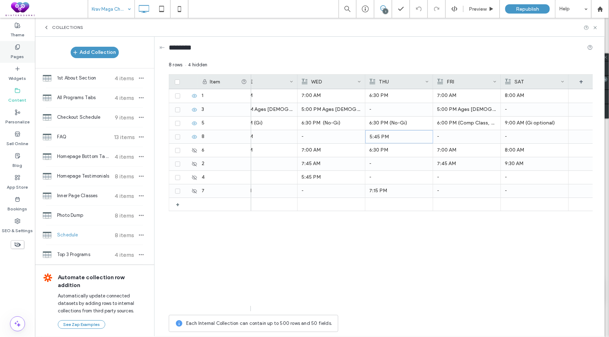
click at [13, 54] on label "Pages" at bounding box center [17, 55] width 13 height 10
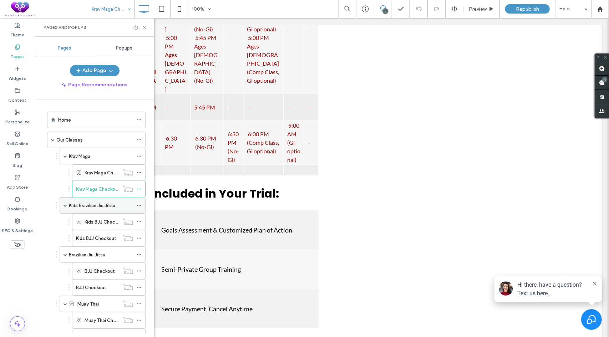
click at [81, 202] on label "Kids Brazilian Jiu Jitsu" at bounding box center [92, 205] width 46 height 12
click at [145, 28] on use at bounding box center [144, 27] width 3 height 3
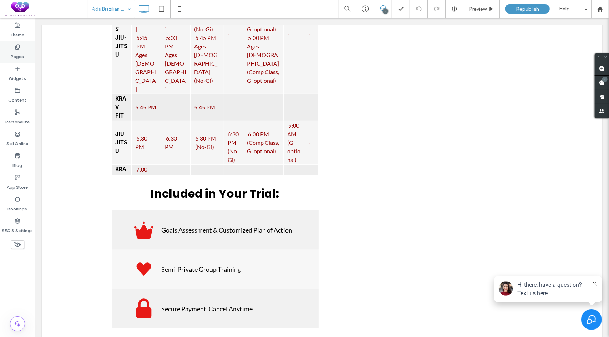
click at [16, 55] on label "Pages" at bounding box center [17, 55] width 13 height 10
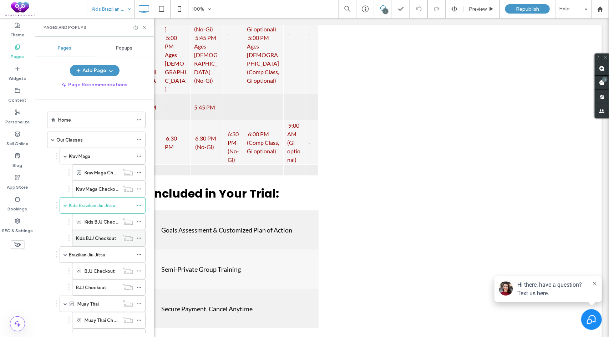
click at [85, 237] on label "Kids BJJ Checkout" at bounding box center [96, 238] width 40 height 12
click at [143, 27] on icon at bounding box center [144, 27] width 5 height 5
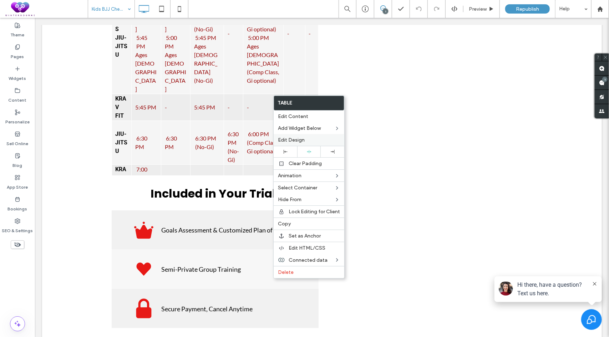
click at [299, 136] on div "Edit Design" at bounding box center [309, 140] width 71 height 12
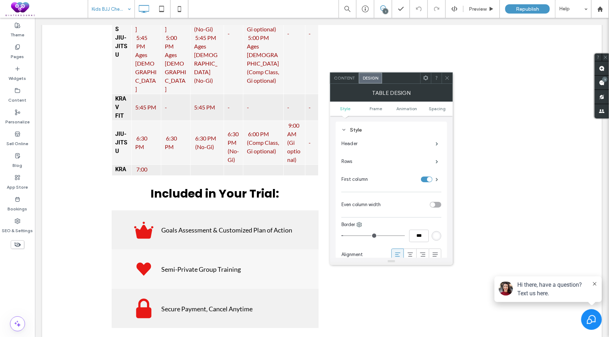
click at [437, 204] on div "toggle" at bounding box center [435, 205] width 11 height 6
click at [447, 79] on icon at bounding box center [447, 77] width 5 height 5
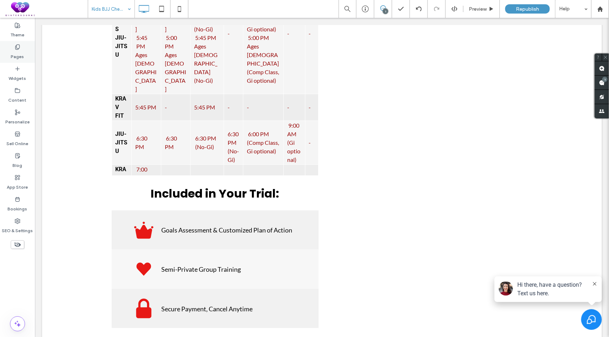
click at [7, 46] on div "Pages" at bounding box center [17, 52] width 35 height 22
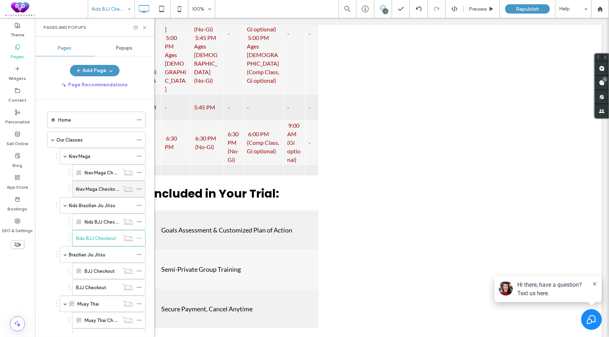
click at [87, 187] on label "Krav Maga Checkout" at bounding box center [98, 189] width 44 height 12
click at [146, 28] on icon at bounding box center [144, 27] width 5 height 5
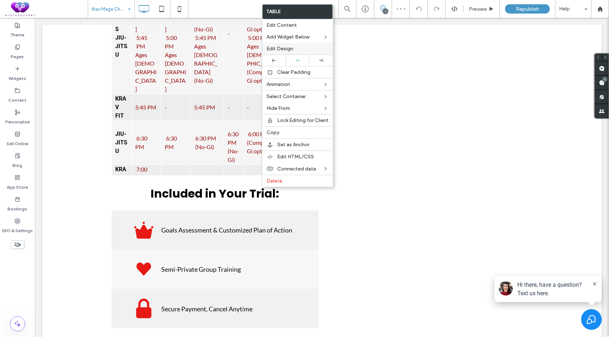
click at [294, 47] on label "Edit Design" at bounding box center [298, 49] width 62 height 6
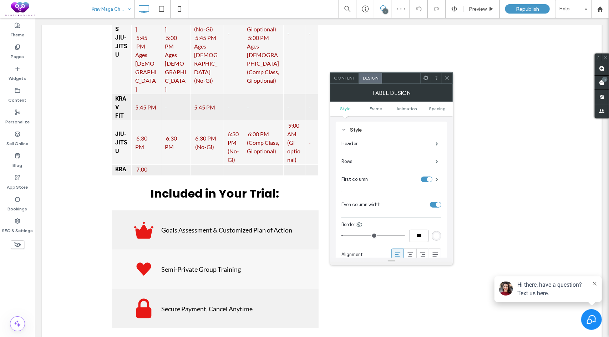
click at [447, 78] on use at bounding box center [447, 78] width 4 height 4
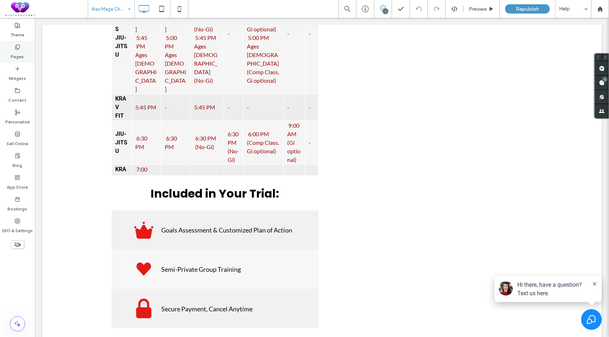
click at [14, 47] on div "Pages" at bounding box center [17, 52] width 35 height 22
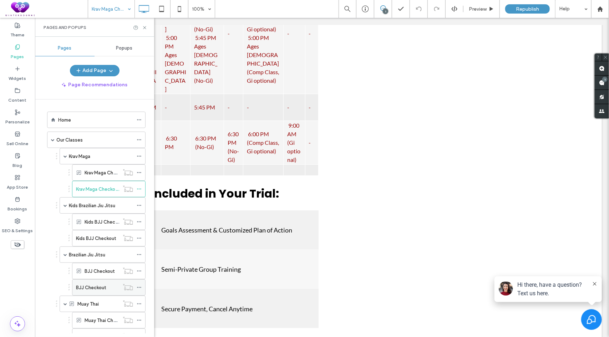
click at [86, 283] on label "BJJ Checkout" at bounding box center [91, 288] width 30 height 12
click at [145, 29] on icon at bounding box center [144, 27] width 5 height 5
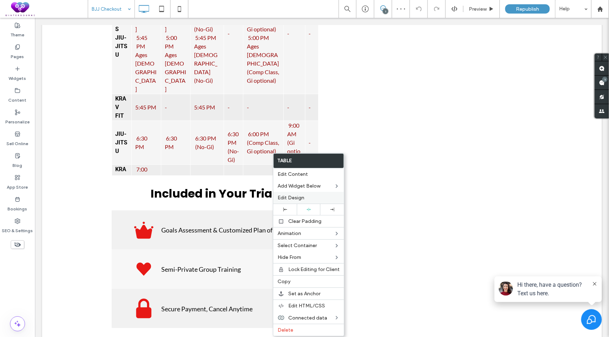
click at [312, 196] on label "Edit Design" at bounding box center [309, 198] width 62 height 6
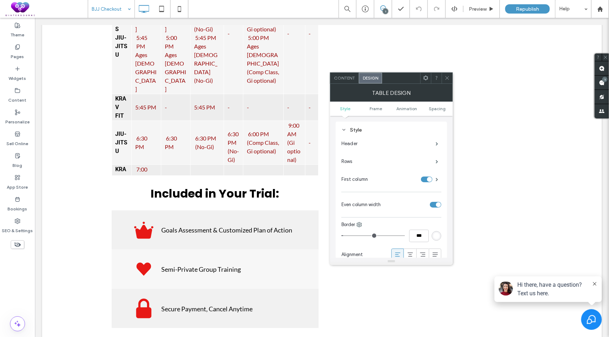
click at [447, 75] on icon at bounding box center [447, 77] width 5 height 5
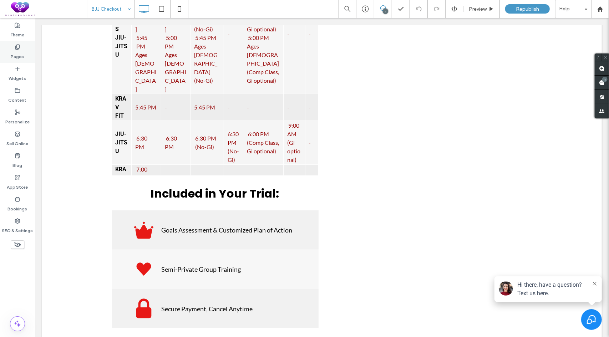
click at [14, 51] on label "Pages" at bounding box center [17, 55] width 13 height 10
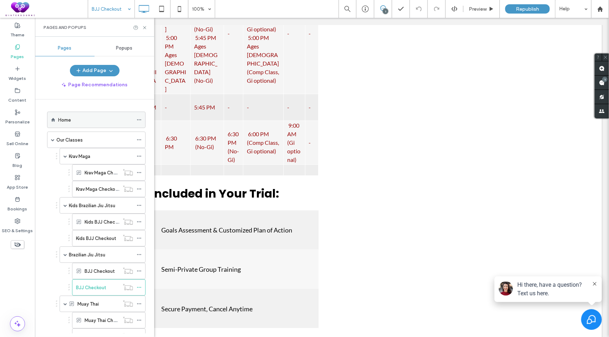
click at [66, 119] on label "Home" at bounding box center [64, 120] width 13 height 12
click at [144, 27] on use at bounding box center [144, 27] width 3 height 3
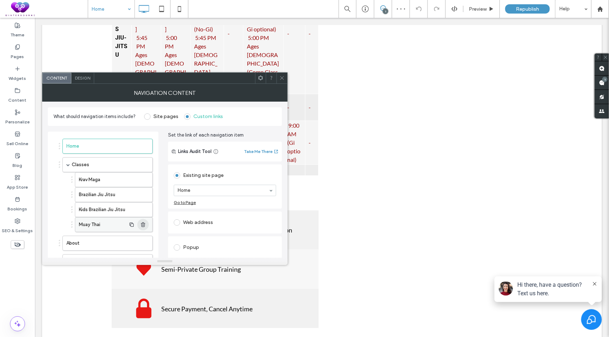
click at [144, 223] on use "button" at bounding box center [143, 224] width 4 height 5
click at [284, 77] on icon at bounding box center [281, 77] width 5 height 5
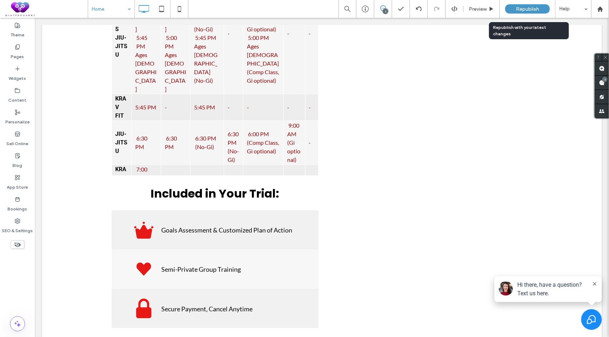
click at [536, 10] on span "Republish" at bounding box center [527, 9] width 23 height 6
